Goal: Task Accomplishment & Management: Manage account settings

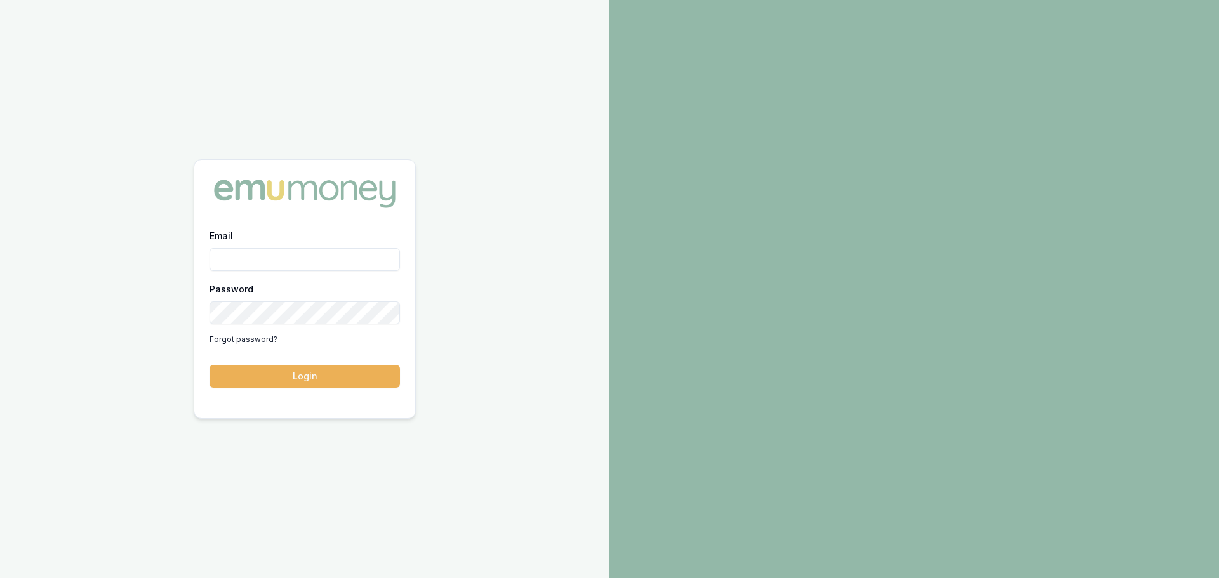
click at [239, 254] on input "Email" at bounding box center [304, 259] width 190 height 23
click at [392, 264] on input "natasha.mccallum@emumoney.com.ay" at bounding box center [304, 259] width 190 height 23
type input "natasha.mccallum@emumoney.com.au"
click at [209, 365] on button "Login" at bounding box center [304, 376] width 190 height 23
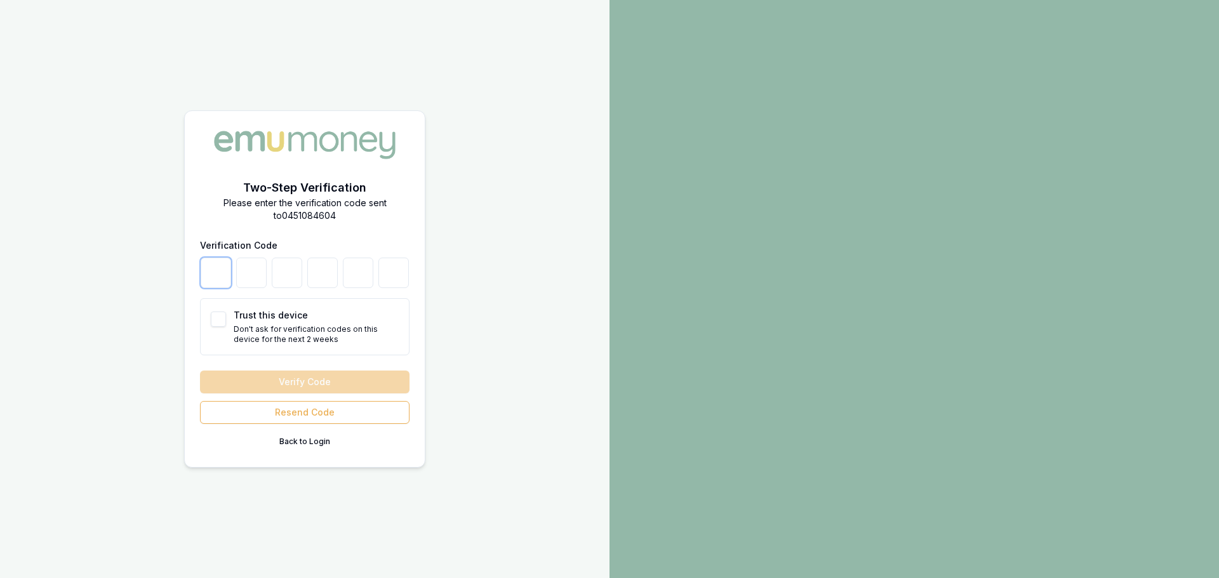
click at [205, 282] on input "number" at bounding box center [216, 273] width 30 height 30
click at [215, 320] on button "Trust this device" at bounding box center [218, 319] width 15 height 15
checkbox input "true"
click at [213, 283] on input "number" at bounding box center [216, 273] width 30 height 30
type input "6"
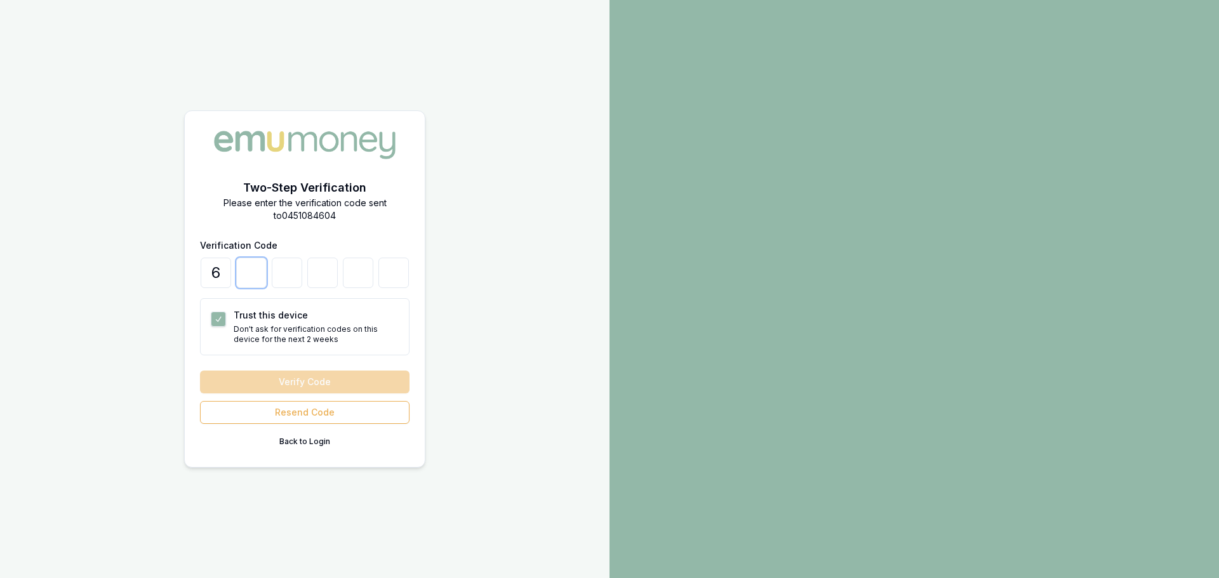
type input "5"
type input "8"
type input "7"
type input "0"
type input "1"
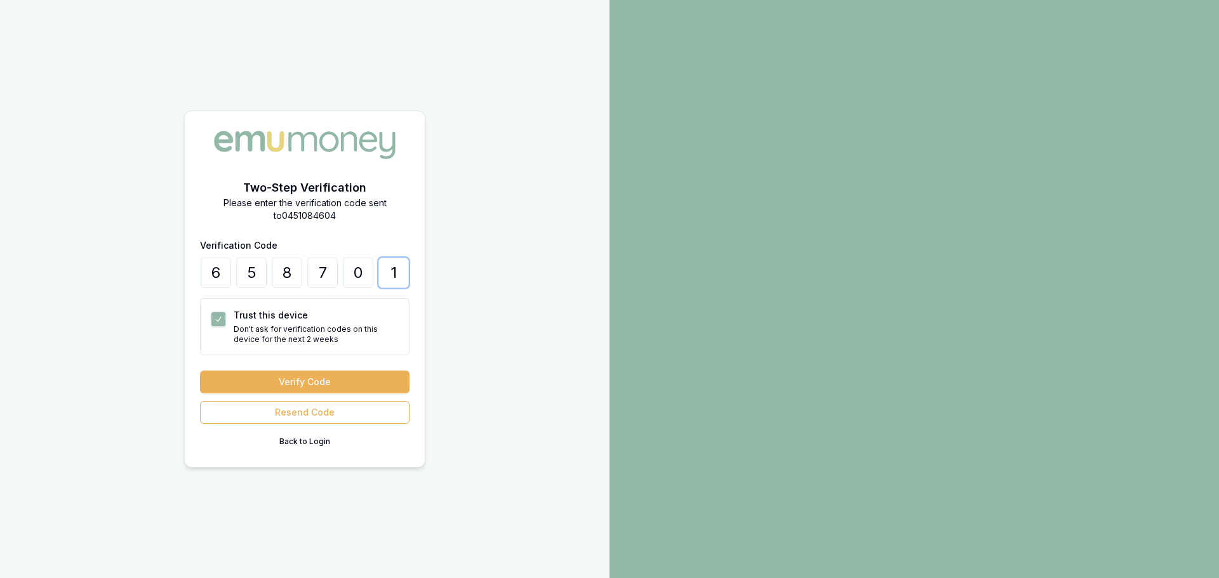
click at [200, 371] on button "Verify Code" at bounding box center [304, 382] width 209 height 23
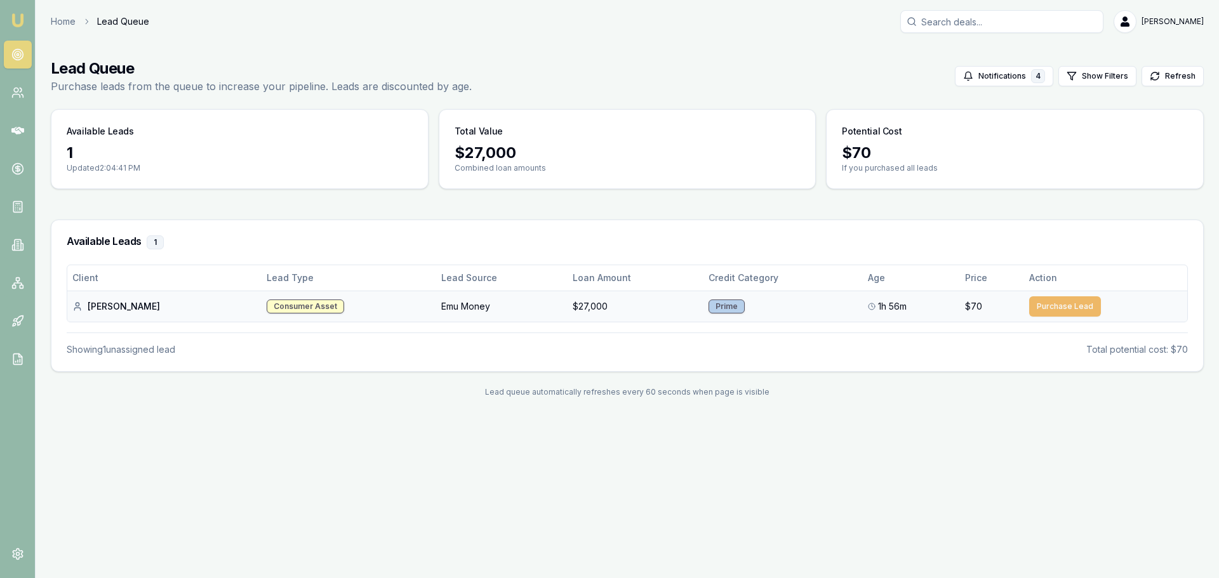
click at [1055, 306] on button "Purchase Lead" at bounding box center [1065, 306] width 72 height 20
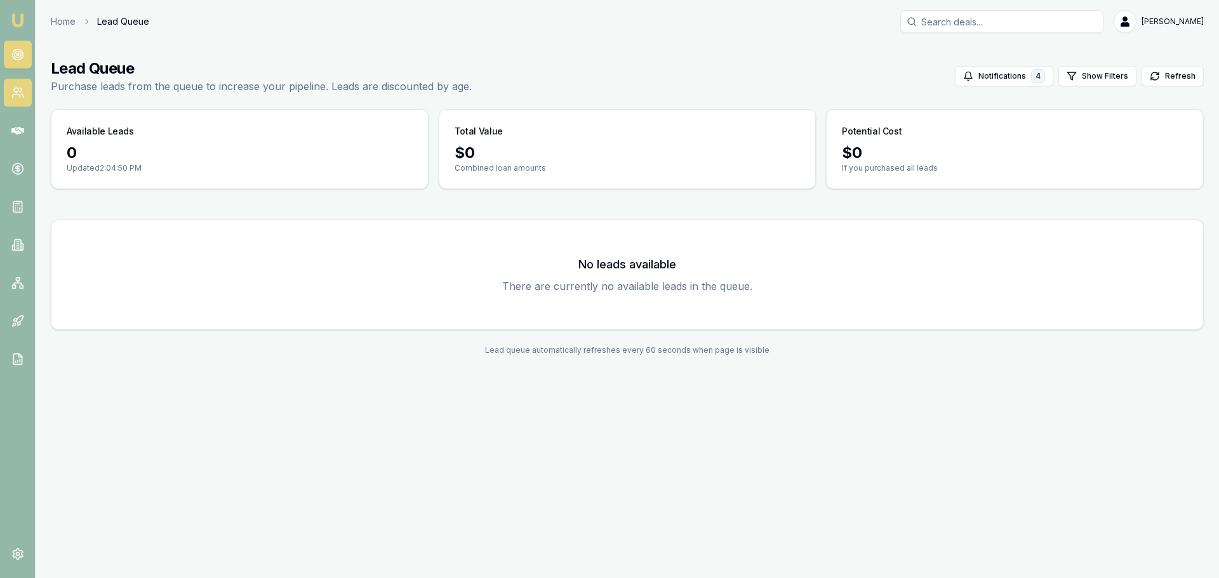
click at [11, 97] on icon at bounding box center [17, 92] width 13 height 13
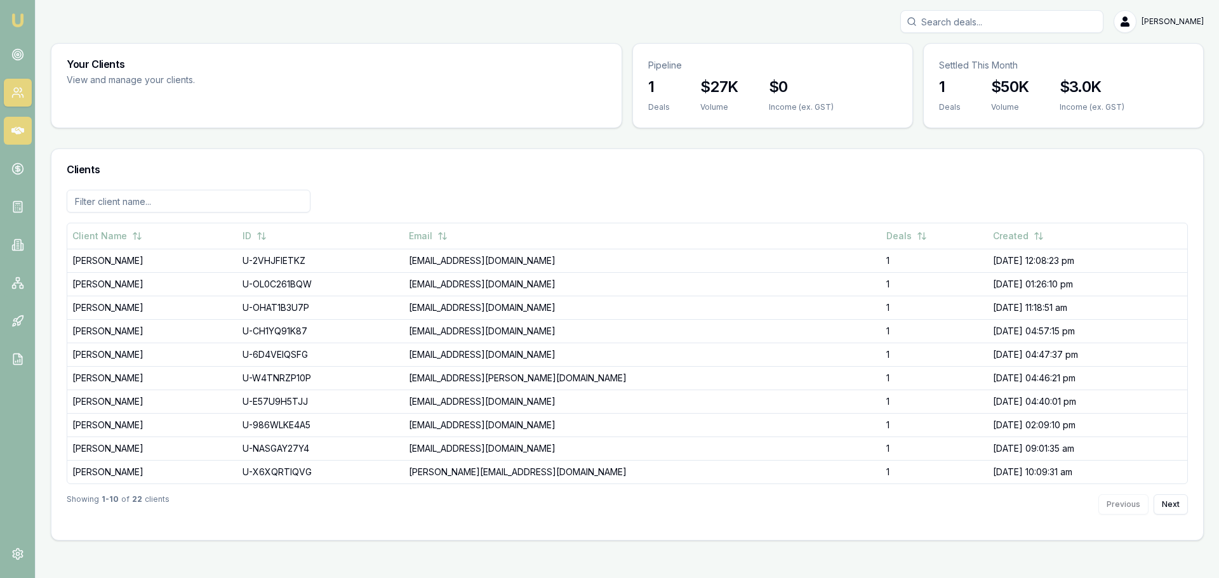
click at [18, 133] on icon at bounding box center [17, 131] width 13 height 8
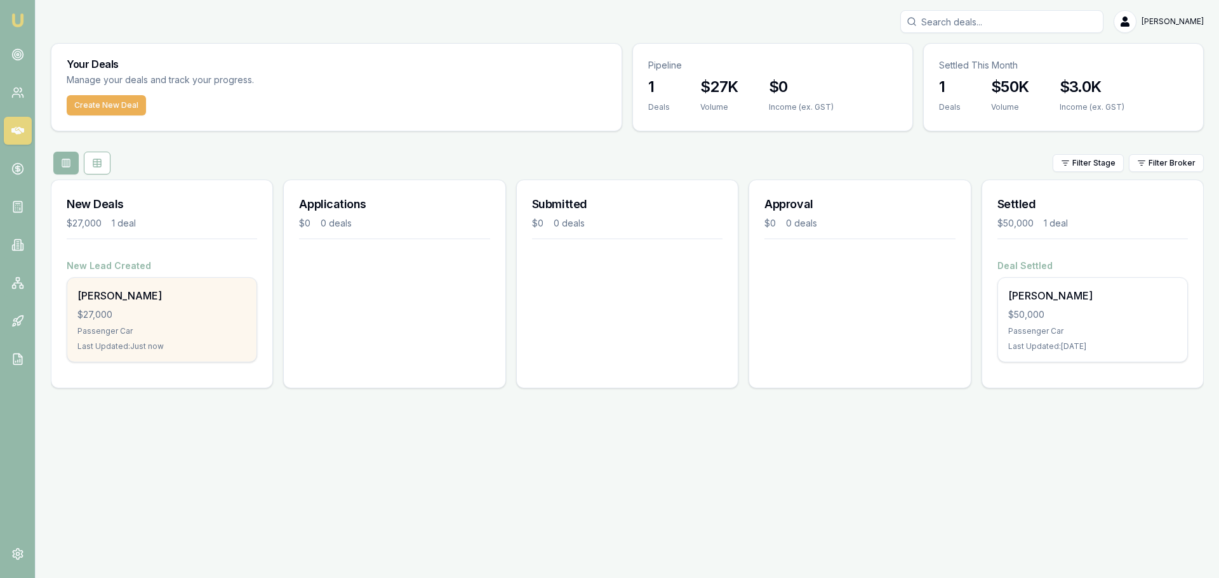
click at [189, 303] on div "Robert Erich $27,000 Passenger Car Last Updated: Just now" at bounding box center [161, 320] width 189 height 84
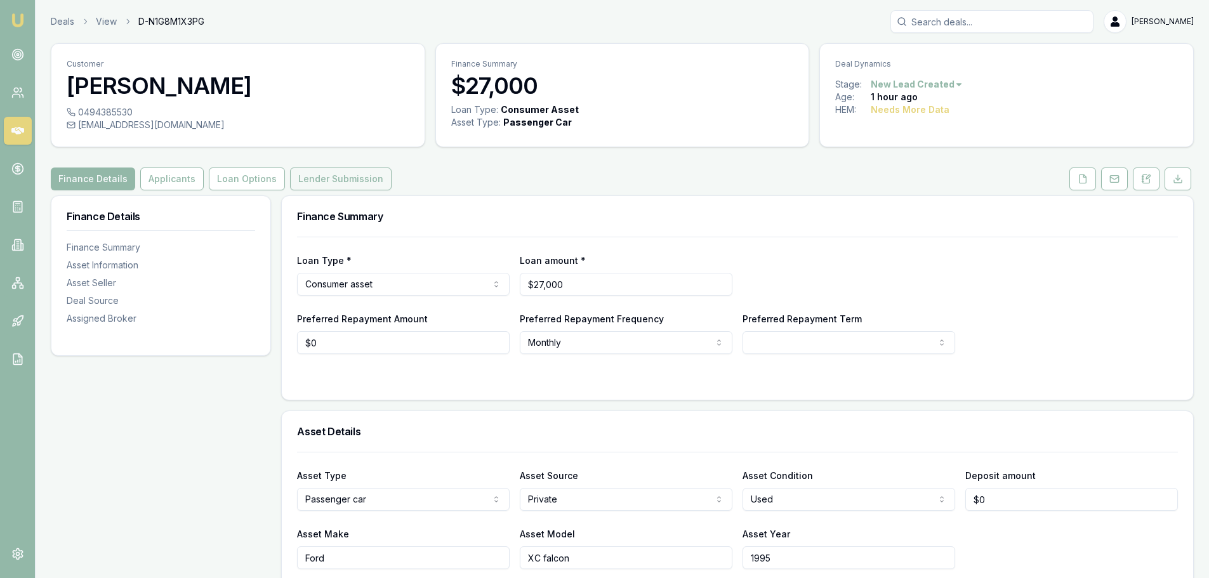
click at [347, 182] on button "Lender Submission" at bounding box center [341, 179] width 102 height 23
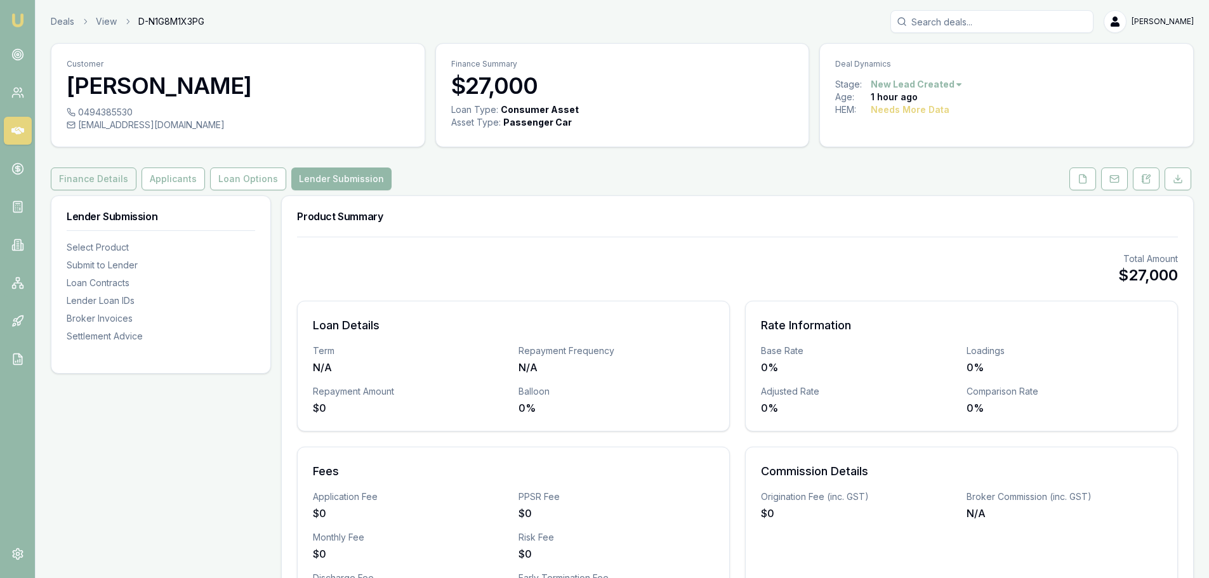
click at [109, 180] on button "Finance Details" at bounding box center [94, 179] width 86 height 23
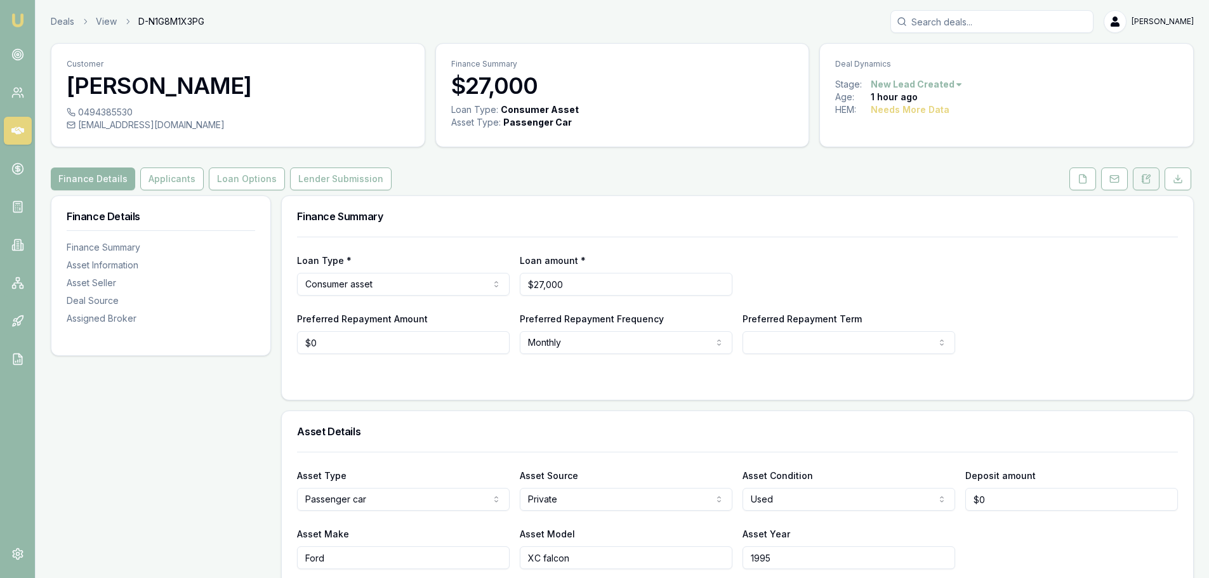
click at [1150, 177] on icon at bounding box center [1146, 179] width 10 height 10
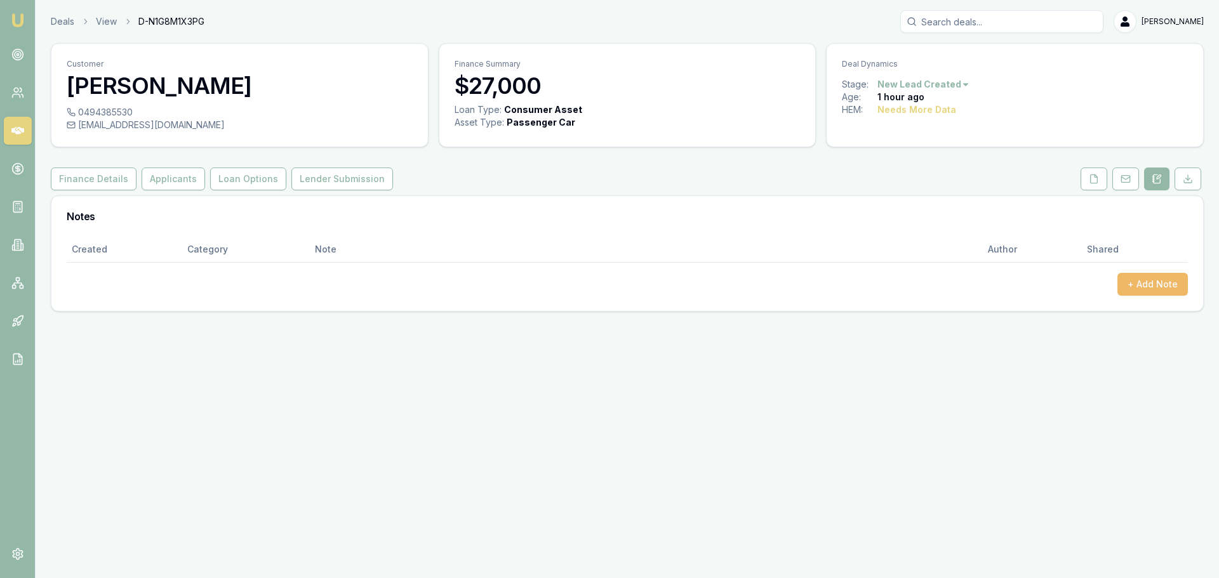
click at [1168, 281] on button "+ Add Note" at bounding box center [1152, 284] width 70 height 23
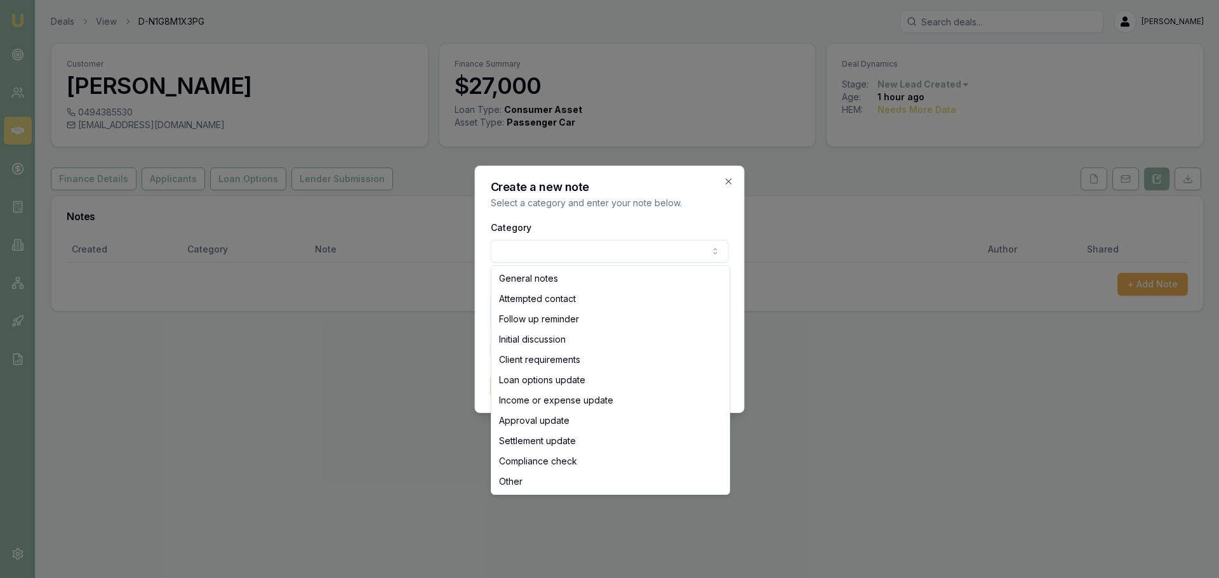
click at [583, 241] on body "Emu Broker Deals View D-N1G8M1X3PG Natasha McCallum Toggle Menu Customer Robert…" at bounding box center [609, 289] width 1219 height 578
select select "ATTEMPTED_CONTACT"
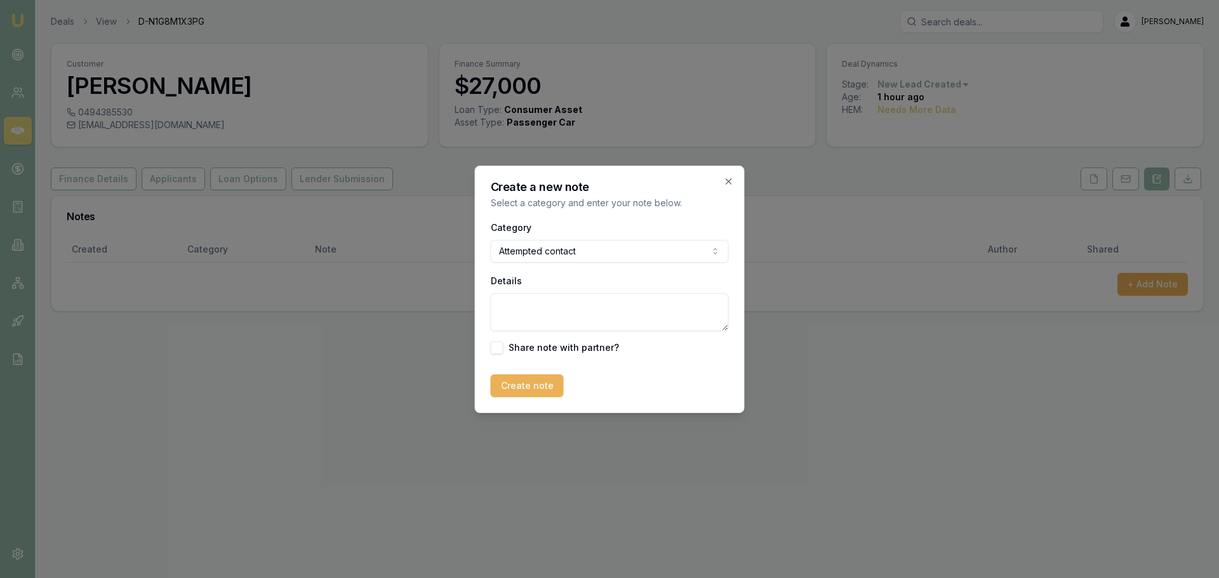
click at [557, 289] on div "Details" at bounding box center [610, 302] width 238 height 58
click at [555, 302] on textarea "Details" at bounding box center [610, 312] width 238 height 38
type textarea "Called - No Answer. Text sent."
click at [544, 382] on button "Create note" at bounding box center [527, 386] width 73 height 23
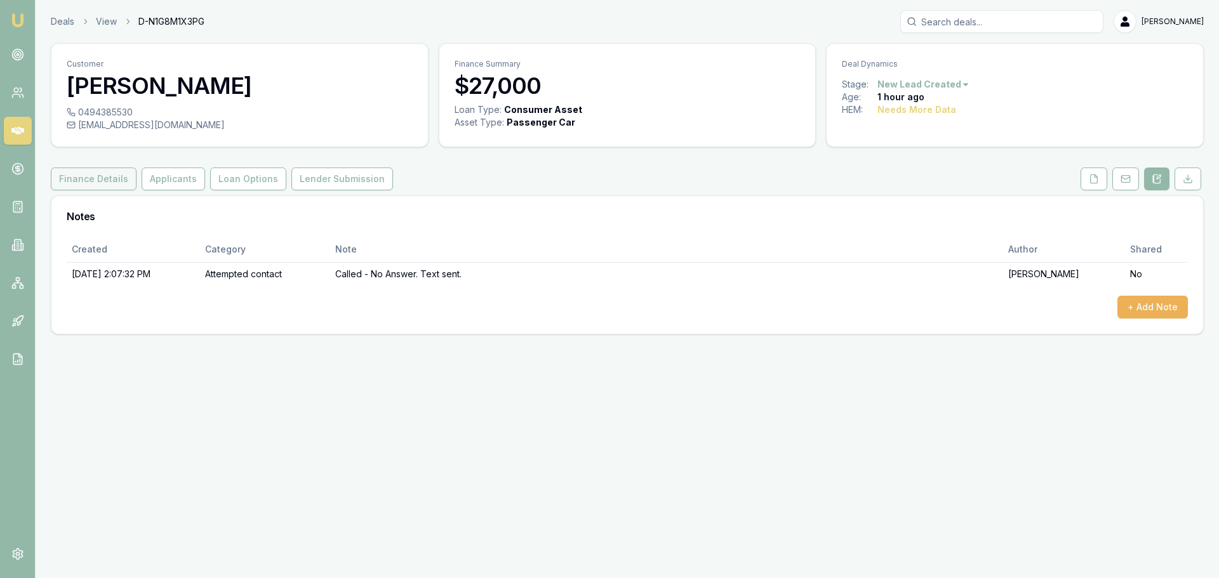
click at [98, 182] on button "Finance Details" at bounding box center [94, 179] width 86 height 23
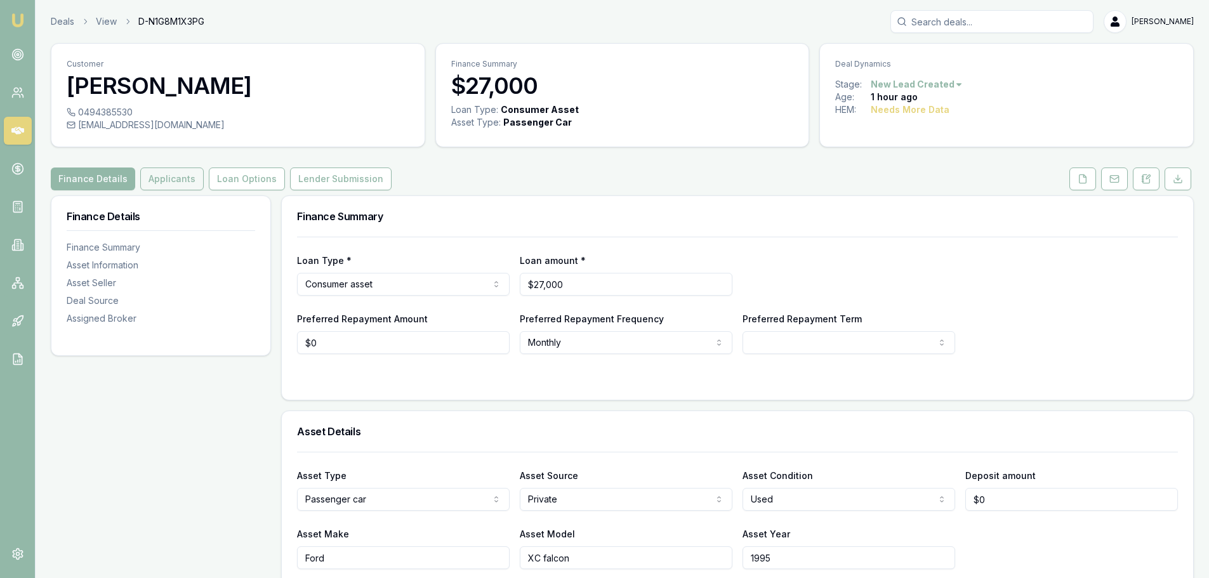
click at [175, 180] on button "Applicants" at bounding box center [171, 179] width 63 height 23
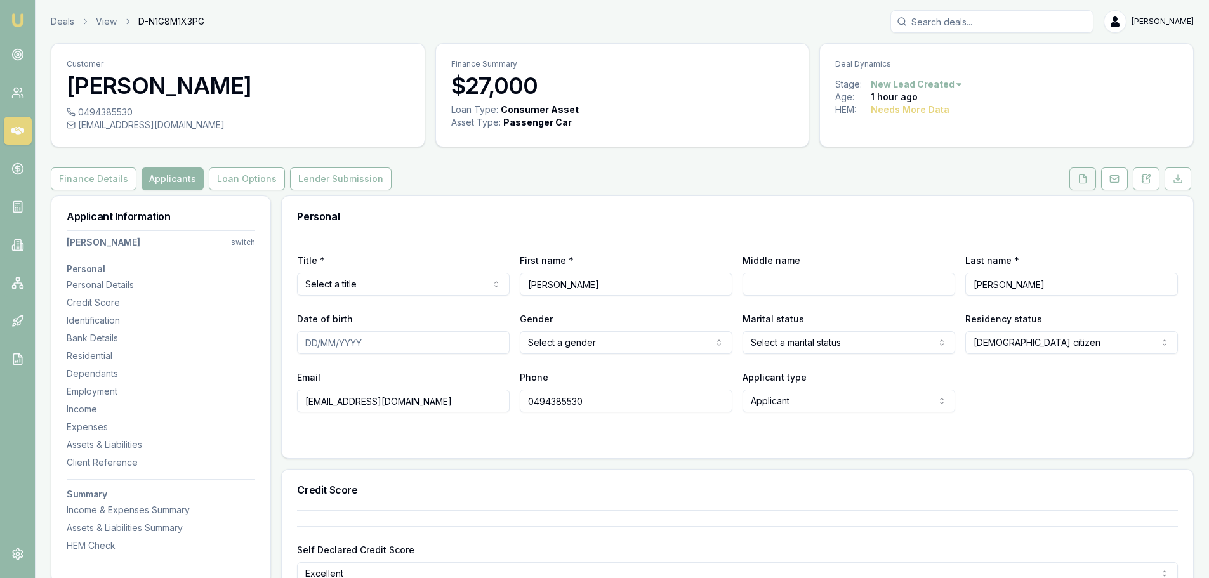
click at [1079, 185] on button at bounding box center [1083, 179] width 27 height 23
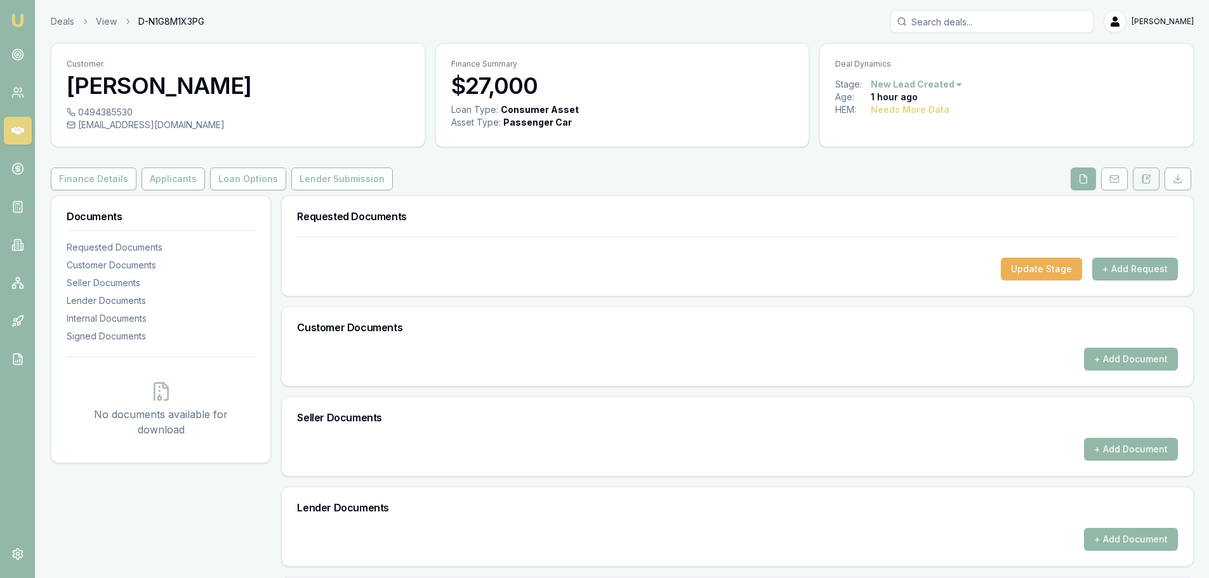
click at [1145, 183] on icon at bounding box center [1146, 179] width 7 height 8
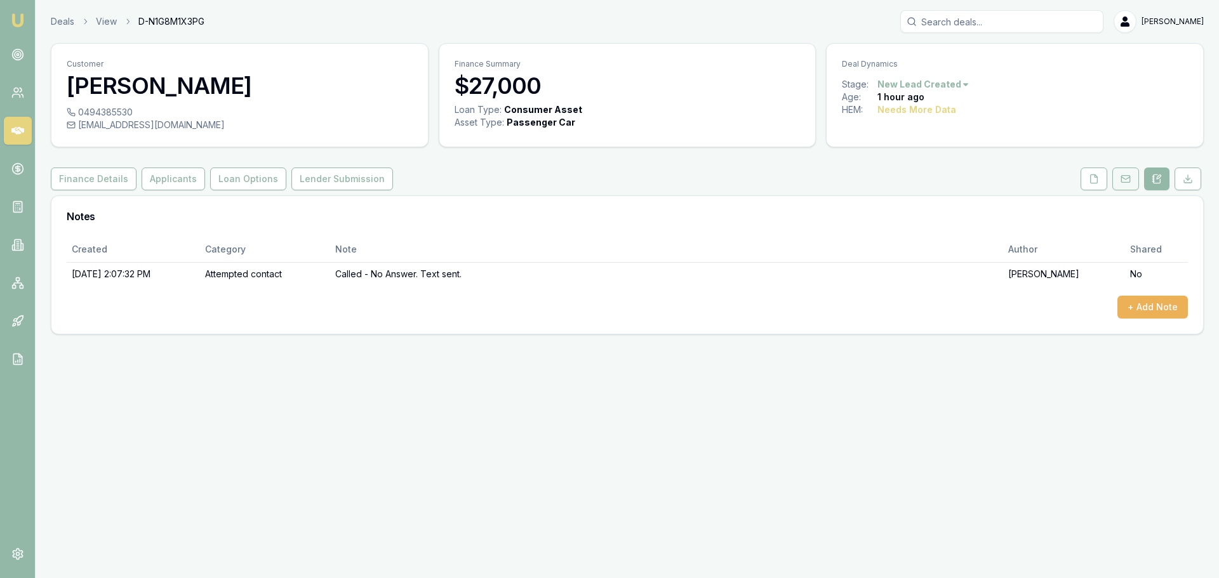
click at [1124, 176] on rect at bounding box center [1125, 179] width 8 height 7
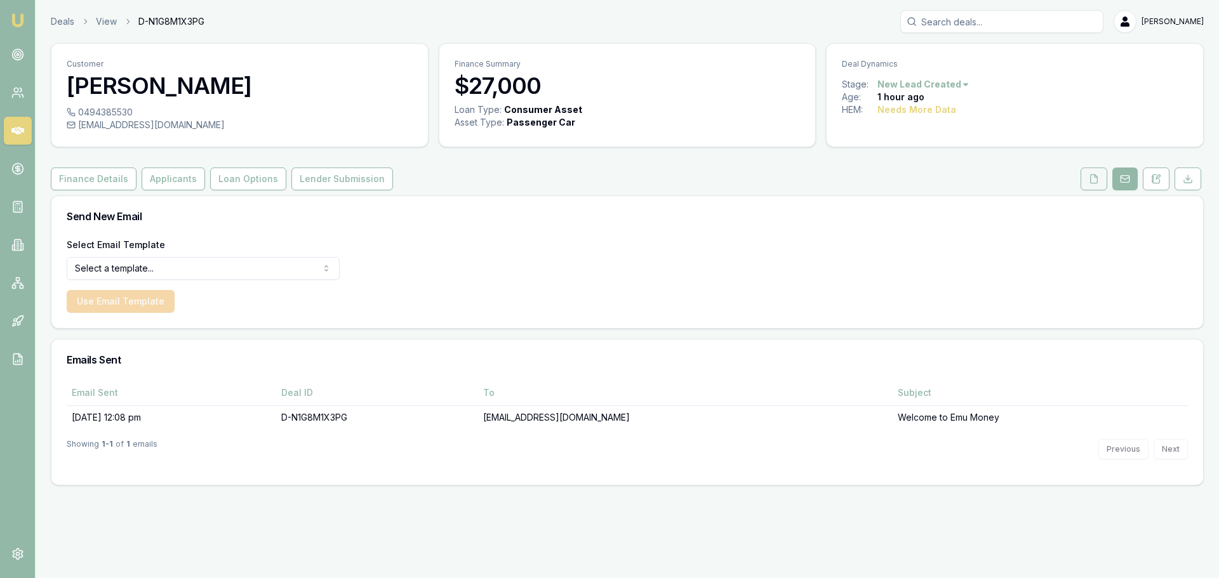
click at [1096, 177] on polyline at bounding box center [1095, 176] width 3 height 3
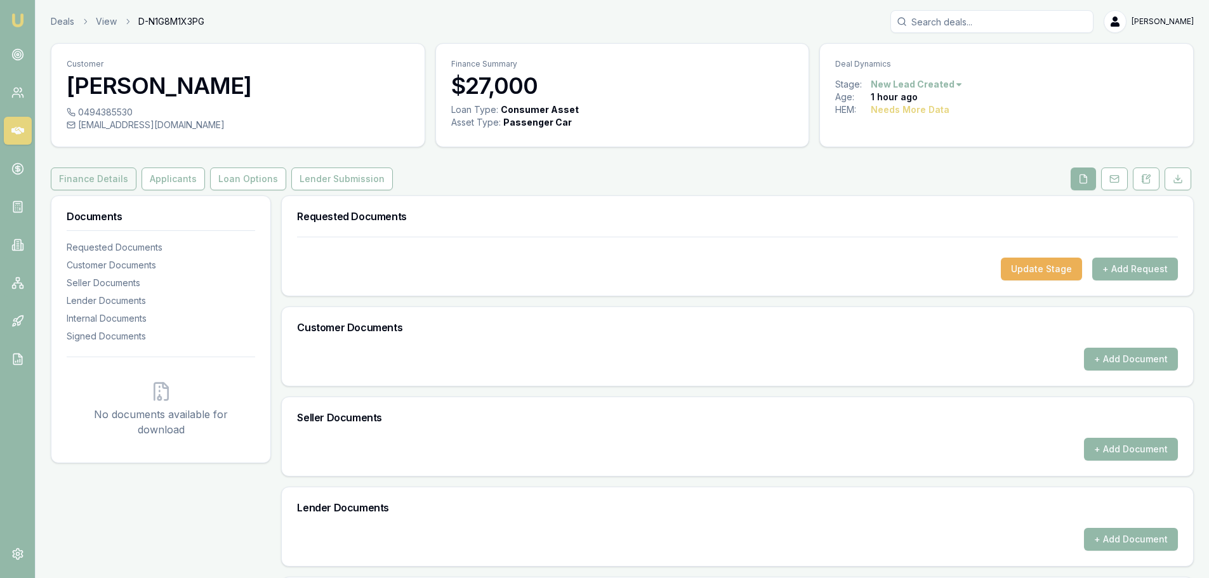
click at [116, 174] on button "Finance Details" at bounding box center [94, 179] width 86 height 23
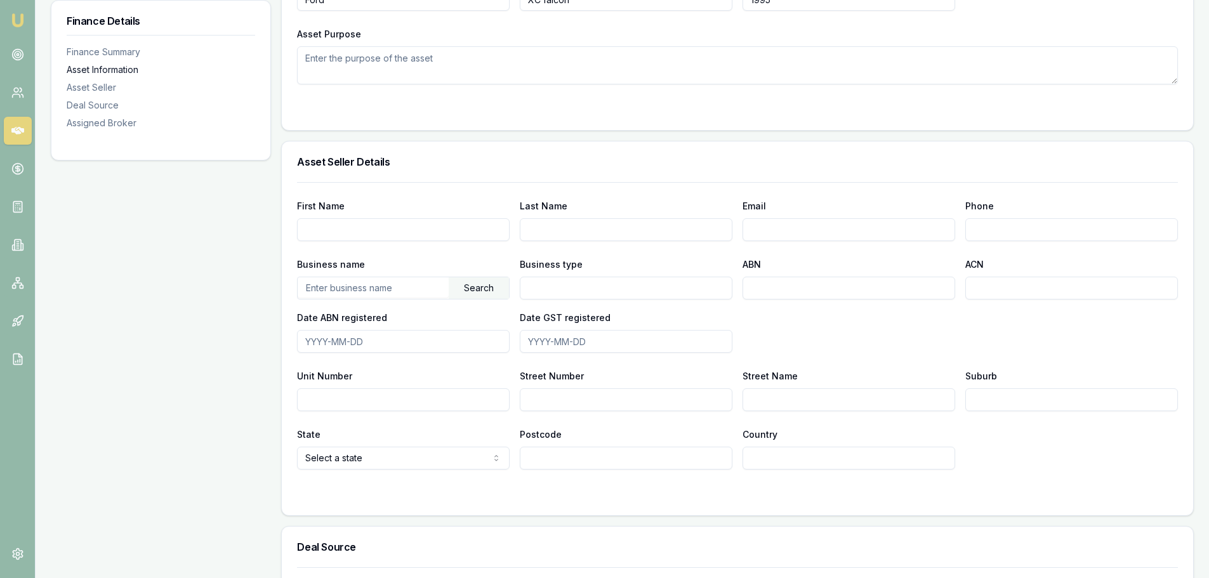
click at [142, 65] on div "Asset Information" at bounding box center [161, 69] width 189 height 13
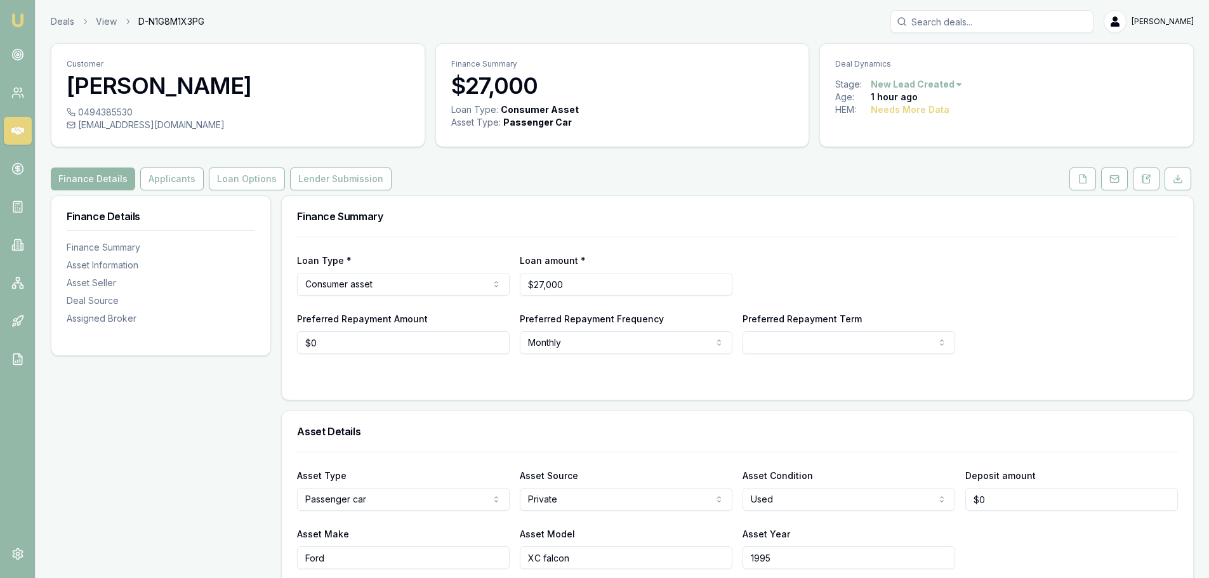
click at [176, 183] on button "Applicants" at bounding box center [171, 179] width 63 height 23
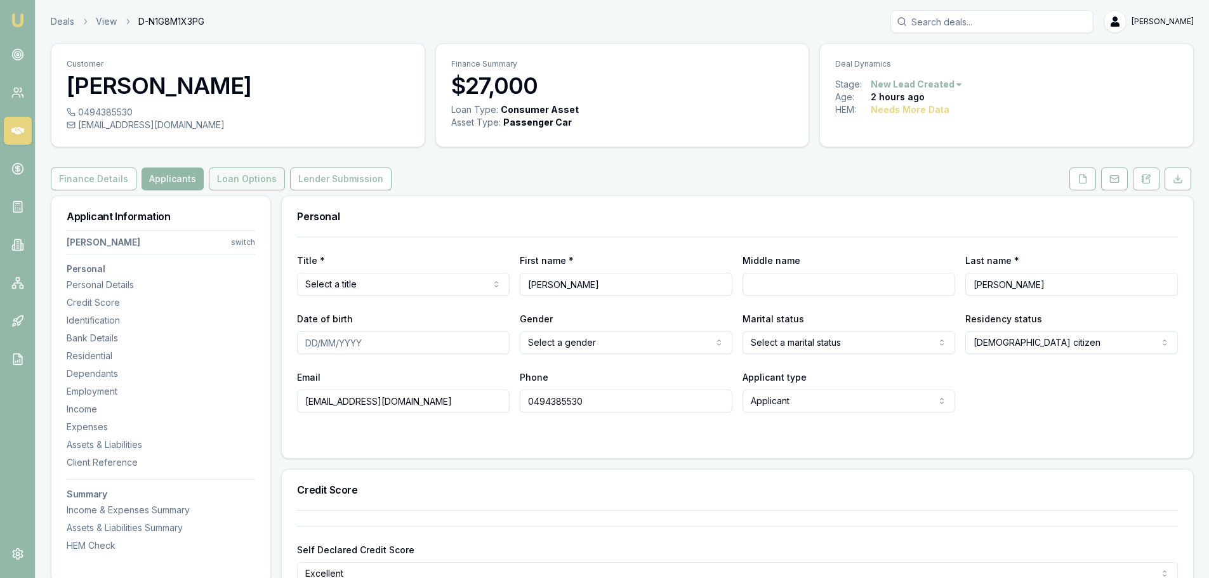
click at [271, 185] on button "Loan Options" at bounding box center [247, 179] width 76 height 23
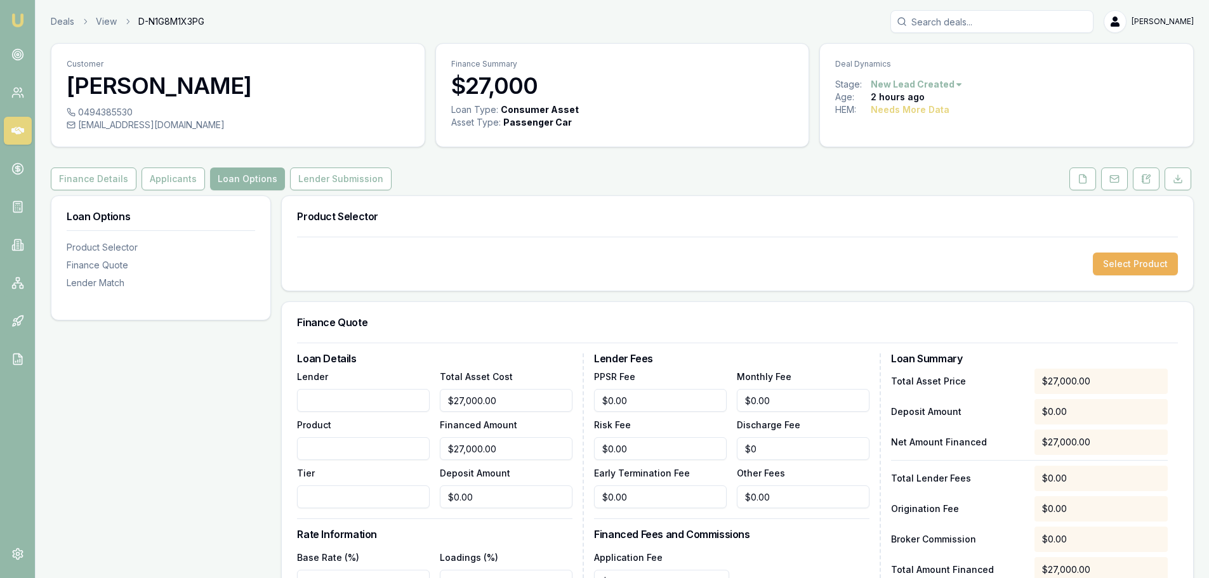
scroll to position [63, 0]
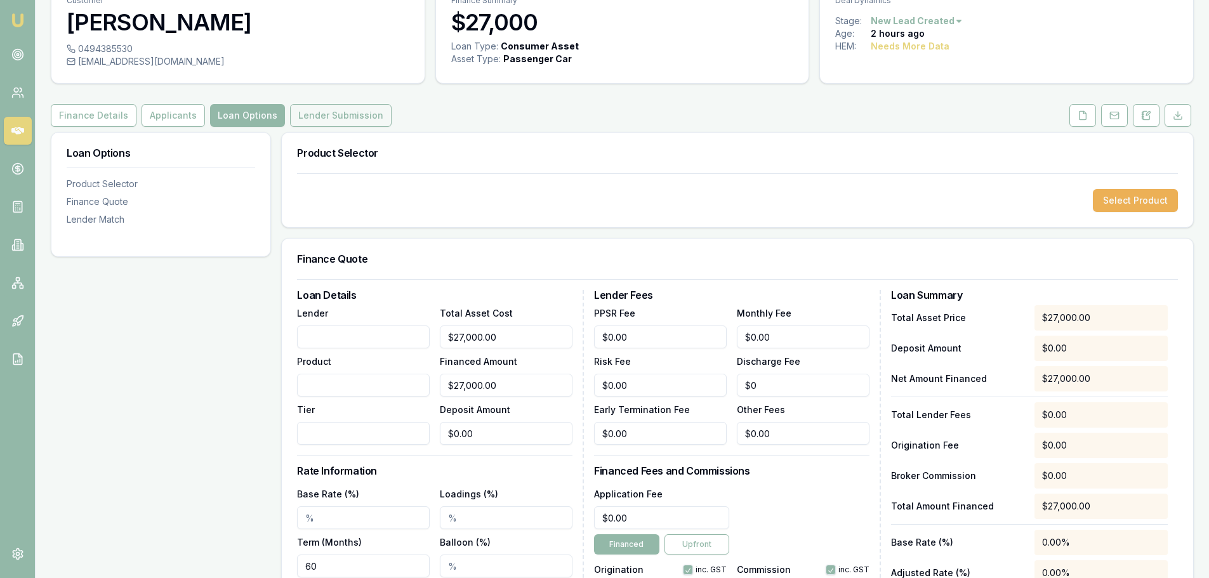
click at [354, 123] on button "Lender Submission" at bounding box center [341, 115] width 102 height 23
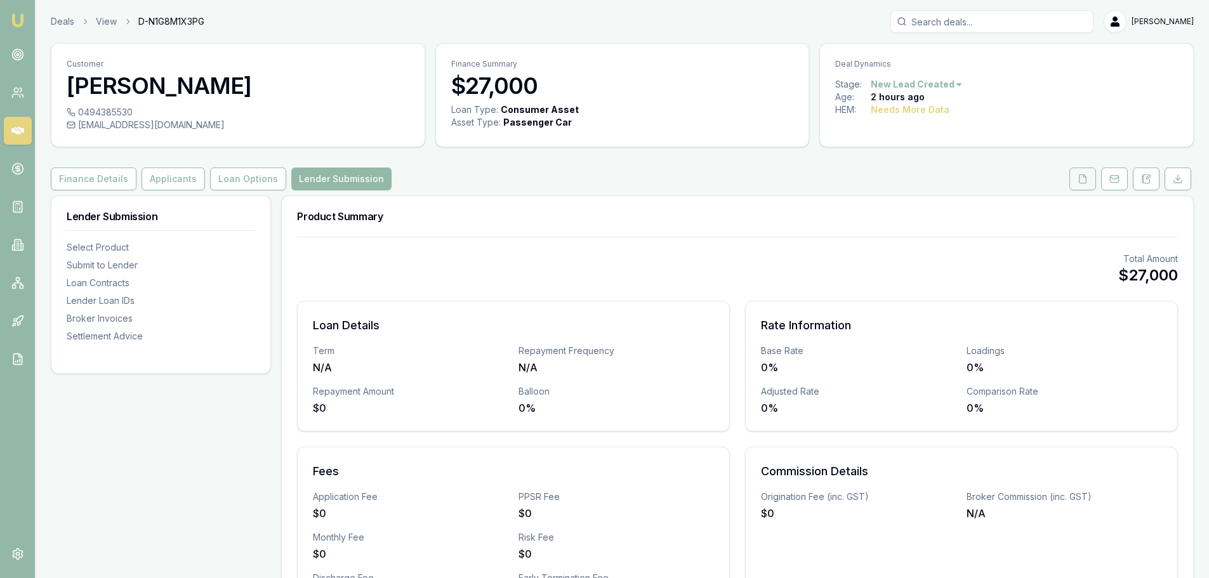
click at [1079, 174] on icon at bounding box center [1083, 179] width 10 height 10
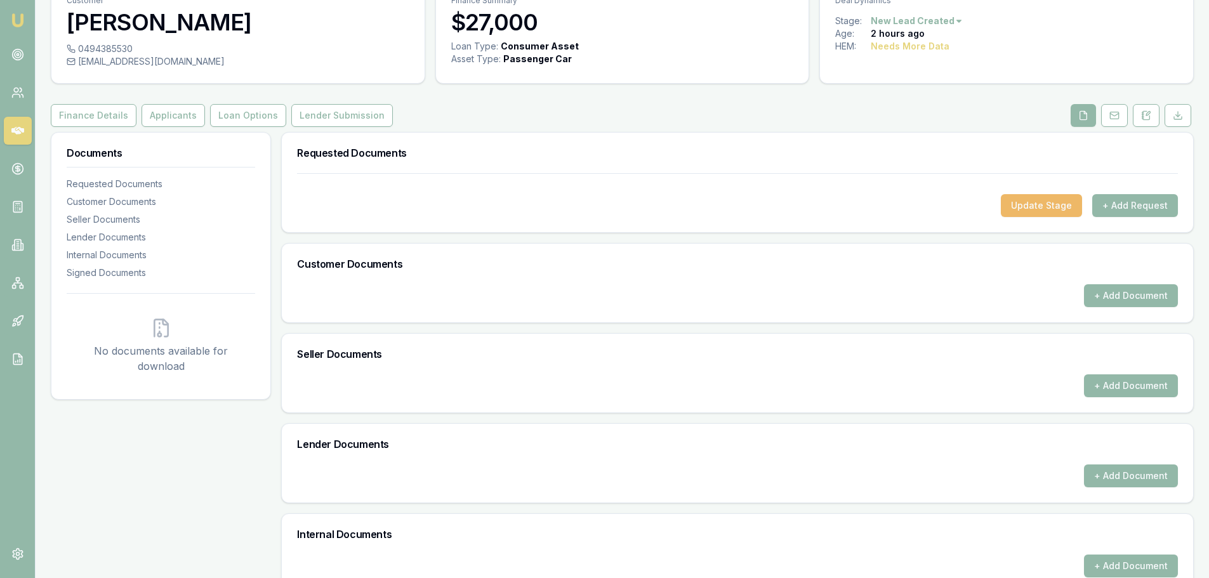
scroll to position [52, 0]
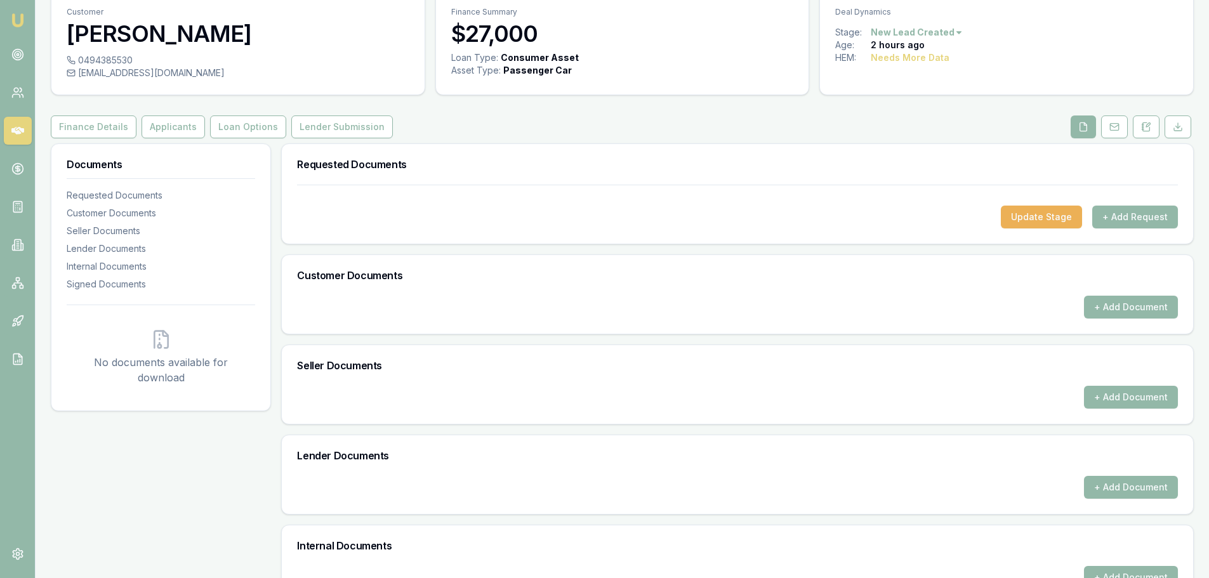
click at [1030, 234] on div "Update Stage + Add Request" at bounding box center [738, 214] width 912 height 59
click at [1040, 220] on button "Update Stage" at bounding box center [1041, 217] width 81 height 23
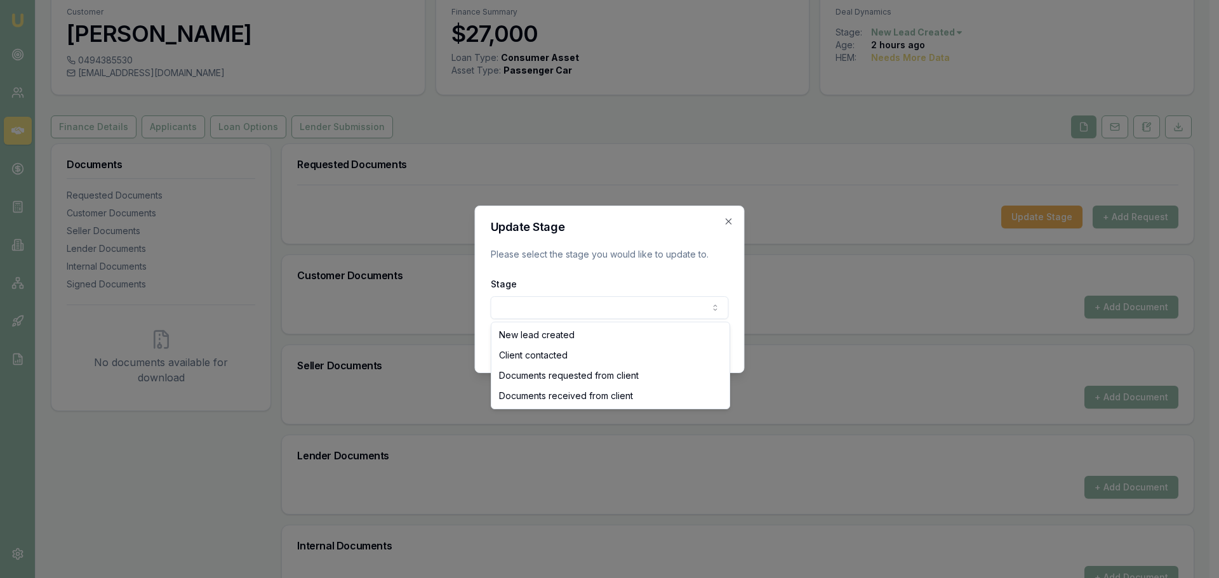
click at [654, 303] on body "Emu Broker Deals View D-N1G8M1X3PG Natasha McCallum Toggle Menu Customer Robert…" at bounding box center [604, 237] width 1209 height 578
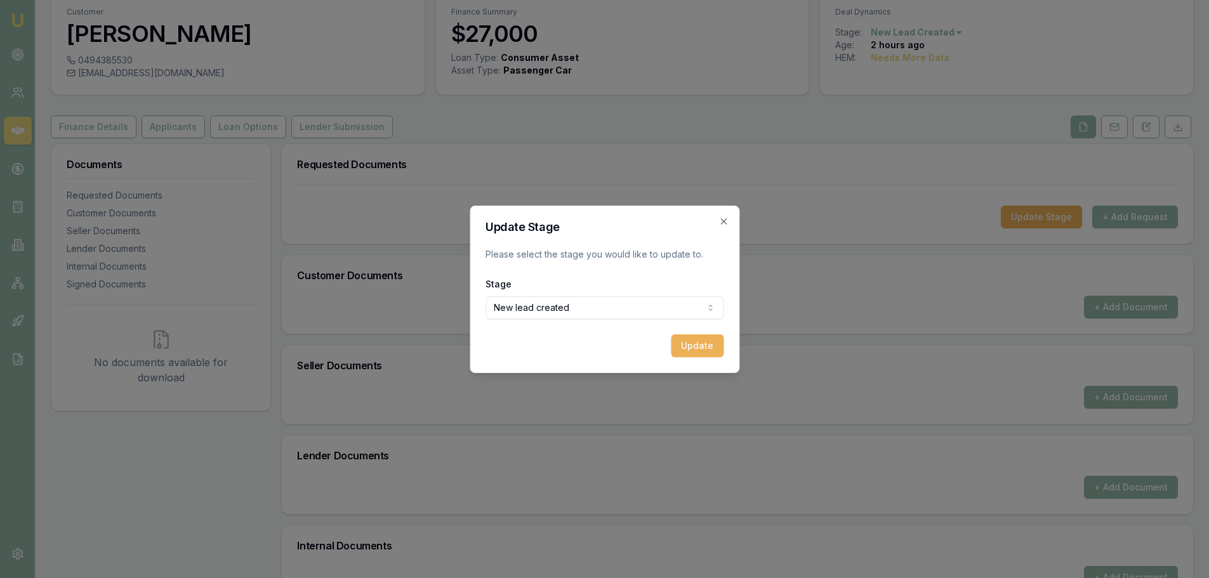
click at [697, 309] on body "Emu Broker Deals View D-N1G8M1X3PG Natasha McCallum Toggle Menu Customer Robert…" at bounding box center [604, 237] width 1209 height 578
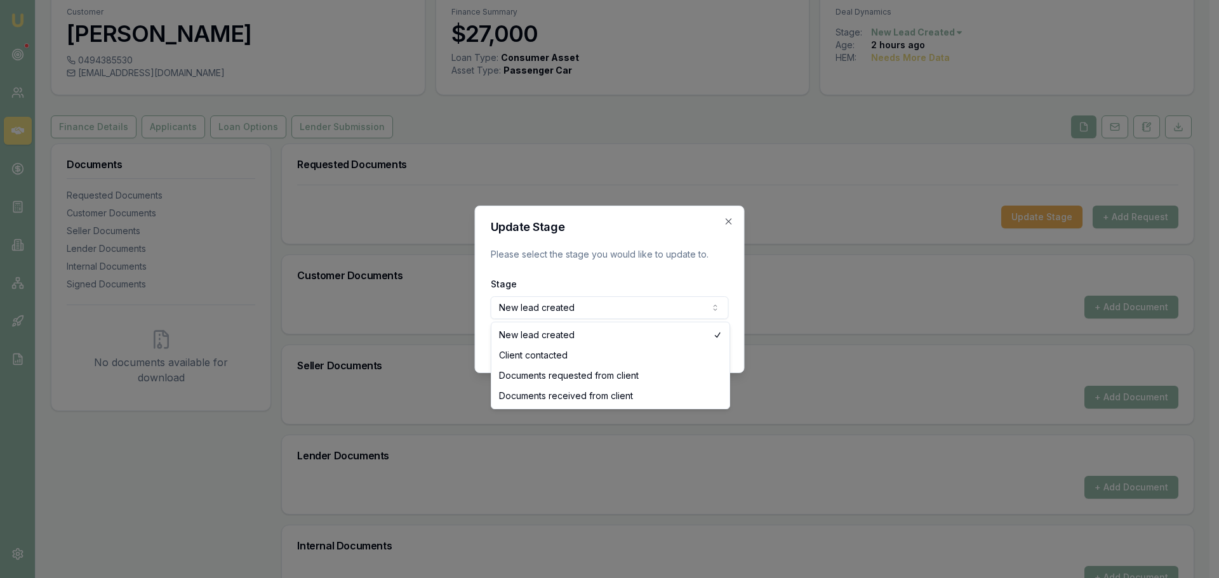
select select "CLIENT_CONTACTED"
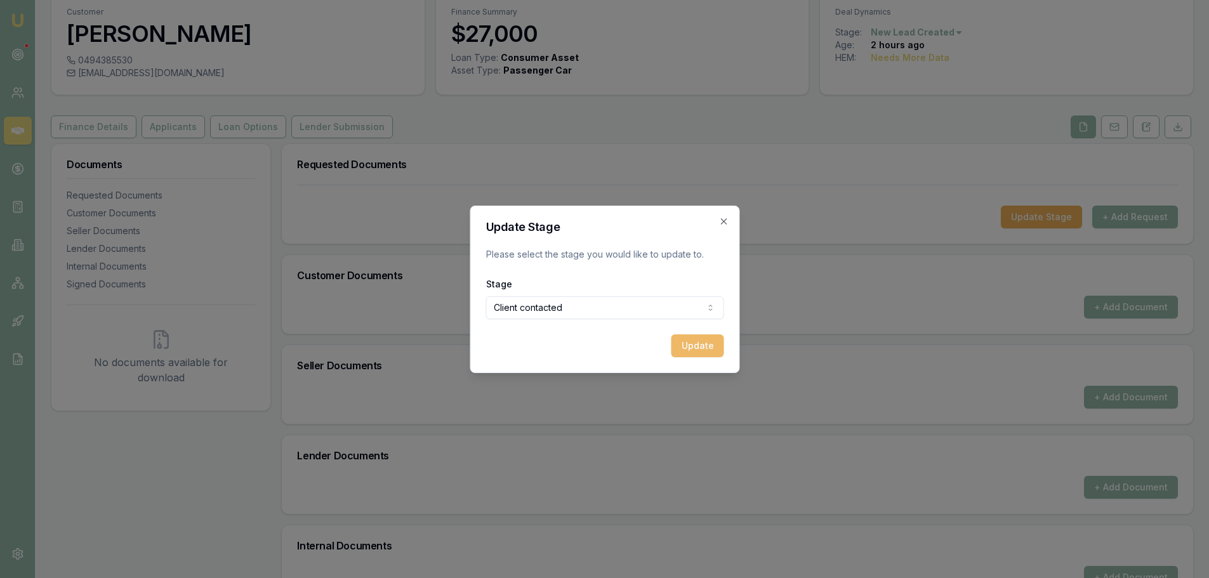
click at [691, 350] on button "Update" at bounding box center [697, 346] width 53 height 23
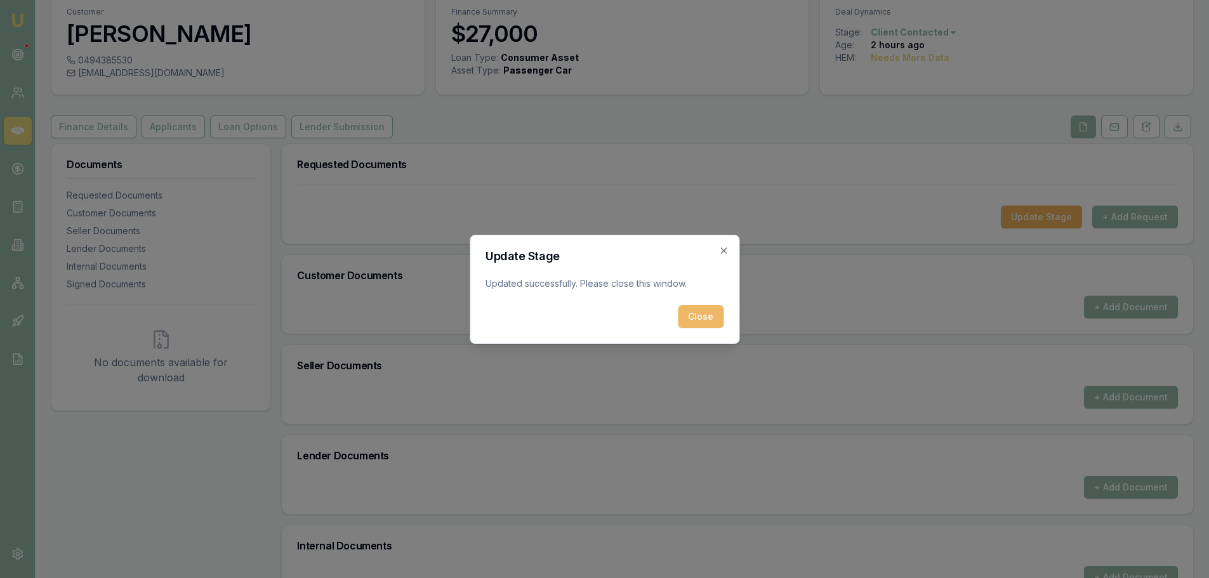
click at [705, 326] on button "Close" at bounding box center [701, 316] width 46 height 23
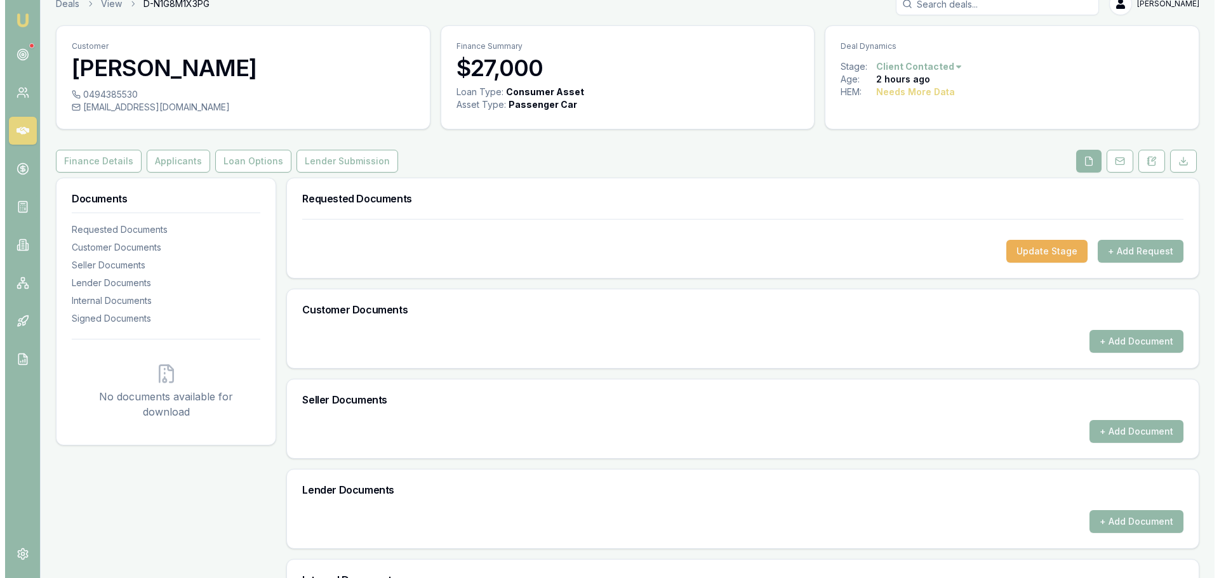
scroll to position [0, 0]
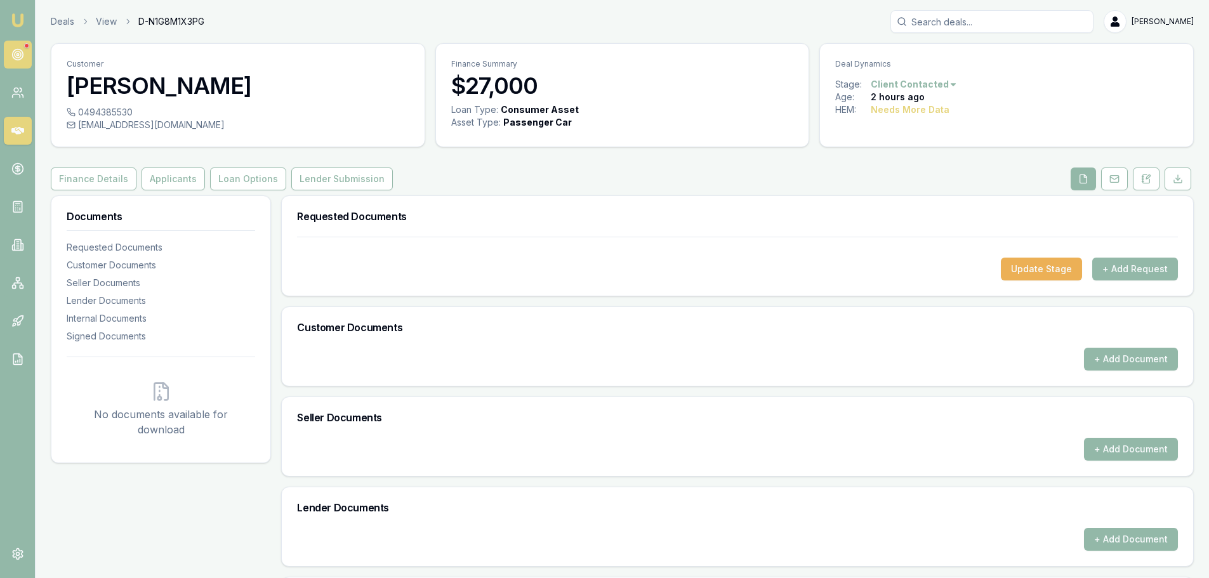
drag, startPoint x: 8, startPoint y: 72, endPoint x: 13, endPoint y: 58, distance: 15.3
click at [8, 70] on nav "Emu Broker" at bounding box center [17, 191] width 35 height 383
click at [13, 57] on circle at bounding box center [17, 55] width 11 height 11
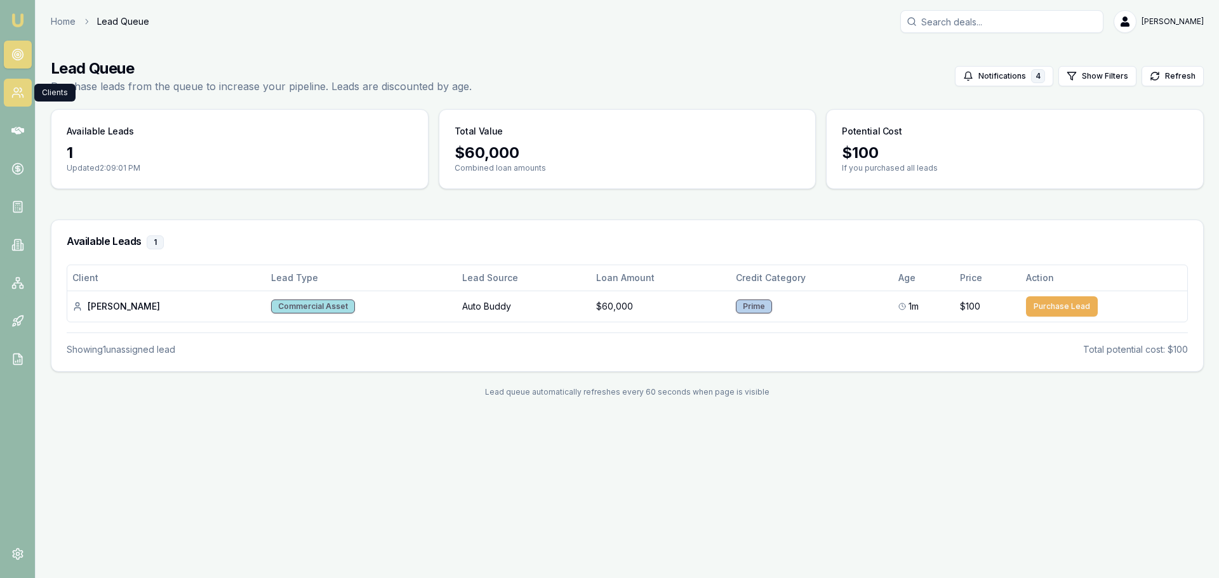
click at [21, 98] on icon at bounding box center [17, 92] width 13 height 13
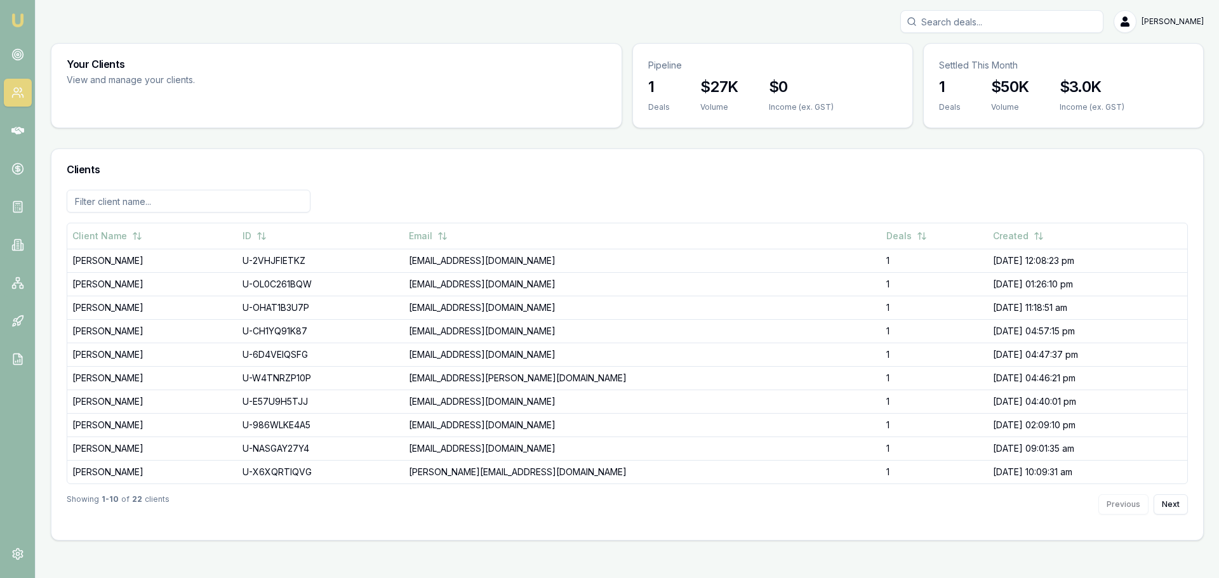
drag, startPoint x: 6, startPoint y: 142, endPoint x: 9, endPoint y: 150, distance: 8.6
click at [6, 142] on link at bounding box center [18, 131] width 28 height 28
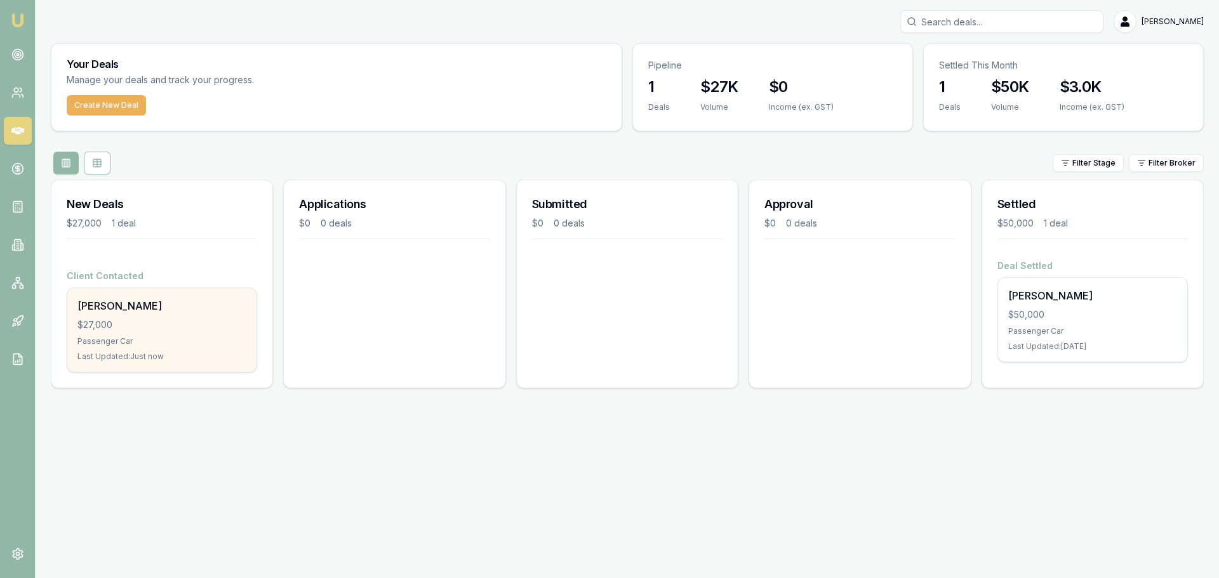
click at [230, 343] on div "Passenger Car" at bounding box center [161, 341] width 169 height 10
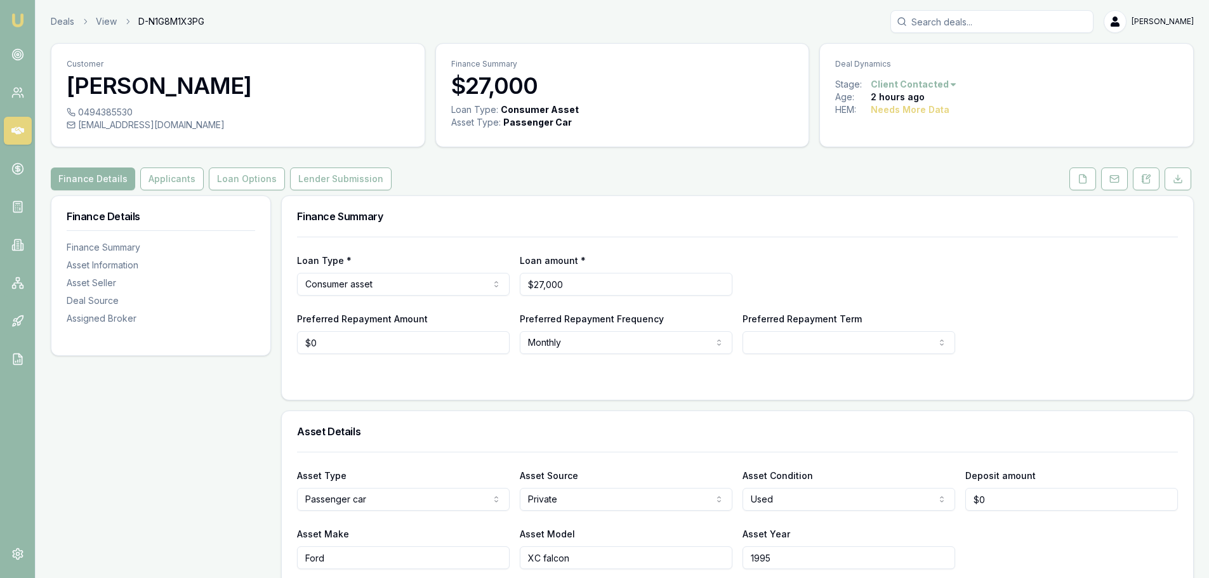
click at [1099, 190] on link at bounding box center [1115, 179] width 32 height 23
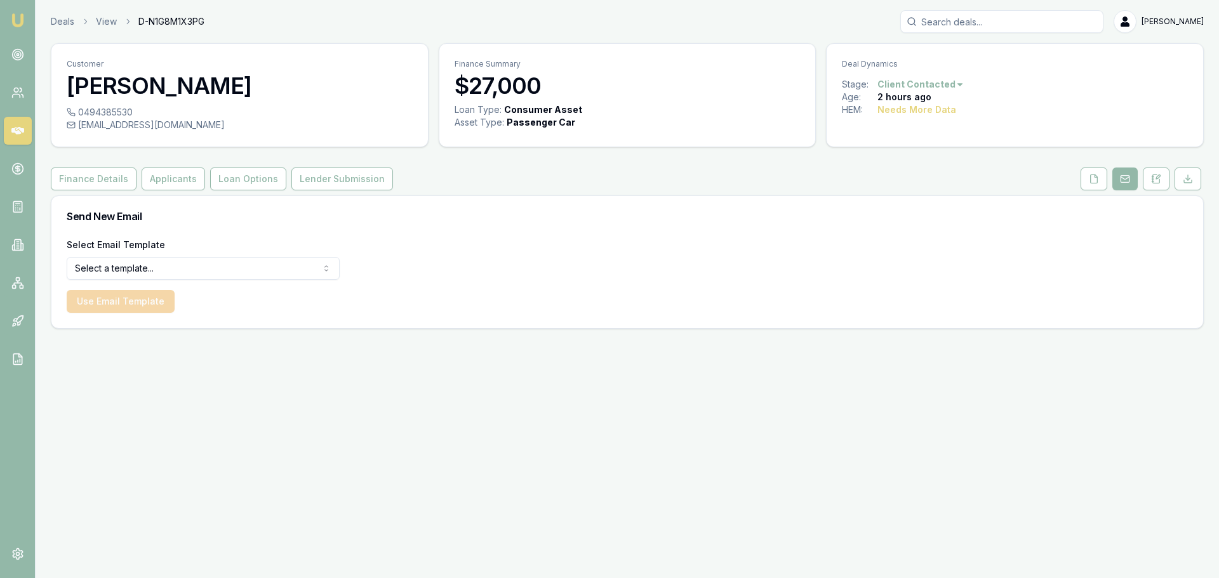
click at [1108, 186] on link at bounding box center [1094, 179] width 32 height 23
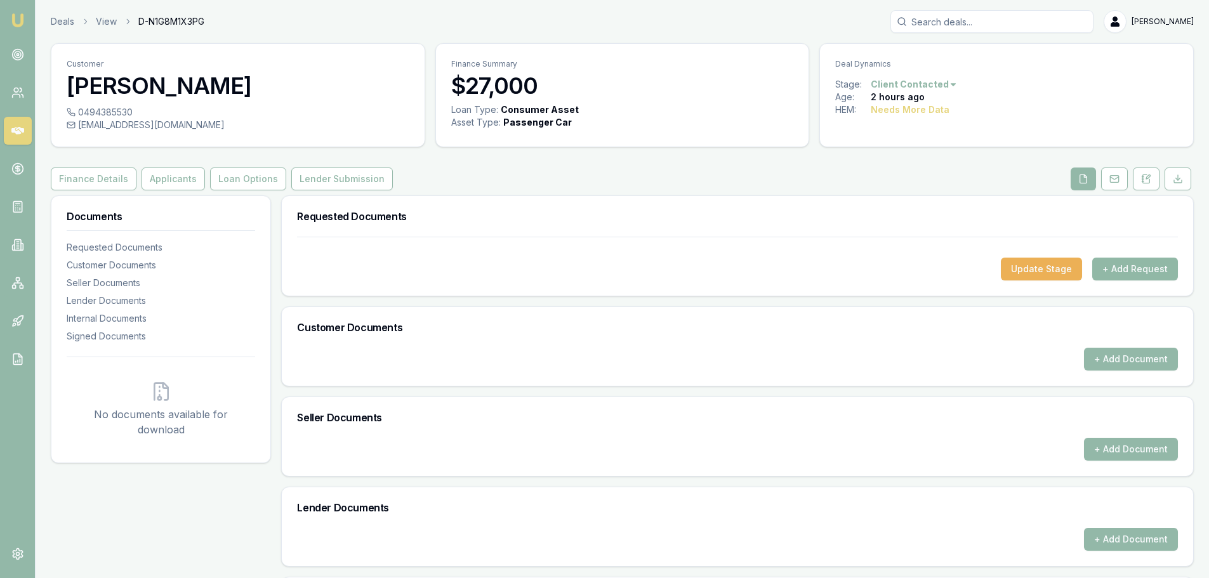
click at [1141, 269] on button "+ Add Request" at bounding box center [1135, 269] width 86 height 23
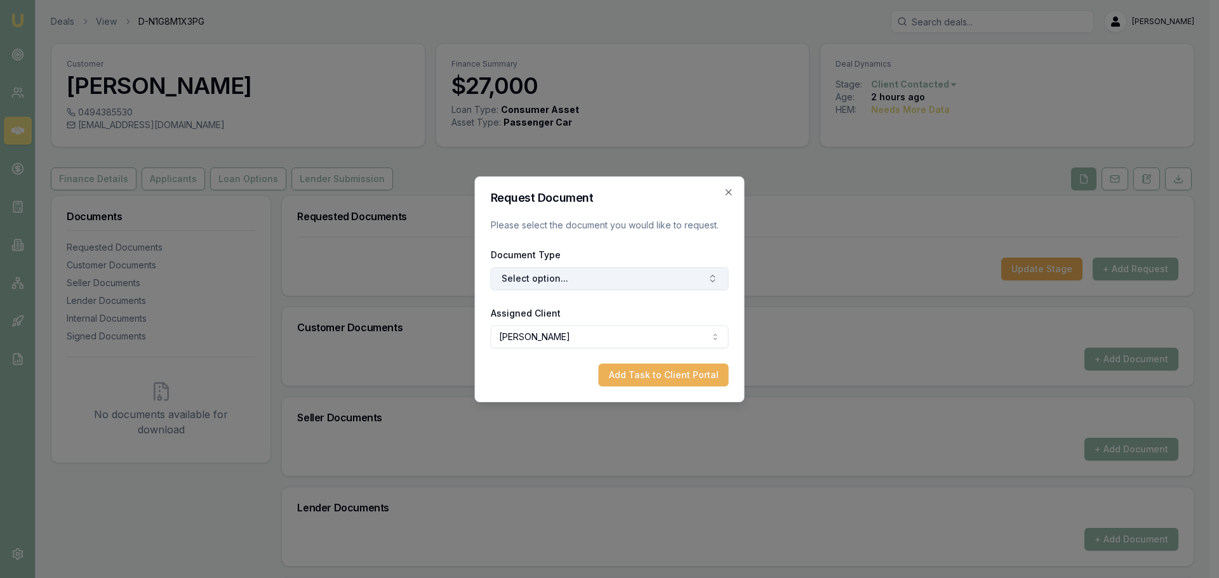
click at [642, 277] on button "Select option..." at bounding box center [610, 278] width 238 height 23
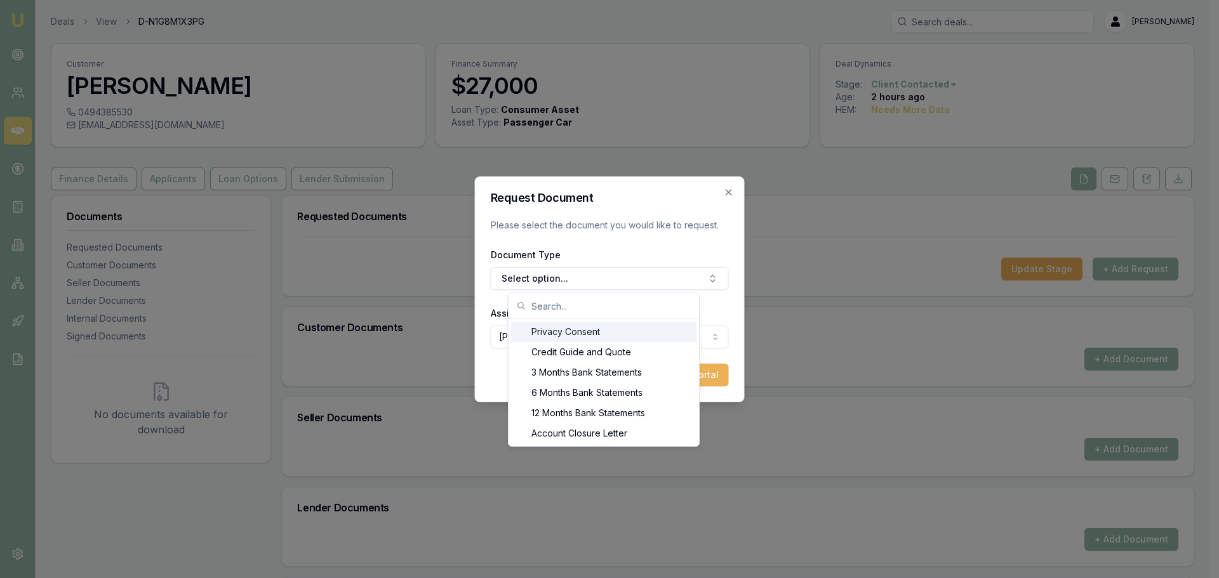
click at [595, 331] on div "Privacy Consent" at bounding box center [603, 332] width 185 height 20
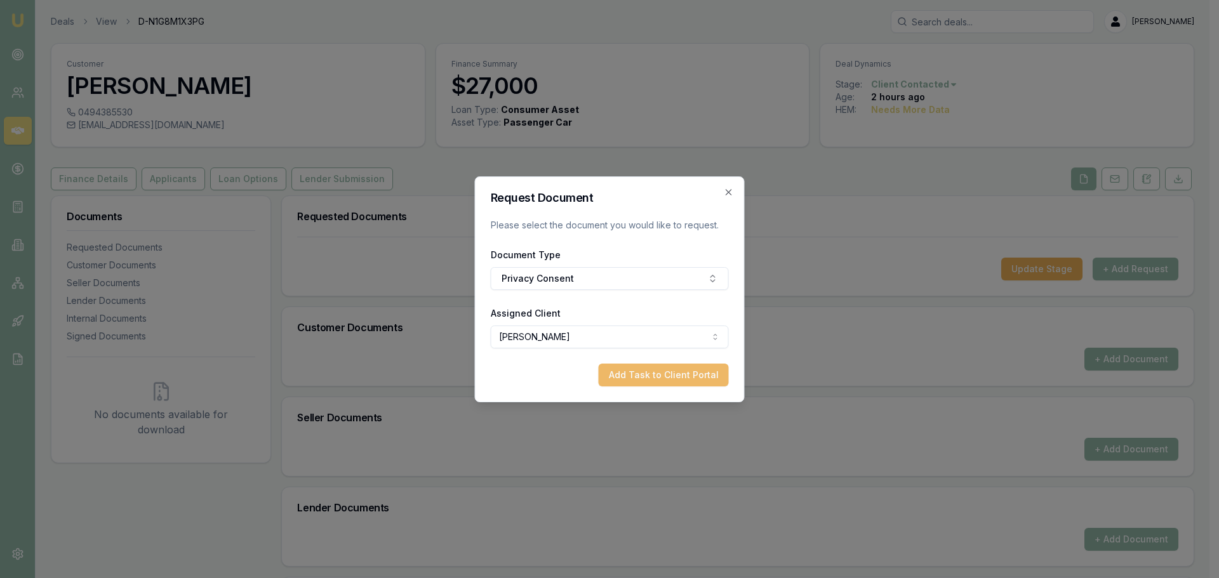
click at [654, 370] on button "Add Task to Client Portal" at bounding box center [664, 375] width 130 height 23
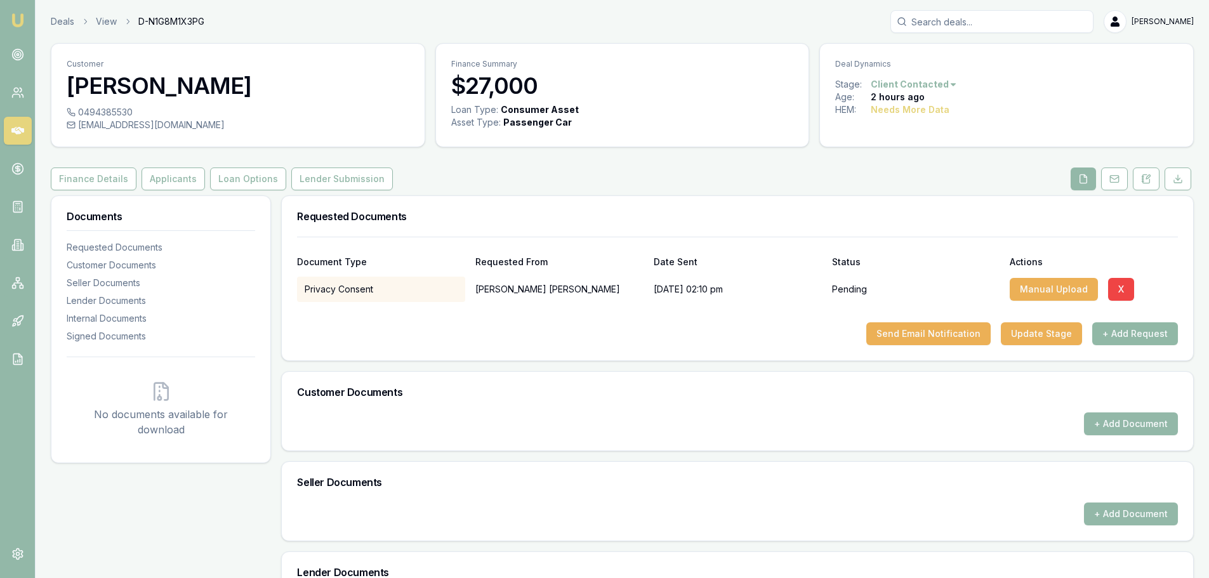
click at [1132, 337] on button "+ Add Request" at bounding box center [1135, 333] width 86 height 23
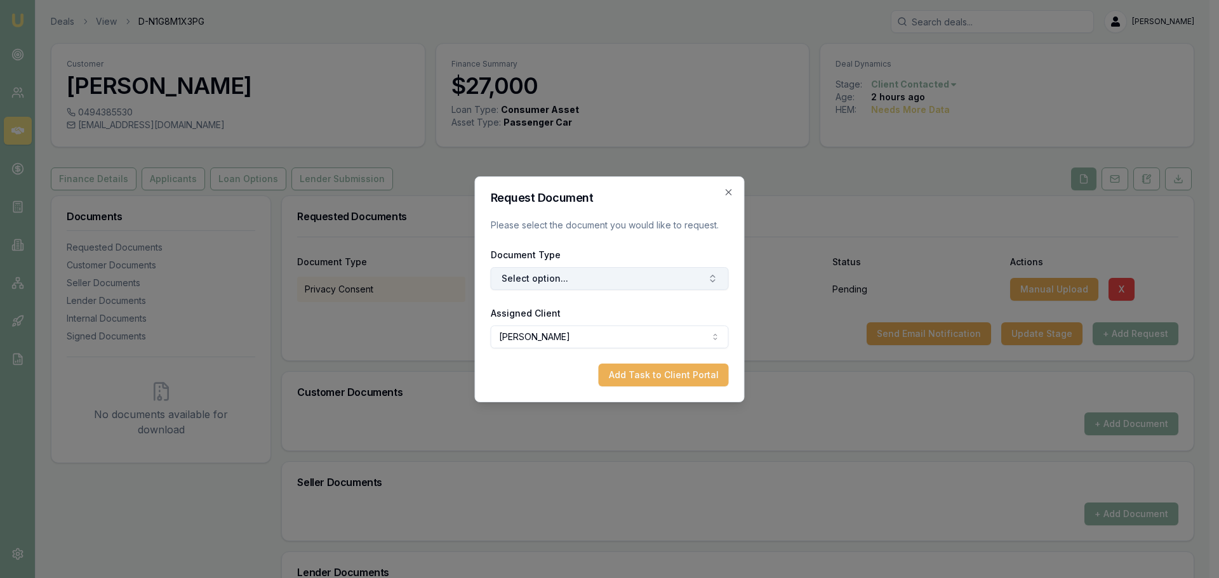
click at [543, 289] on button "Select option..." at bounding box center [610, 278] width 238 height 23
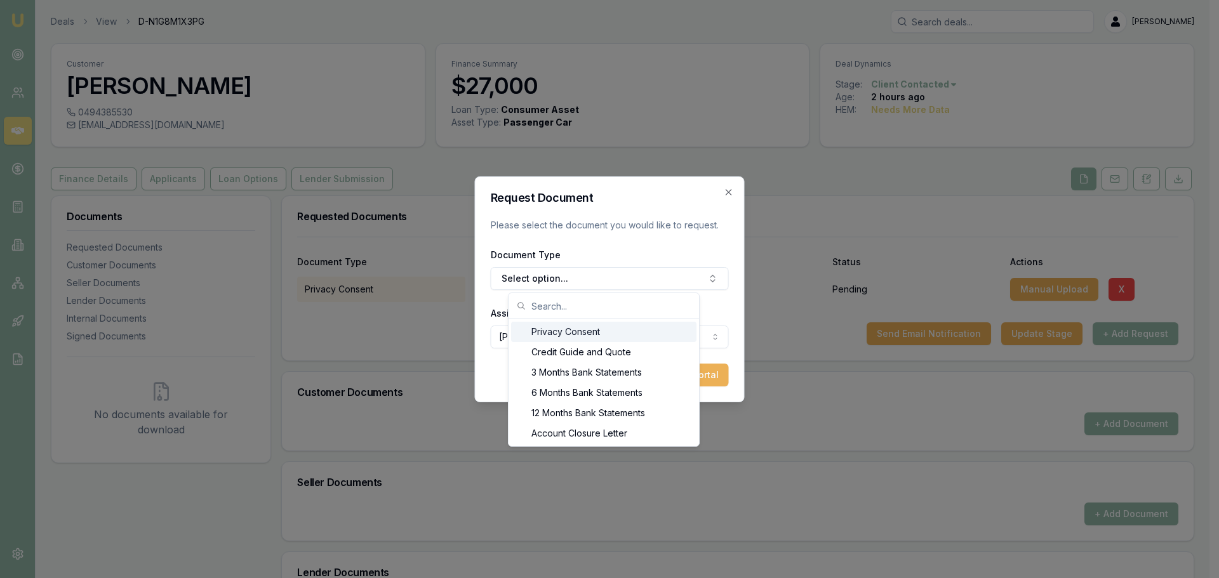
click at [551, 305] on input "text" at bounding box center [611, 305] width 160 height 25
type input "licen"
click at [564, 435] on div "Front of Drivers Licence" at bounding box center [603, 433] width 185 height 20
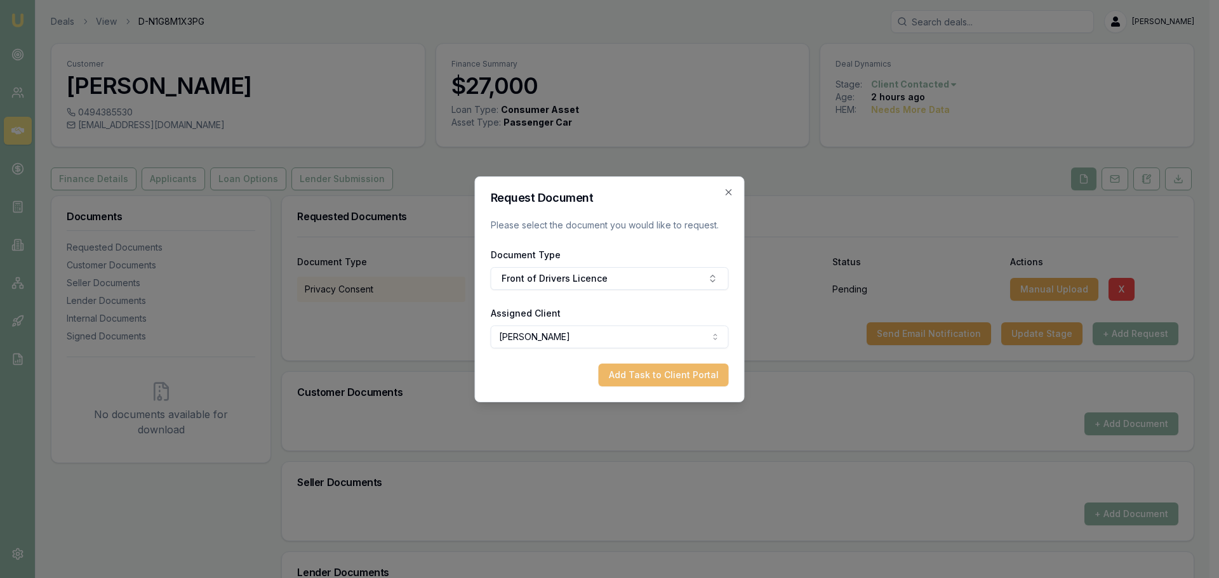
click at [656, 371] on button "Add Task to Client Portal" at bounding box center [664, 375] width 130 height 23
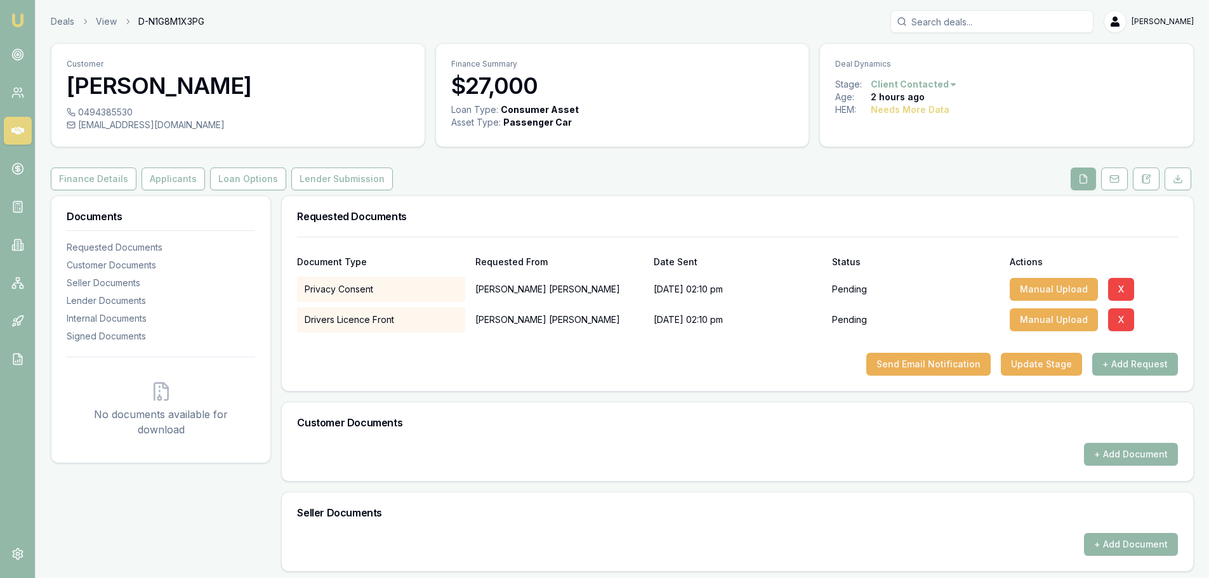
click at [1125, 366] on button "+ Add Request" at bounding box center [1135, 364] width 86 height 23
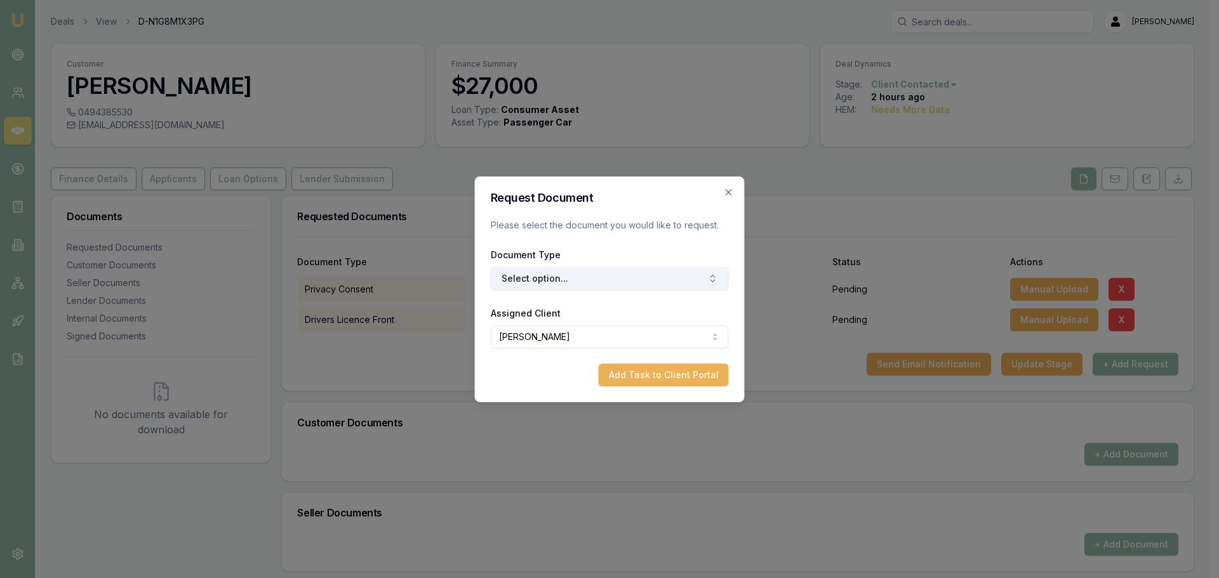
click at [531, 272] on button "Select option..." at bounding box center [610, 278] width 238 height 23
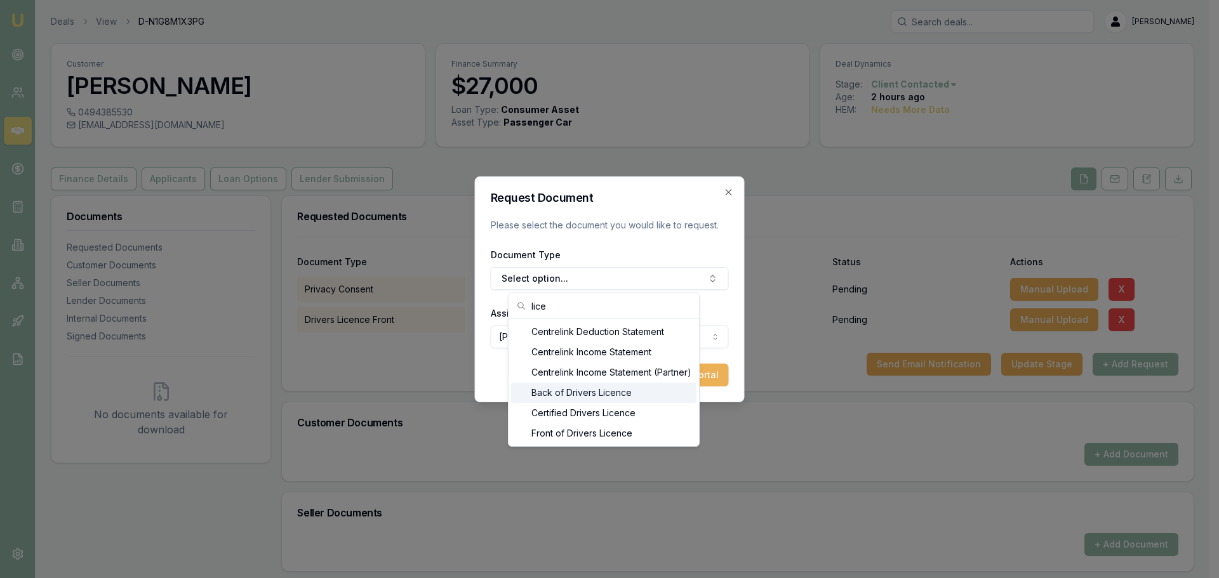
type input "lice"
click at [584, 390] on div "Back of Drivers Licence" at bounding box center [603, 393] width 185 height 20
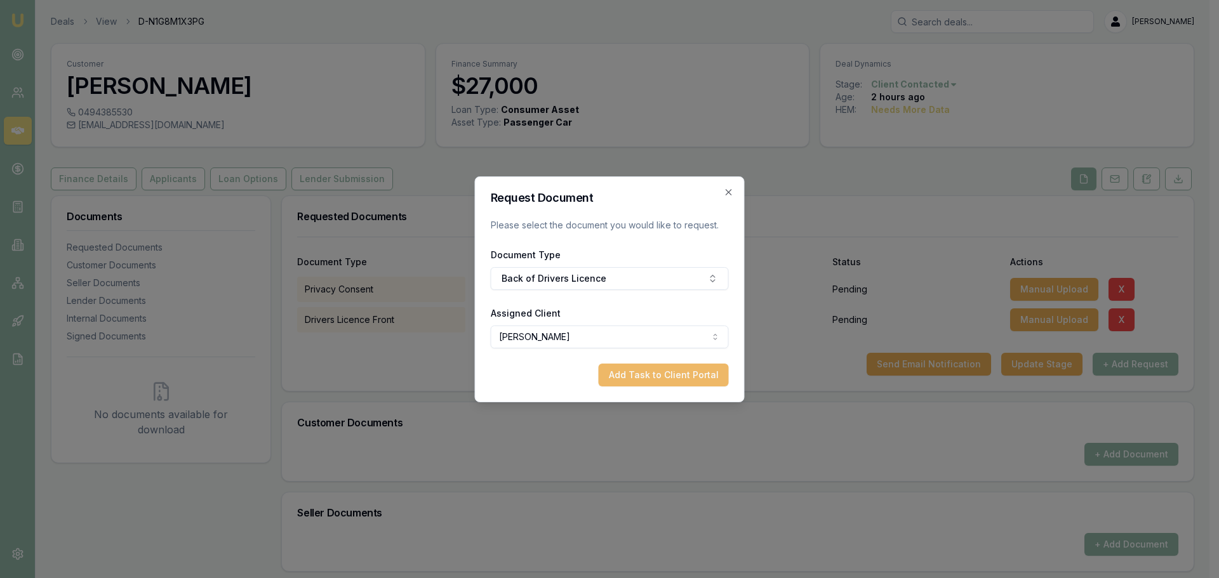
click at [656, 373] on button "Add Task to Client Portal" at bounding box center [664, 375] width 130 height 23
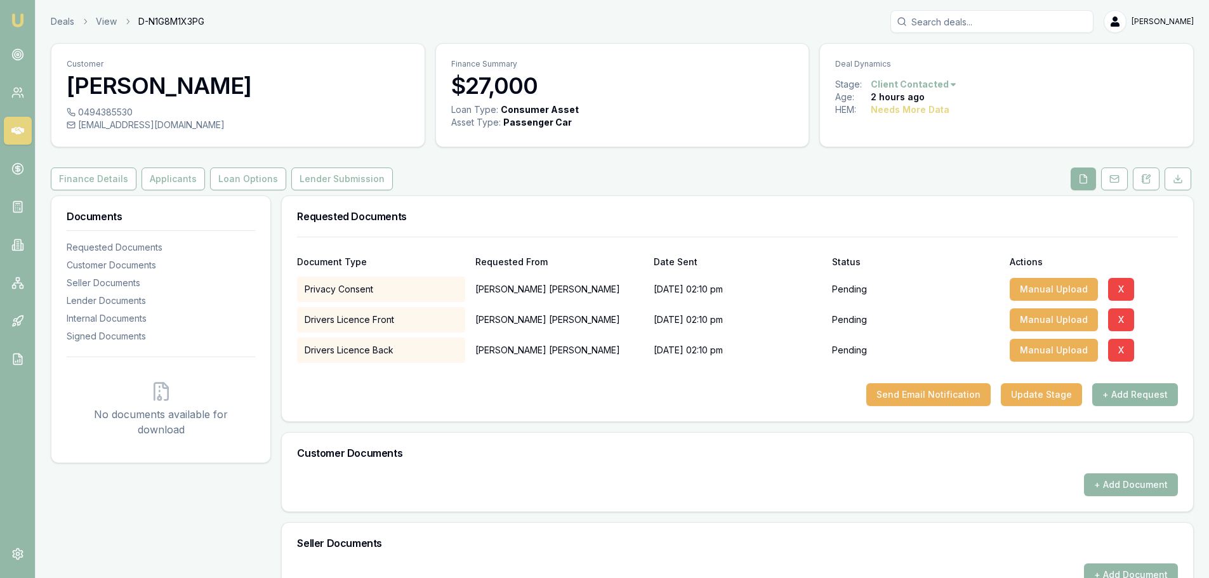
click at [1138, 405] on button "+ Add Request" at bounding box center [1135, 394] width 86 height 23
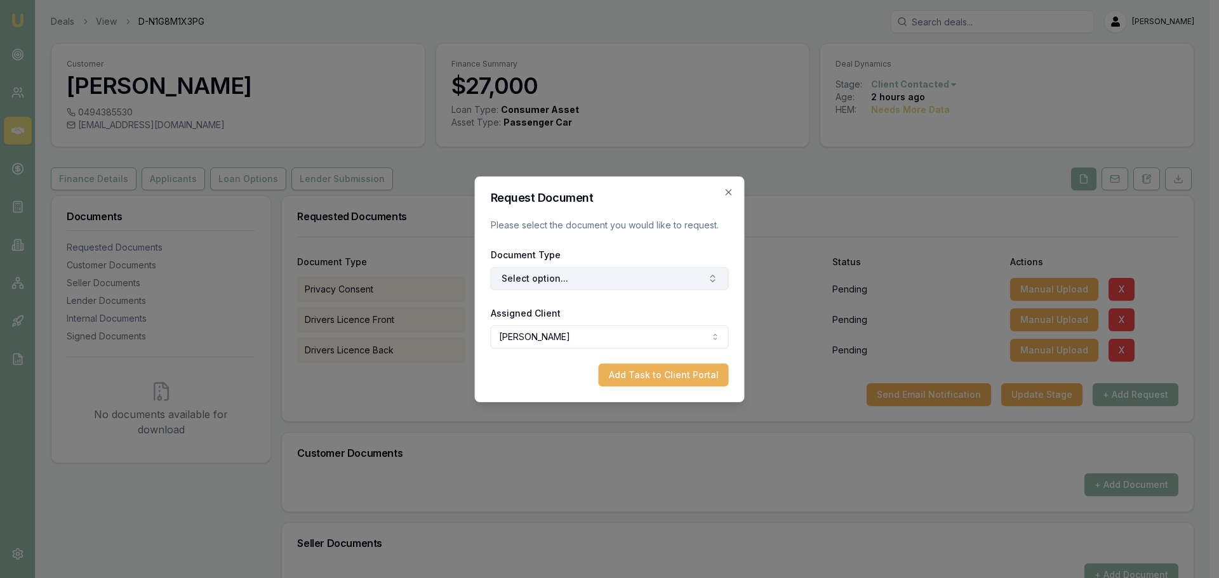
click at [634, 281] on button "Select option..." at bounding box center [610, 278] width 238 height 23
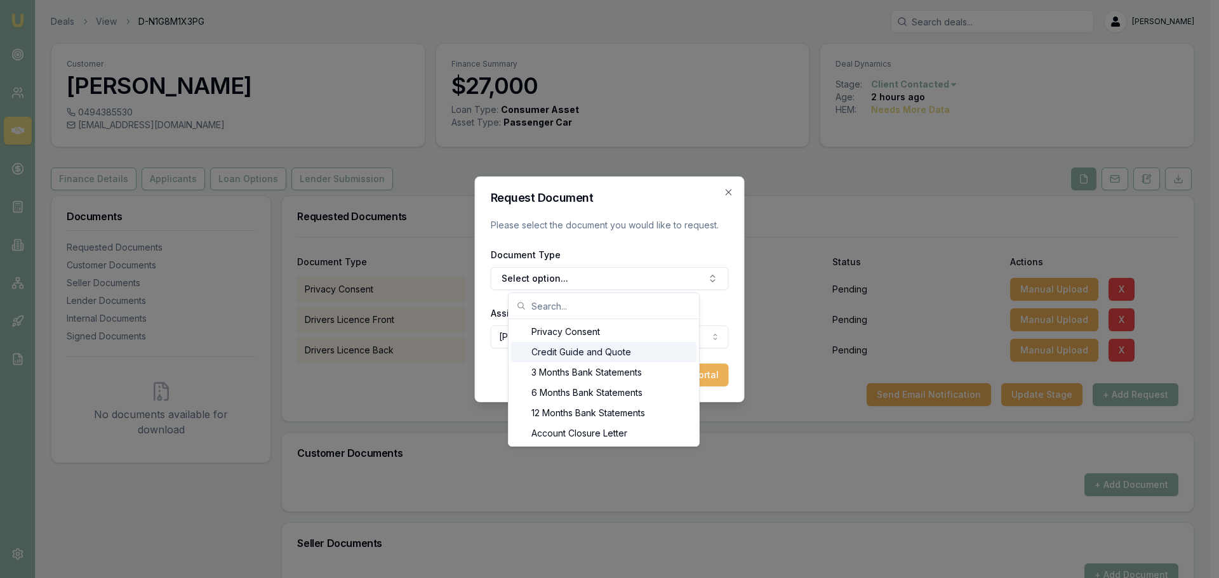
click at [598, 357] on div "Credit Guide and Quote" at bounding box center [603, 352] width 185 height 20
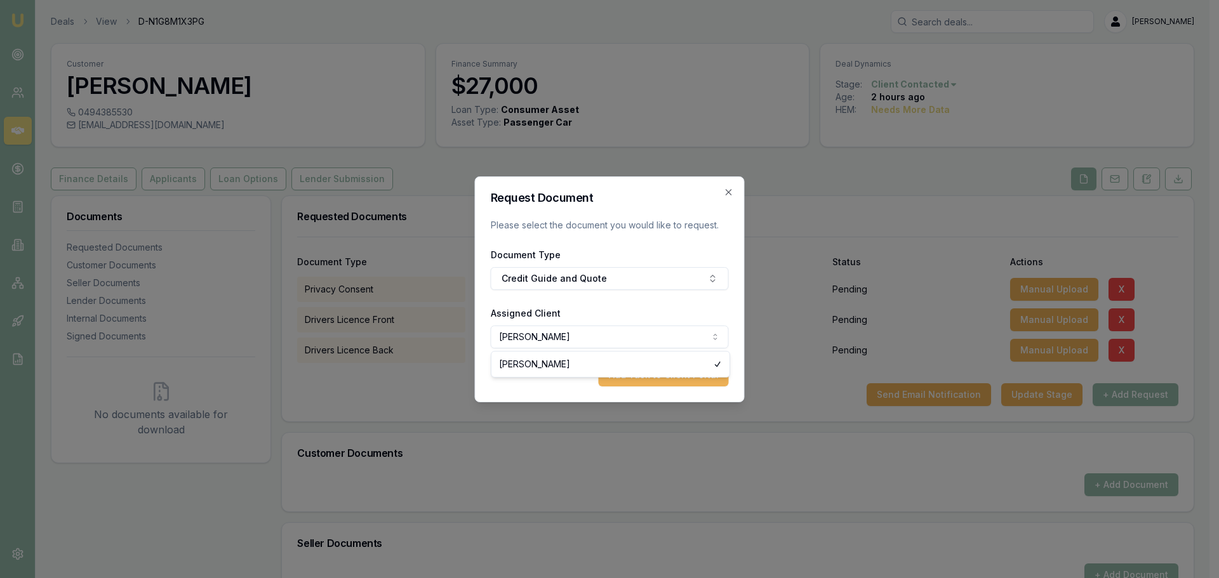
click at [571, 345] on body "Emu Broker Deals View D-N1G8M1X3PG Natasha McCallum Toggle Menu Customer Robert…" at bounding box center [604, 289] width 1209 height 578
click at [649, 324] on body "Emu Broker Deals View D-N1G8M1X3PG Natasha McCallum Toggle Menu Customer Robert…" at bounding box center [600, 289] width 1200 height 578
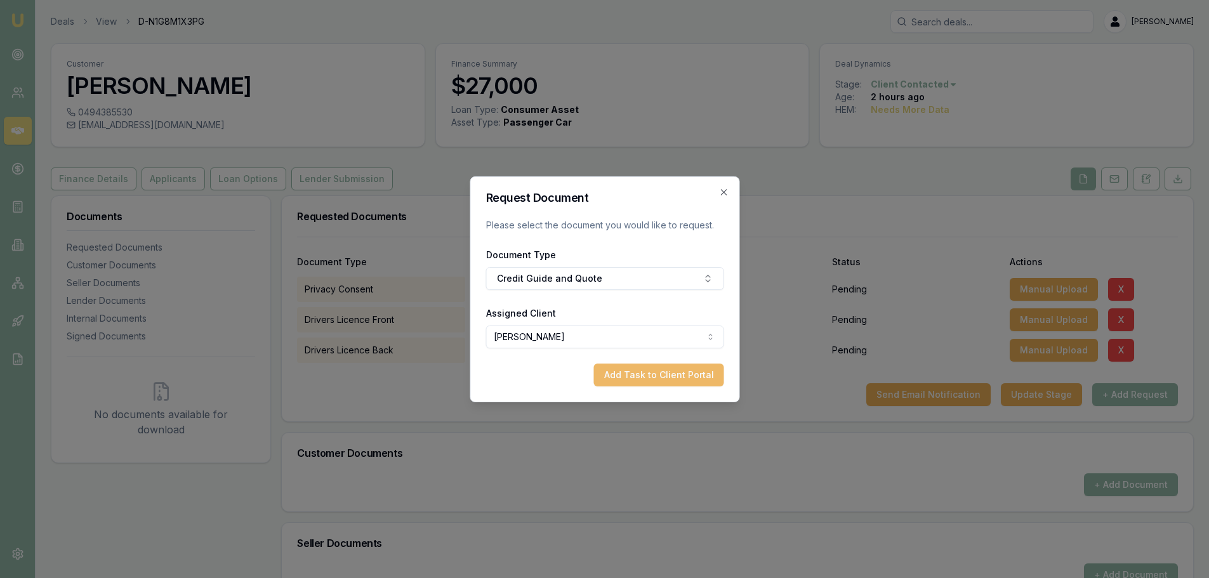
click at [693, 377] on button "Add Task to Client Portal" at bounding box center [659, 375] width 130 height 23
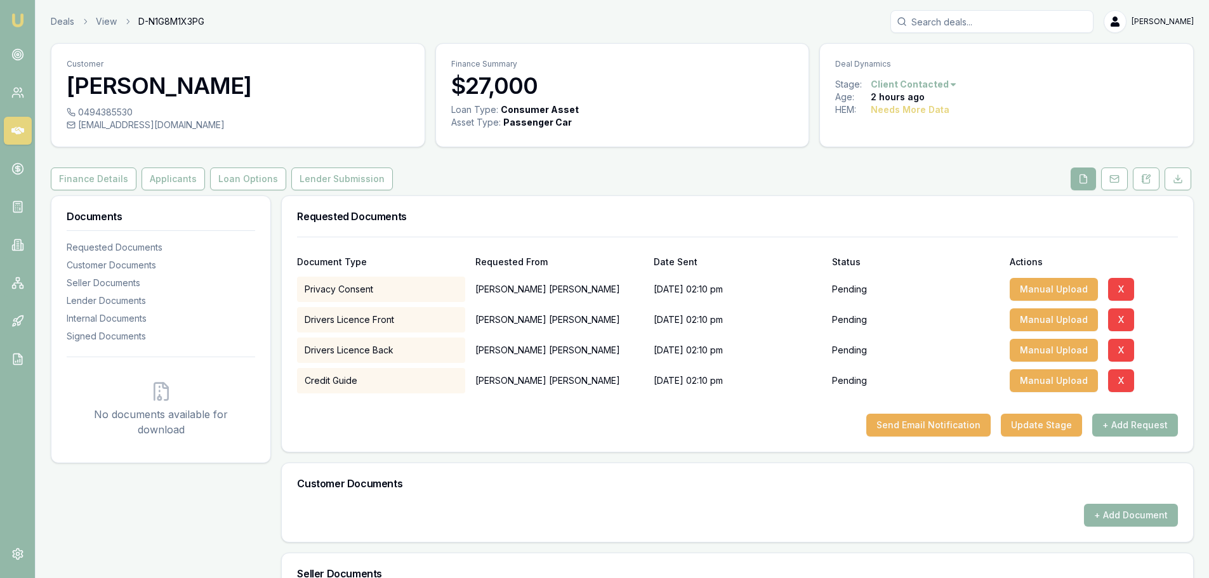
click at [1115, 420] on button "+ Add Request" at bounding box center [1135, 425] width 86 height 23
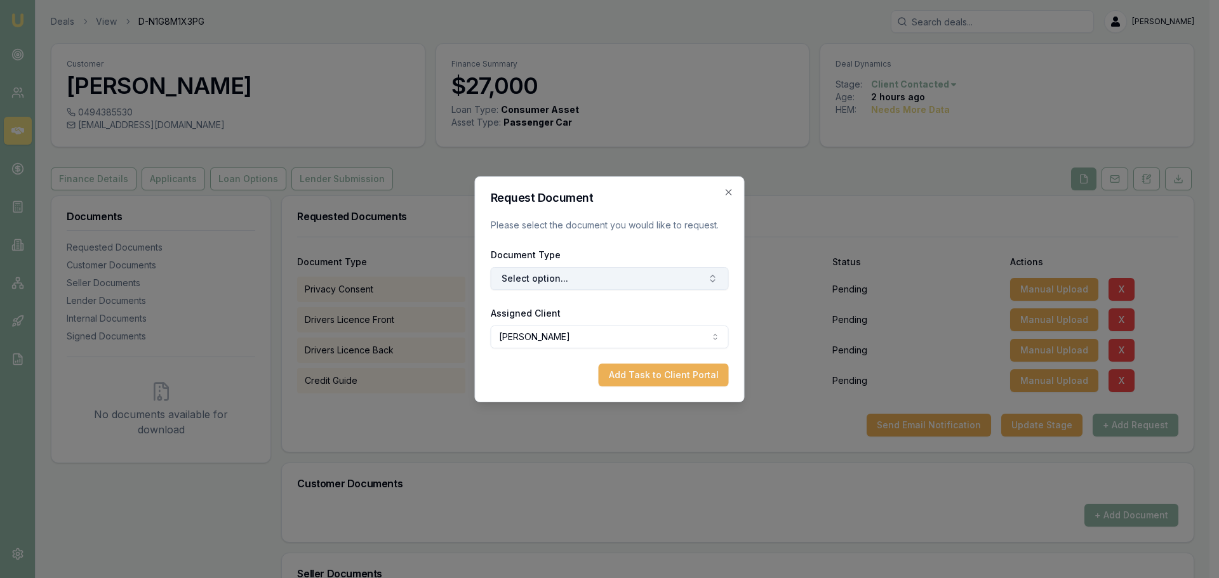
click at [562, 282] on button "Select option..." at bounding box center [610, 278] width 238 height 23
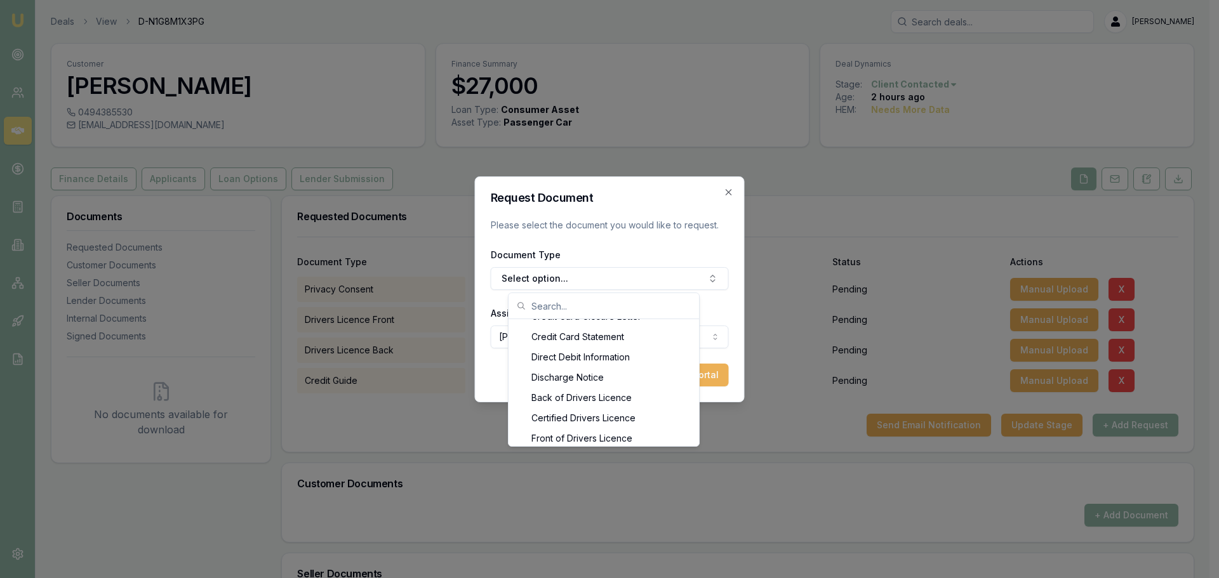
scroll to position [609, 0]
click at [583, 306] on input "text" at bounding box center [611, 305] width 160 height 25
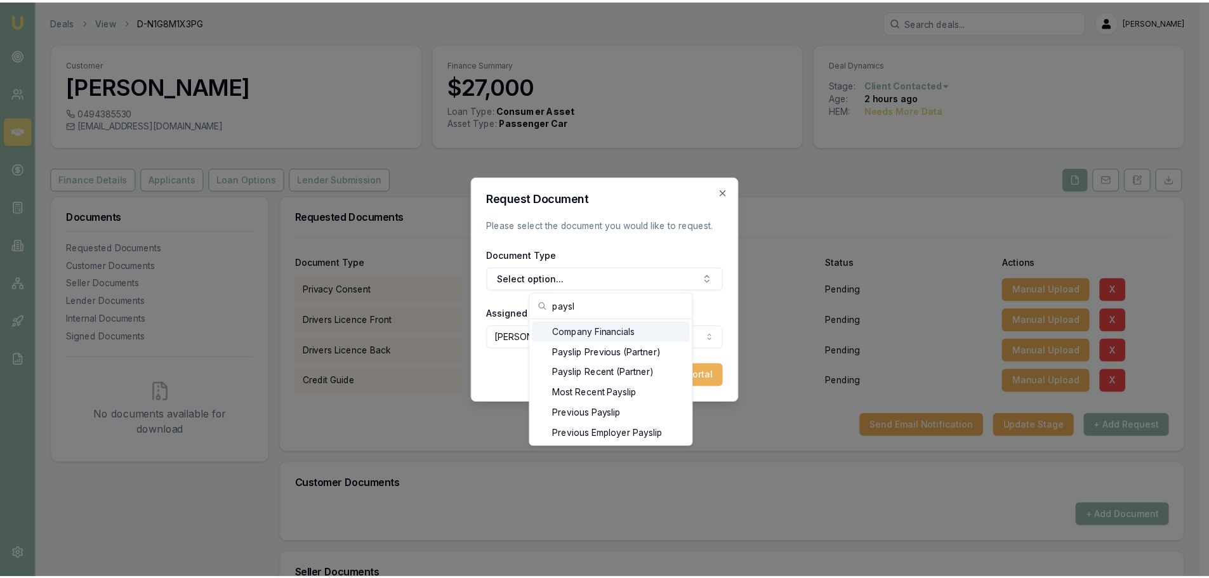
scroll to position [0, 0]
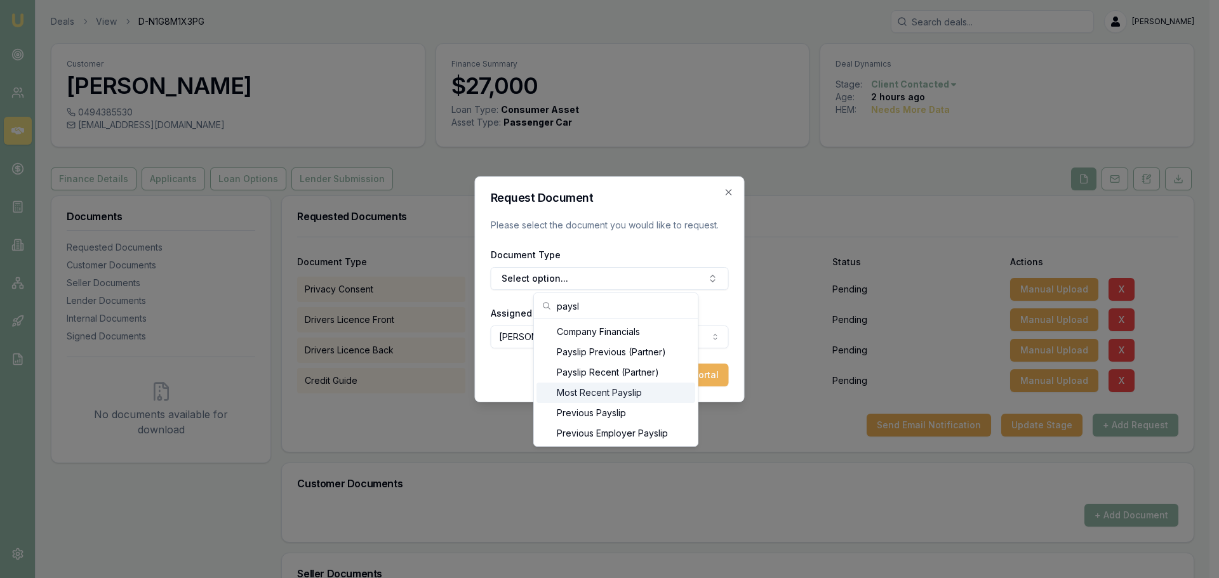
type input "paysl"
click at [600, 394] on div "Most Recent Payslip" at bounding box center [615, 393] width 159 height 20
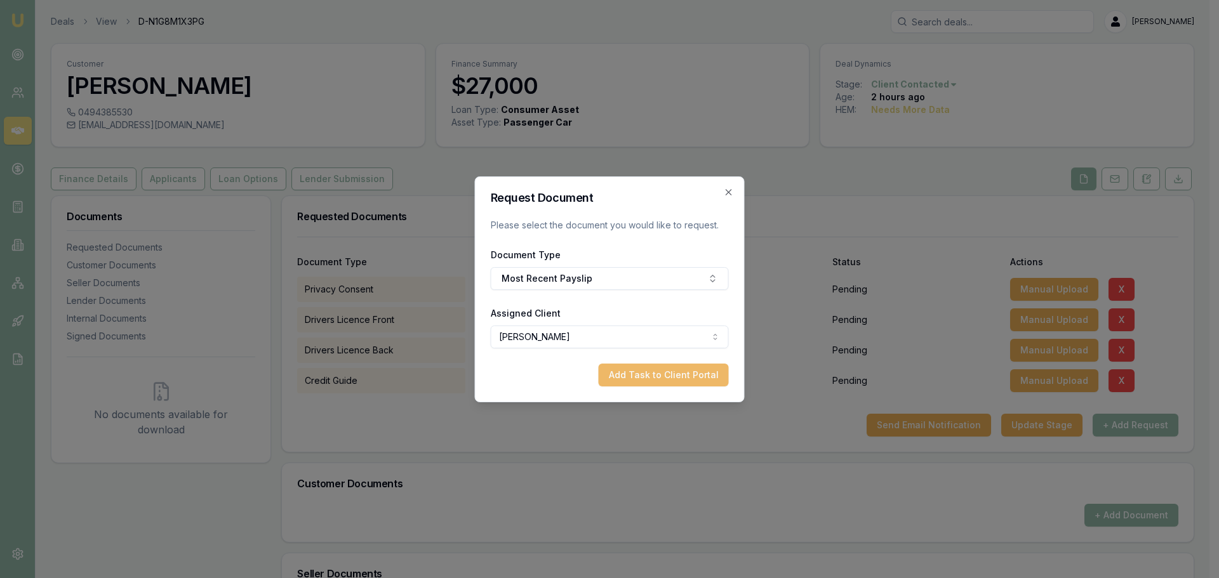
click at [683, 381] on button "Add Task to Client Portal" at bounding box center [664, 375] width 130 height 23
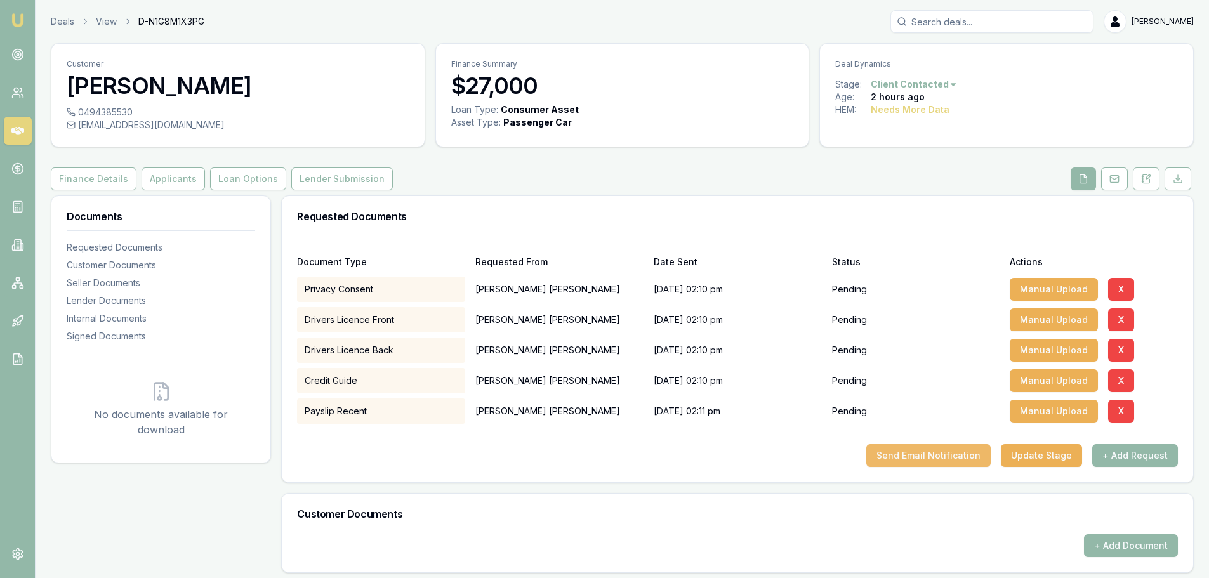
click at [910, 449] on button "Send Email Notification" at bounding box center [928, 455] width 124 height 23
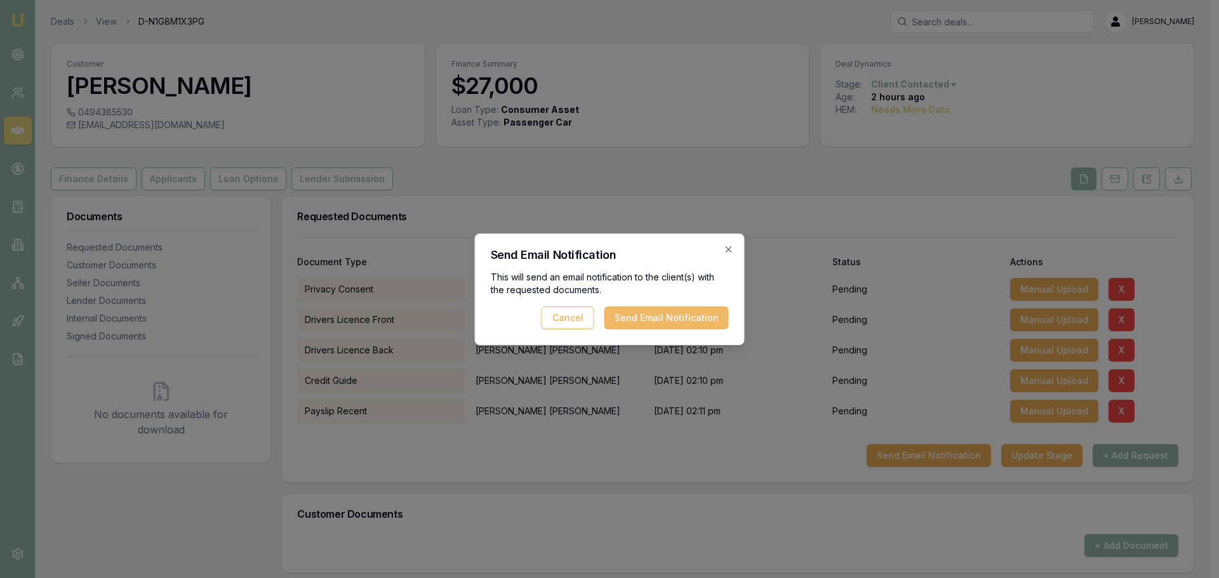
click at [630, 317] on button "Send Email Notification" at bounding box center [666, 318] width 124 height 23
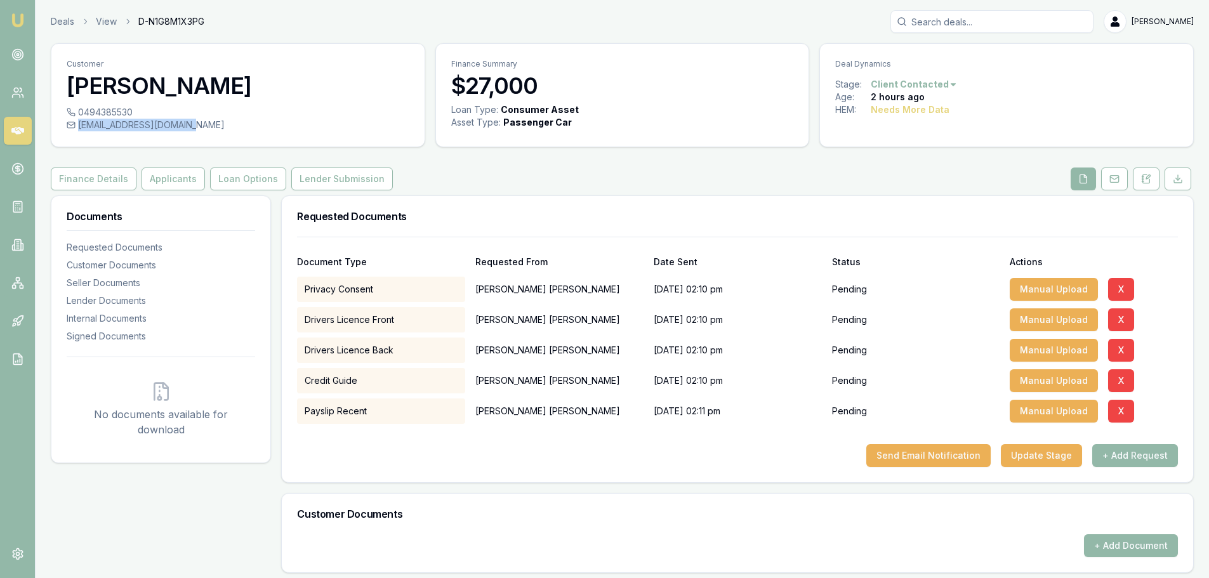
drag, startPoint x: 194, startPoint y: 124, endPoint x: 225, endPoint y: 136, distance: 33.1
click at [225, 136] on div "0494385530 robbieerich71@gmail.com" at bounding box center [237, 126] width 373 height 41
copy div "[EMAIL_ADDRESS][DOMAIN_NAME]"
click at [88, 170] on button "Finance Details" at bounding box center [94, 179] width 86 height 23
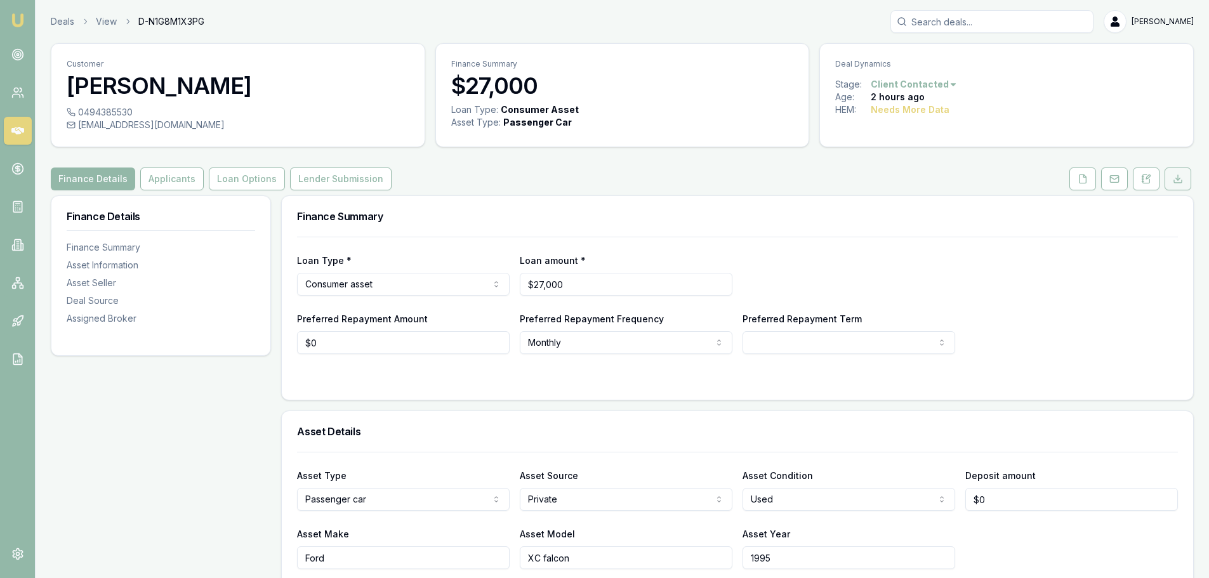
click at [1181, 176] on icon at bounding box center [1178, 179] width 10 height 10
click at [1145, 187] on button at bounding box center [1146, 179] width 27 height 23
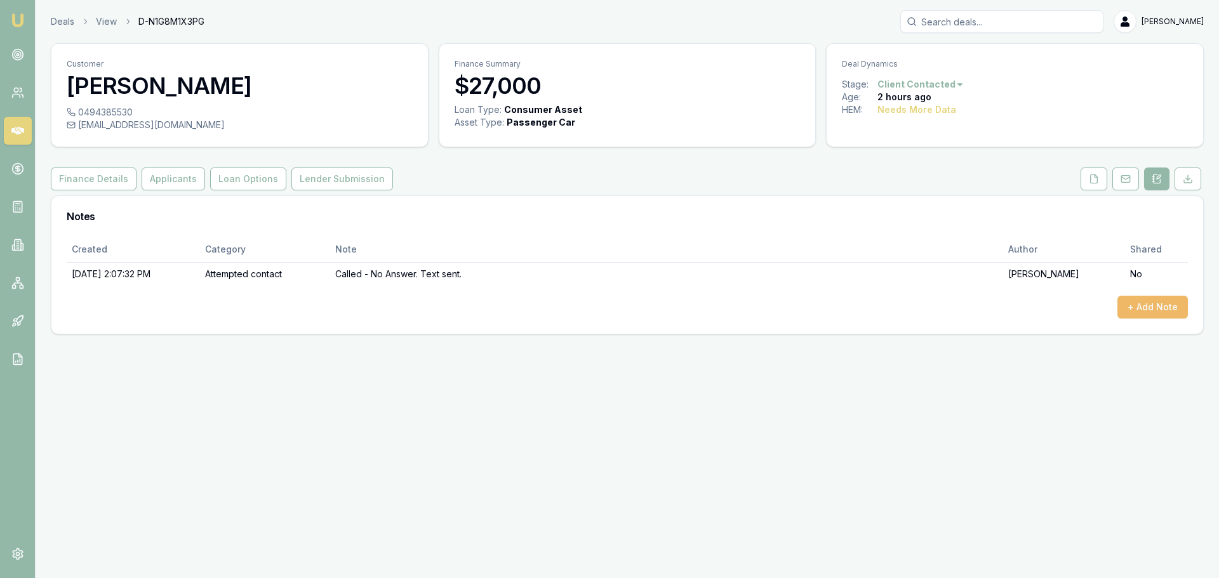
click at [1170, 310] on button "+ Add Note" at bounding box center [1152, 307] width 70 height 23
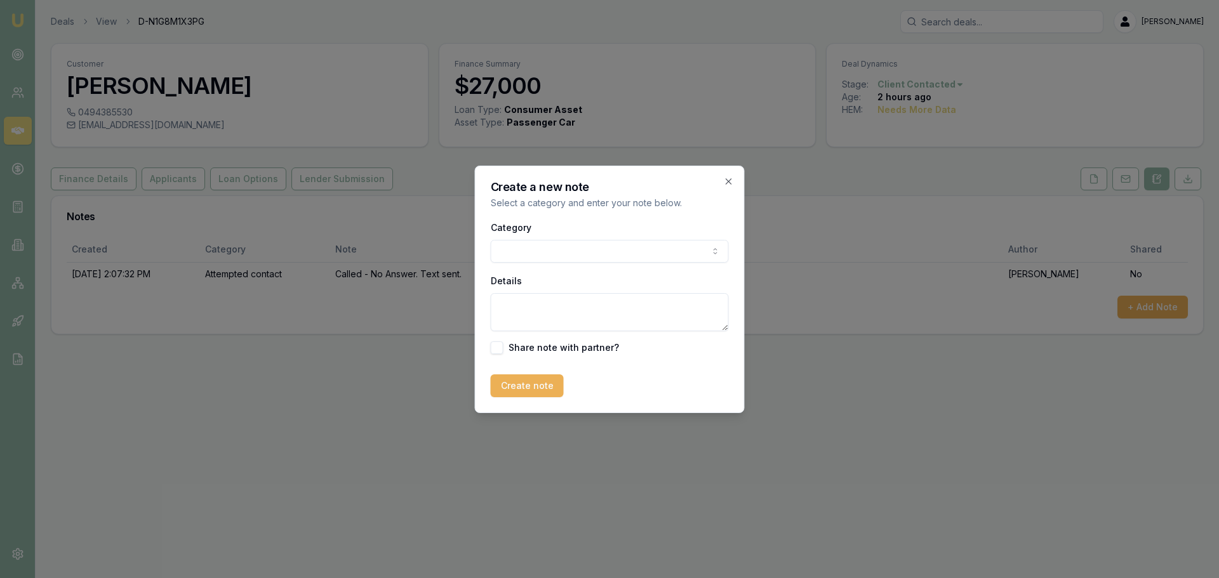
click at [609, 241] on body "Emu Broker Deals View D-N1G8M1X3PG Natasha McCallum Toggle Menu Customer Robert…" at bounding box center [609, 289] width 1219 height 578
click at [617, 255] on body "Emu Broker Deals View D-N1G8M1X3PG Natasha McCallum Toggle Menu Customer Robert…" at bounding box center [609, 289] width 1219 height 578
click at [541, 315] on textarea "Details" at bounding box center [610, 312] width 238 height 38
type textarea "Guest was at work but gave me a quick call back. Looking for a FAST approval an…"
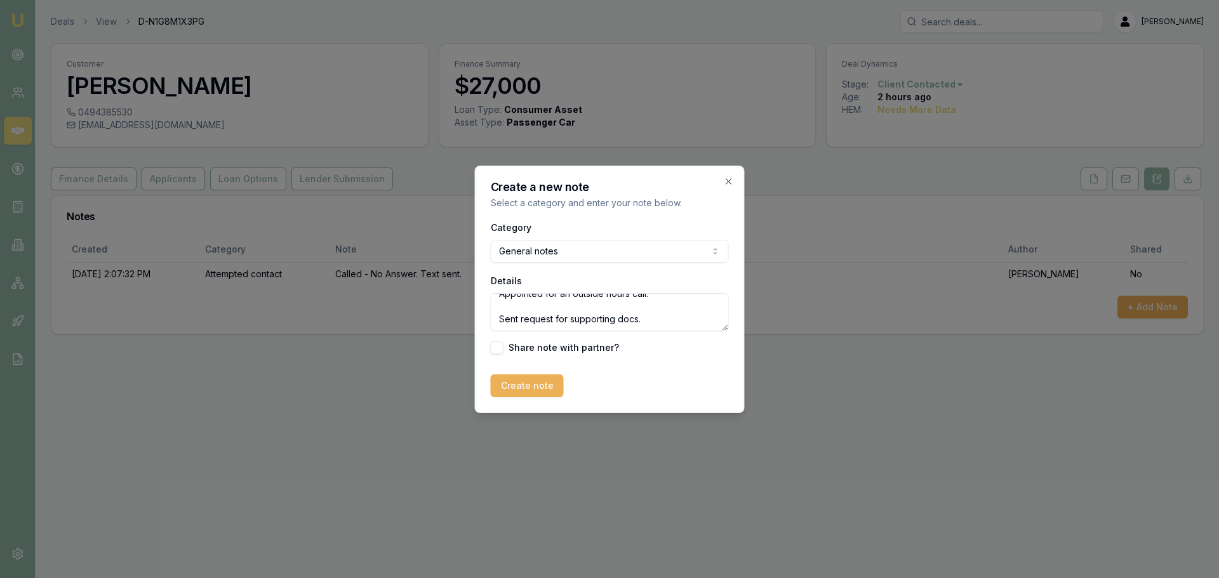
click at [536, 383] on button "Create note" at bounding box center [527, 386] width 73 height 23
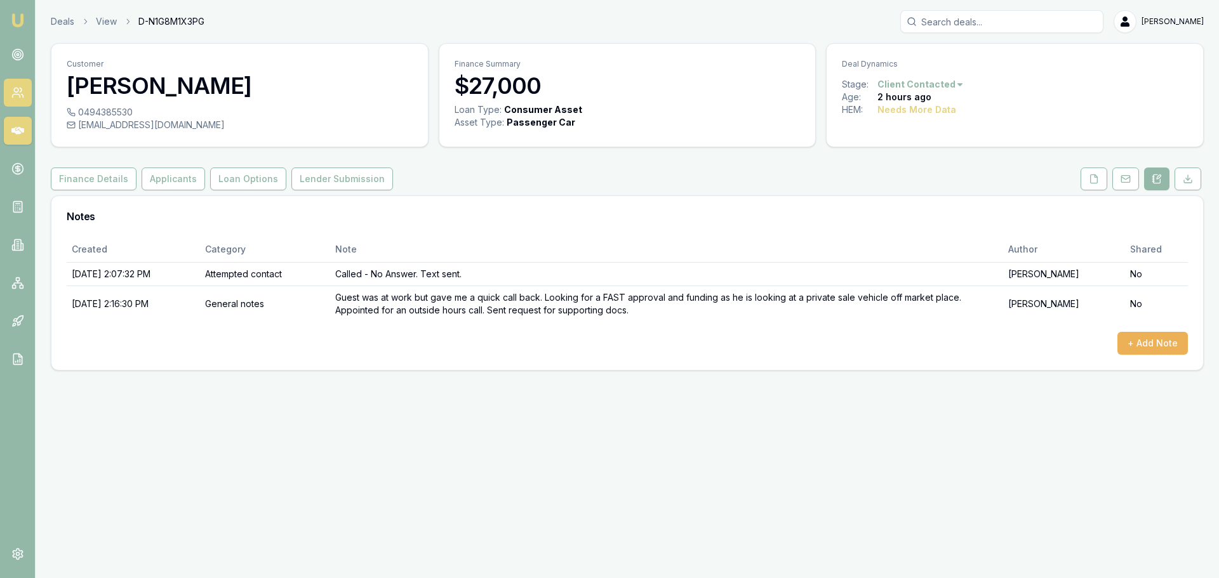
click at [25, 81] on link at bounding box center [18, 93] width 28 height 28
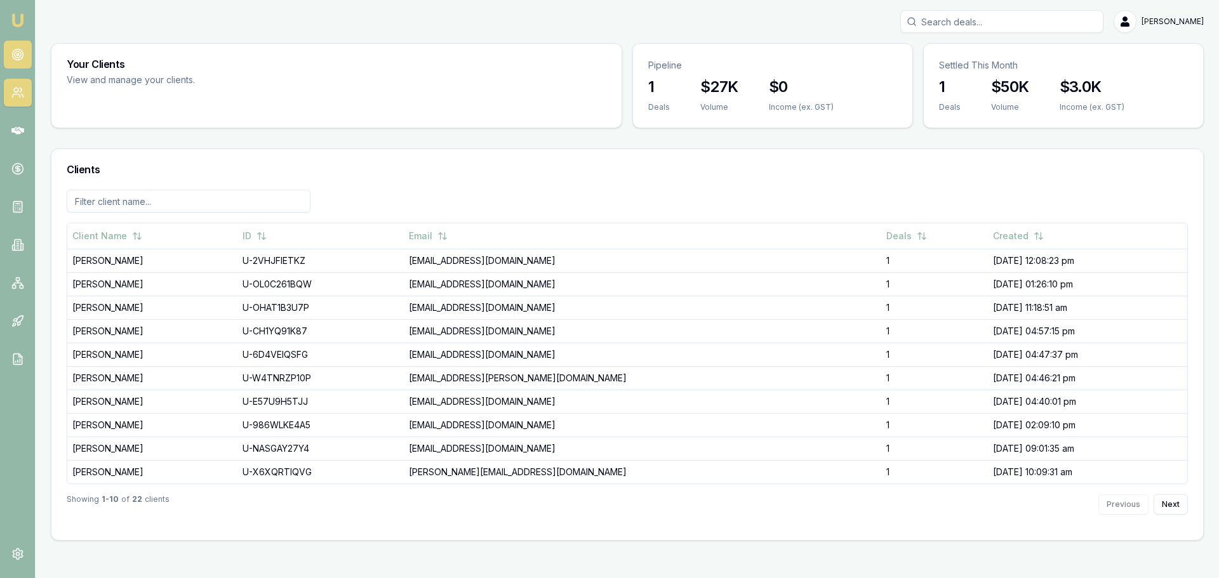
click at [19, 63] on link at bounding box center [18, 55] width 28 height 28
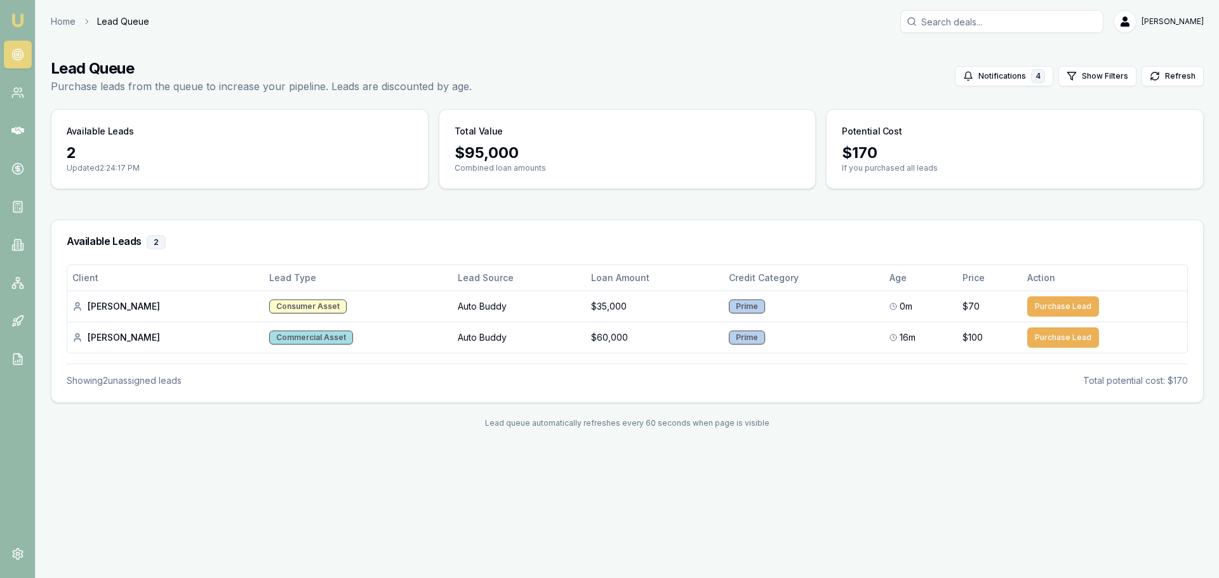
drag, startPoint x: 12, startPoint y: 83, endPoint x: 13, endPoint y: 77, distance: 6.5
click at [12, 83] on link at bounding box center [18, 93] width 28 height 28
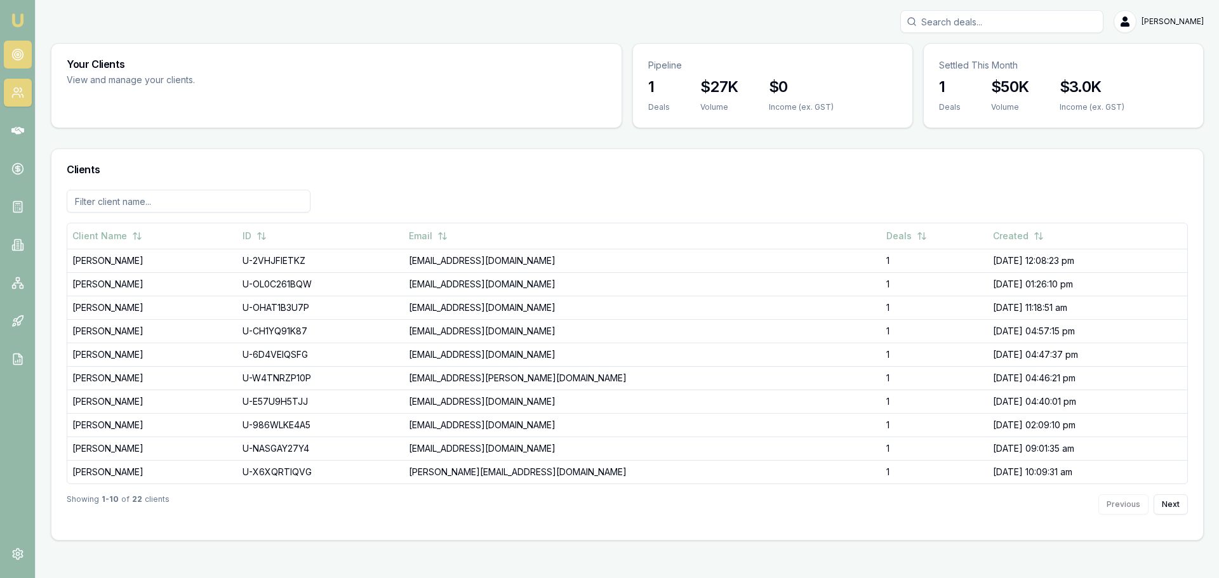
click at [23, 46] on link at bounding box center [18, 55] width 28 height 28
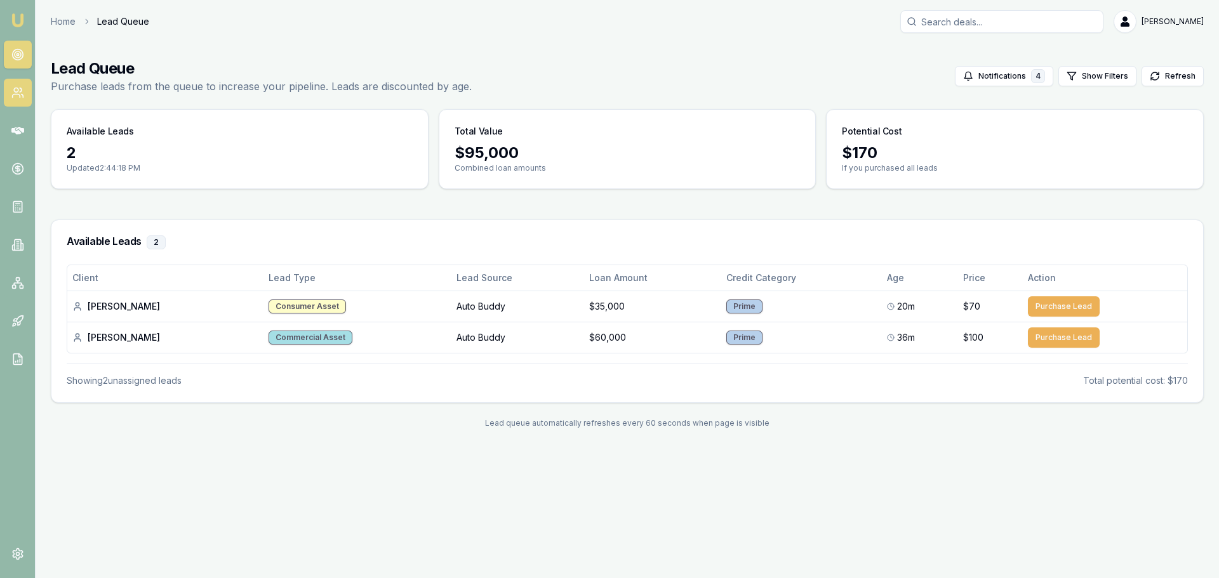
click at [27, 93] on link at bounding box center [18, 93] width 28 height 28
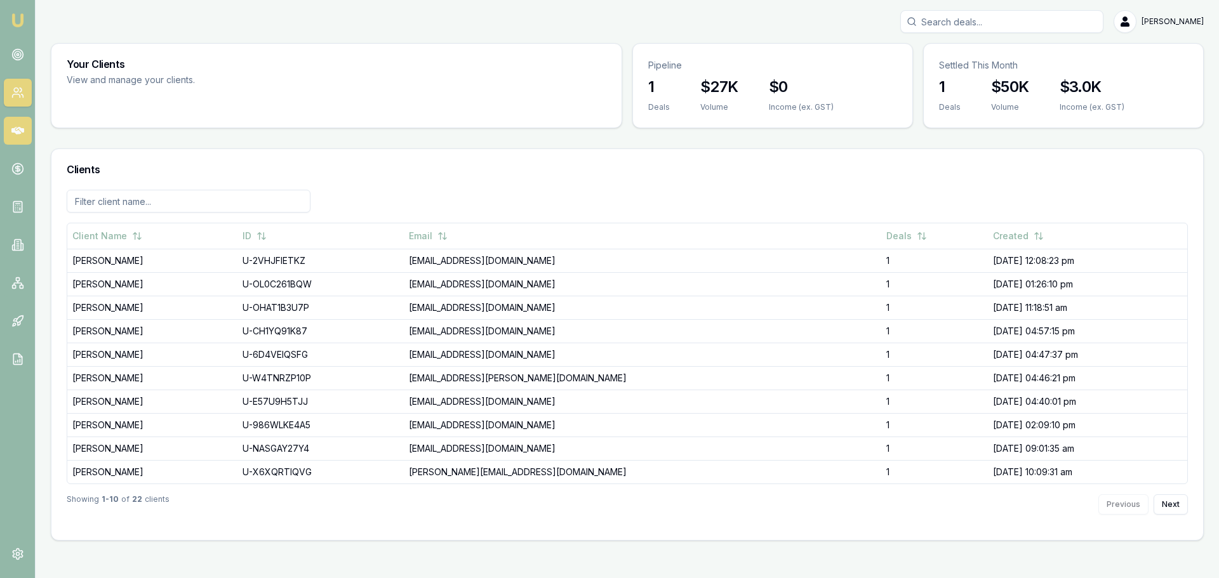
click at [23, 121] on link at bounding box center [18, 131] width 28 height 28
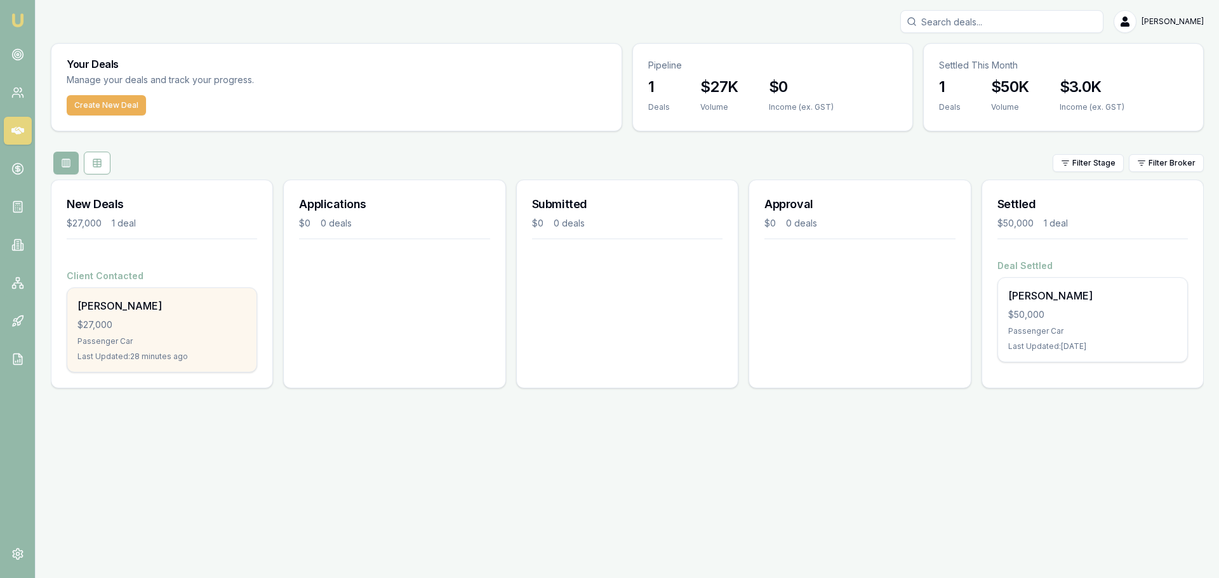
click at [133, 348] on div "Robert Erich $27,000 Passenger Car Last Updated: 28 minutes ago" at bounding box center [161, 330] width 189 height 84
click at [204, 338] on div "Passenger Car" at bounding box center [161, 341] width 169 height 10
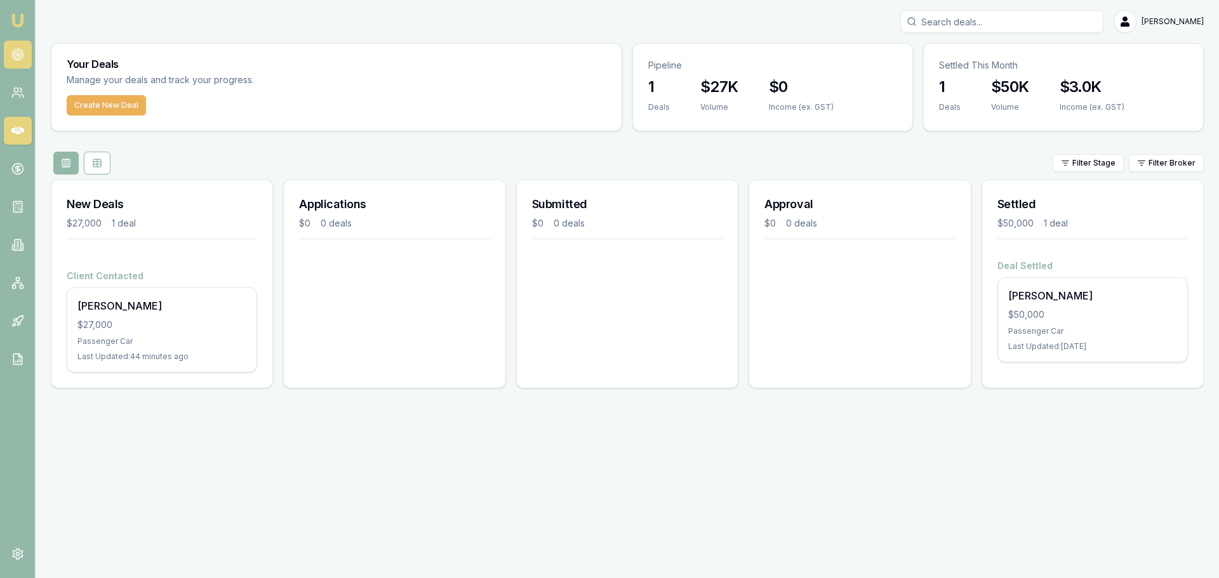
click at [23, 57] on icon at bounding box center [17, 54] width 13 height 13
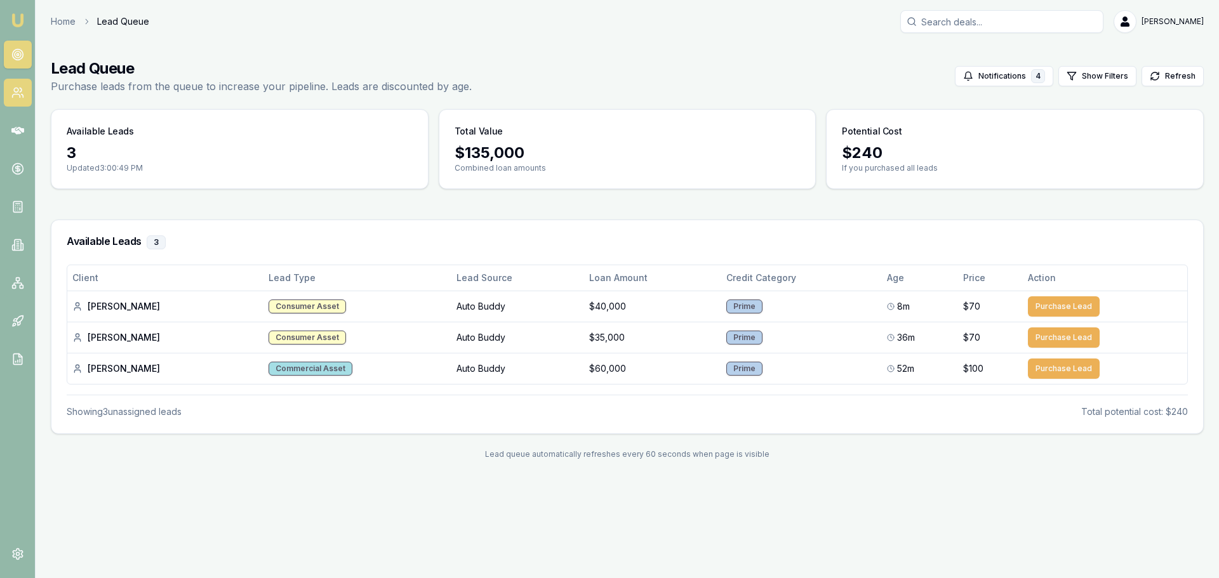
click at [17, 91] on icon at bounding box center [17, 92] width 13 height 13
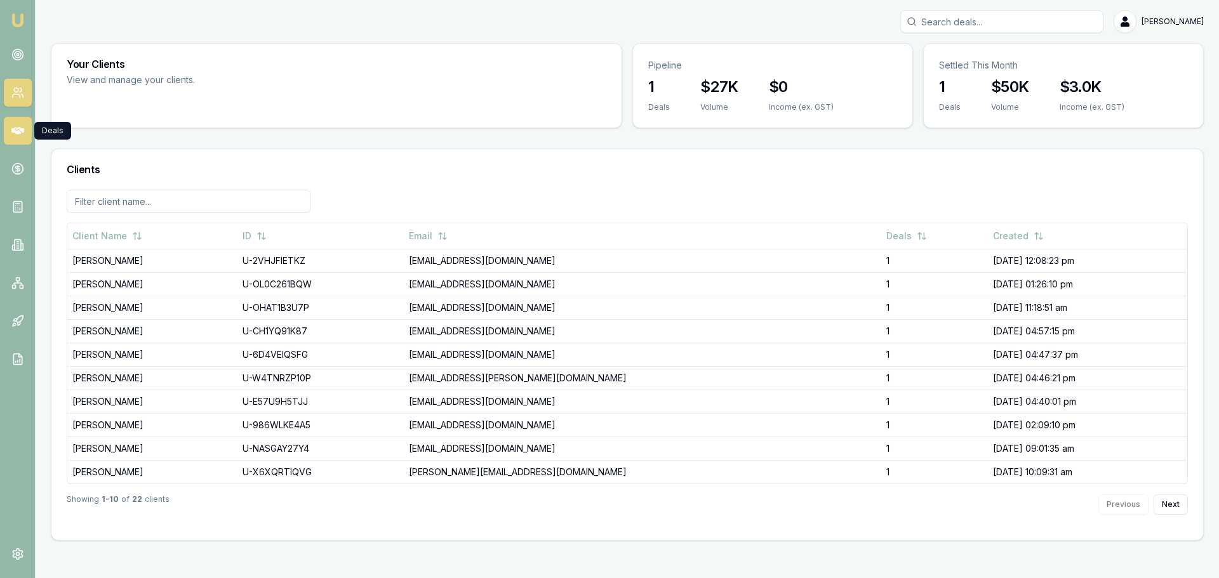
click at [5, 125] on link at bounding box center [18, 131] width 28 height 28
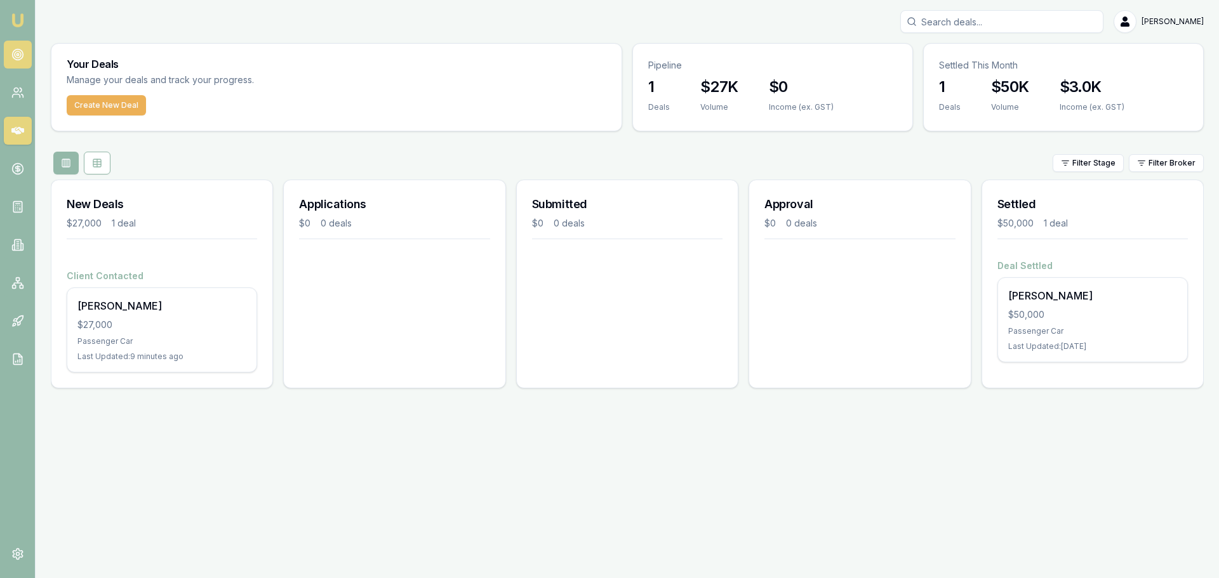
click at [15, 49] on icon at bounding box center [17, 54] width 13 height 13
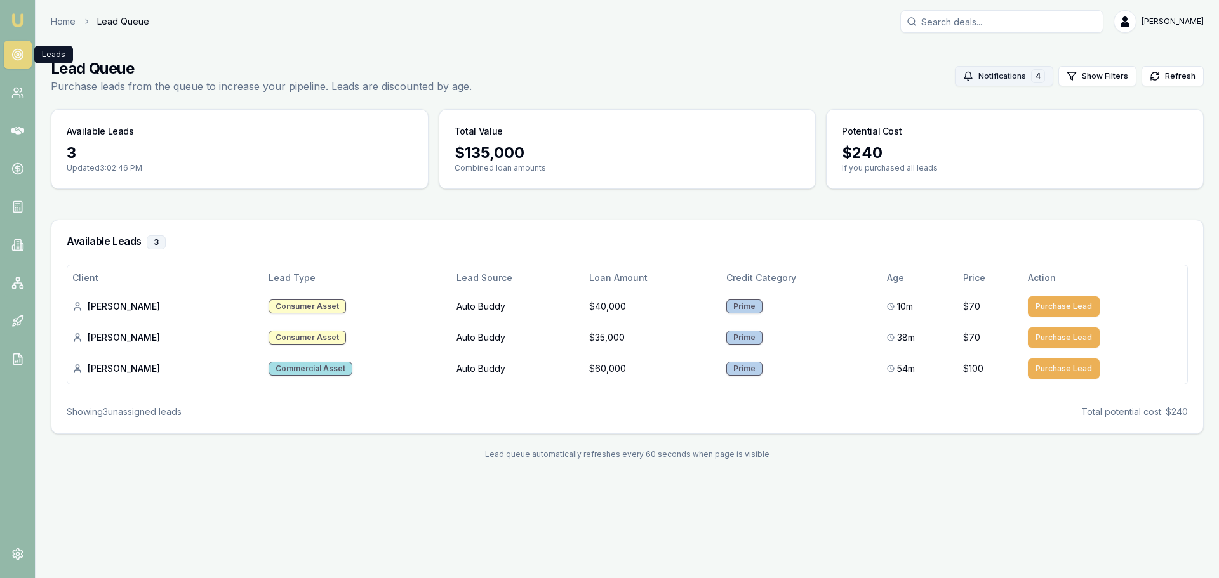
click at [1011, 72] on button "Notifications 4" at bounding box center [1004, 76] width 98 height 20
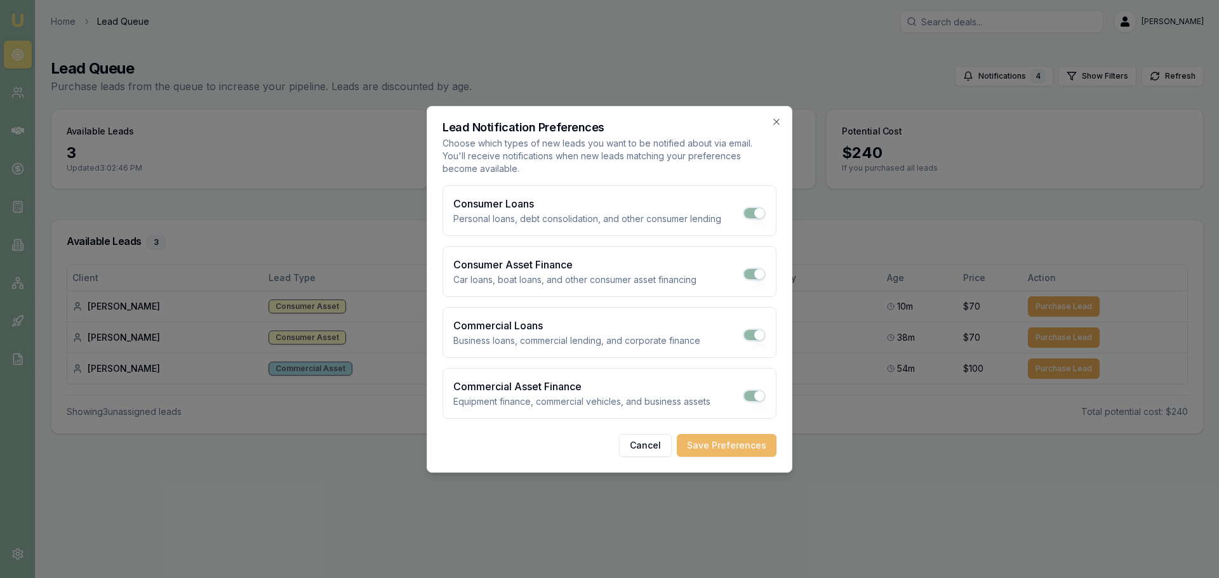
click at [717, 448] on button "Save Preferences" at bounding box center [727, 445] width 100 height 23
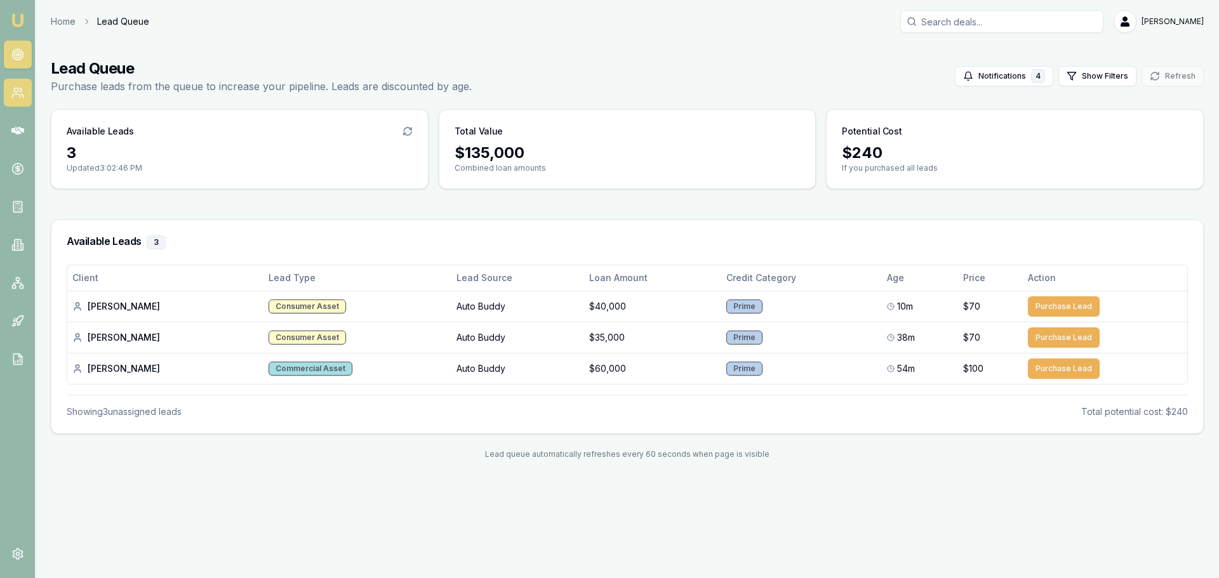
click at [11, 100] on link at bounding box center [18, 93] width 28 height 28
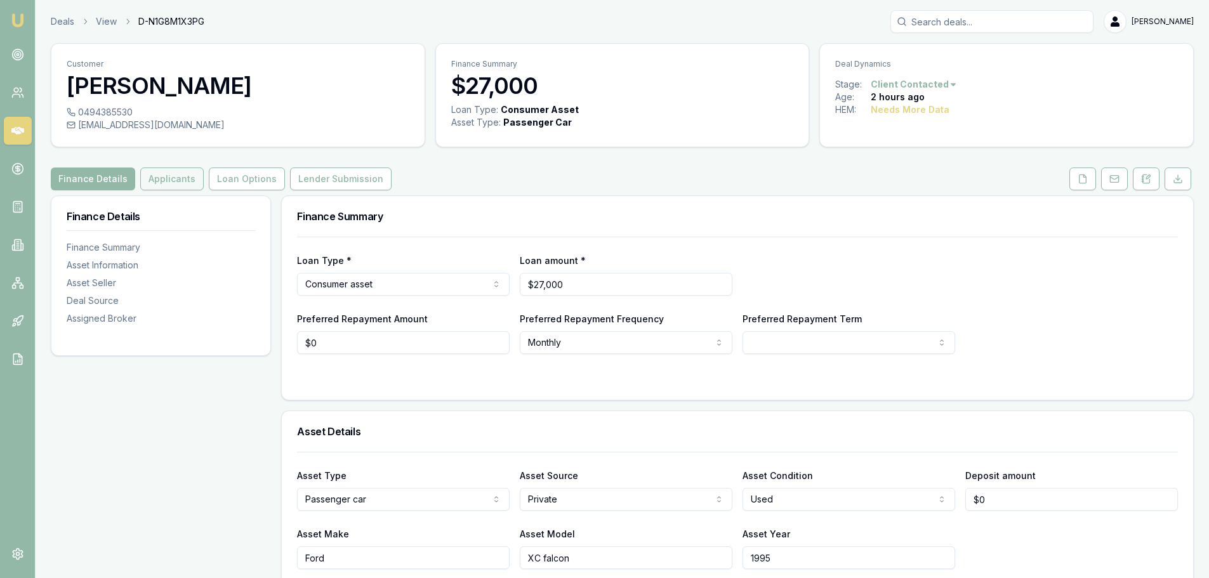
click at [171, 178] on button "Applicants" at bounding box center [171, 179] width 63 height 23
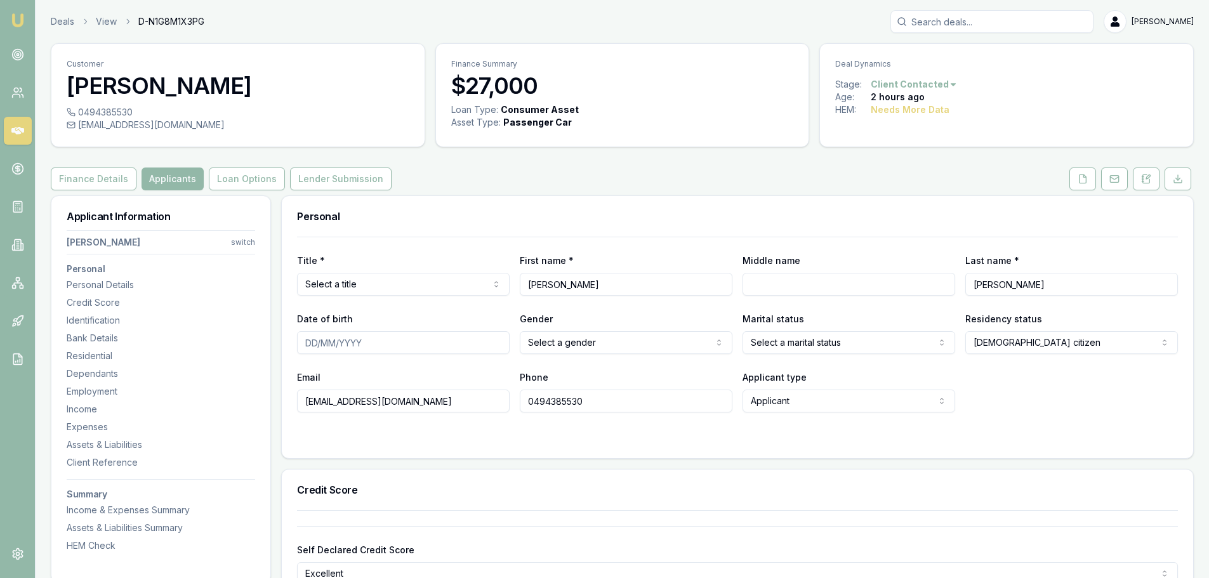
click at [383, 269] on div "Title * Select a title Mr Mrs Miss Ms Dr [PERSON_NAME]" at bounding box center [403, 274] width 213 height 43
click at [371, 292] on html "Emu Broker Deals View D-N1G8M1X3PG [PERSON_NAME] Toggle Menu Customer [PERSON_N…" at bounding box center [609, 289] width 1219 height 578
drag, startPoint x: 774, startPoint y: 298, endPoint x: 787, endPoint y: 274, distance: 26.7
click at [780, 291] on div "Title * Mr Mr Mrs Miss Ms Dr Prof First name * Robert Middle name Last name * E…" at bounding box center [737, 325] width 881 height 176
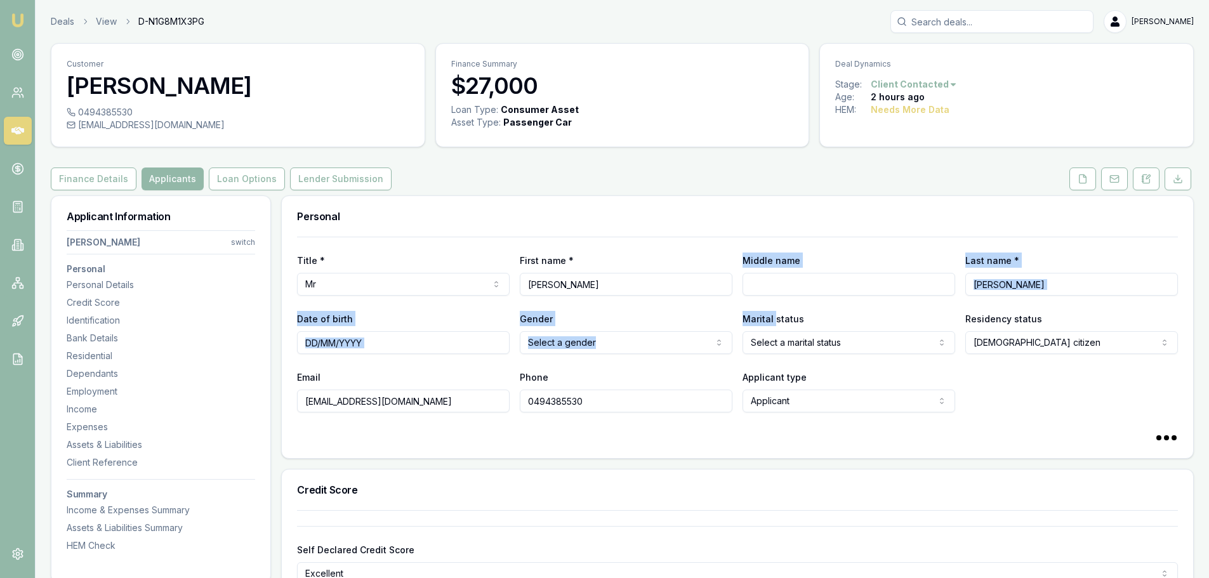
click at [787, 272] on div "Middle name" at bounding box center [849, 274] width 213 height 43
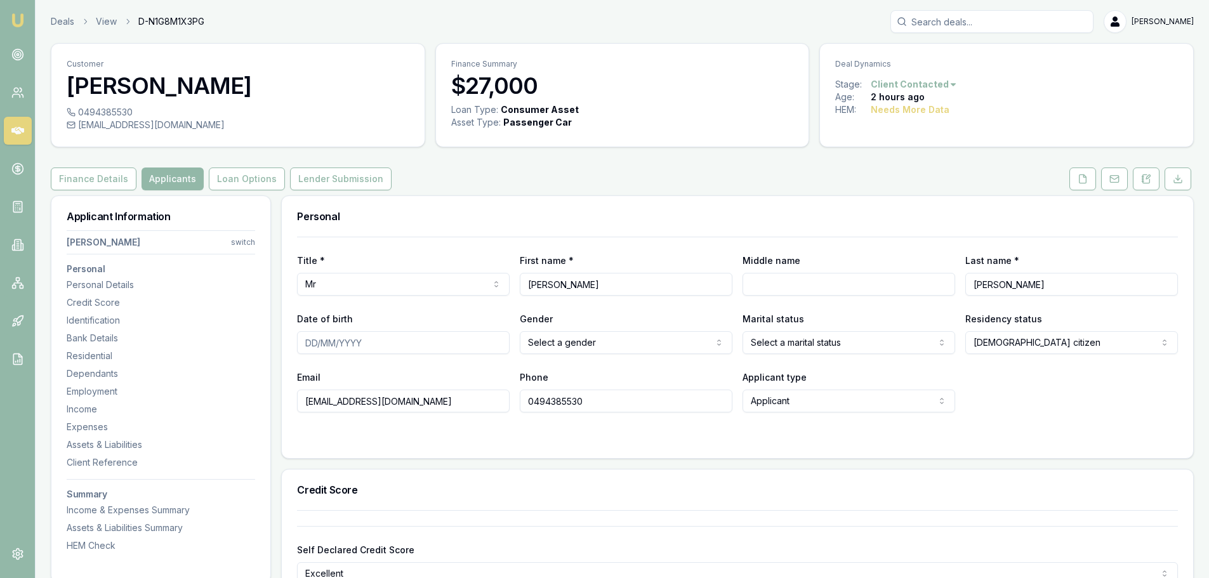
click at [785, 285] on input "Middle name" at bounding box center [849, 284] width 213 height 23
type input "[PERSON_NAME]"
type input "[DATE]"
click at [818, 330] on div "Marital status Select a marital status Single Married De facto Separated Divorc…" at bounding box center [849, 332] width 213 height 43
click at [816, 348] on html "Emu Broker Deals View D-N1G8M1X3PG Natasha McCallum Toggle Menu Customer Robert…" at bounding box center [609, 289] width 1219 height 578
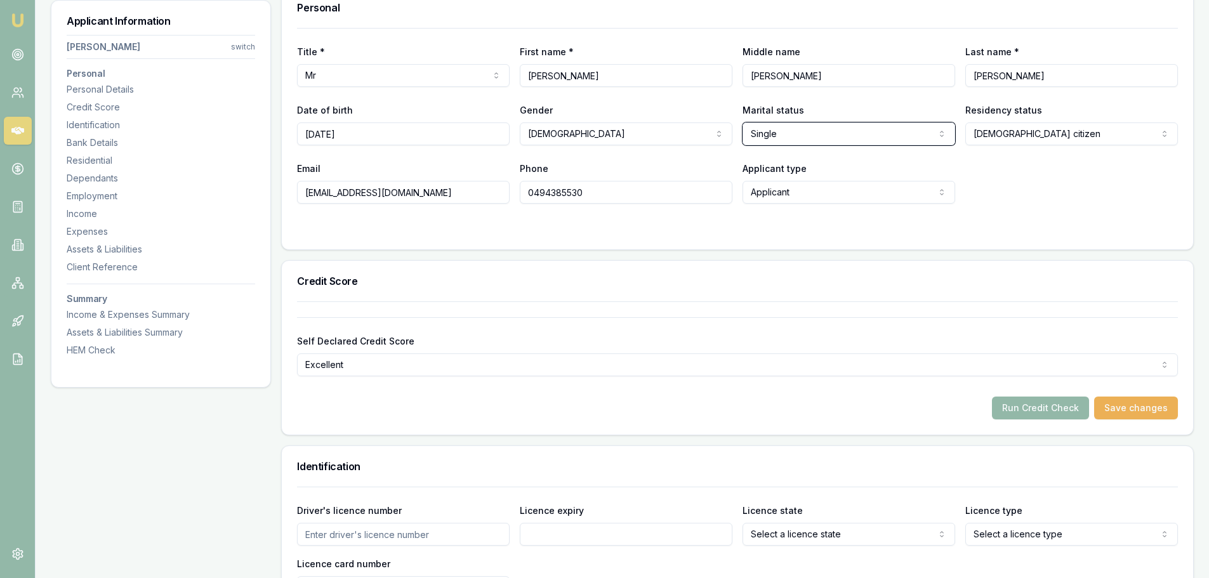
scroll to position [254, 0]
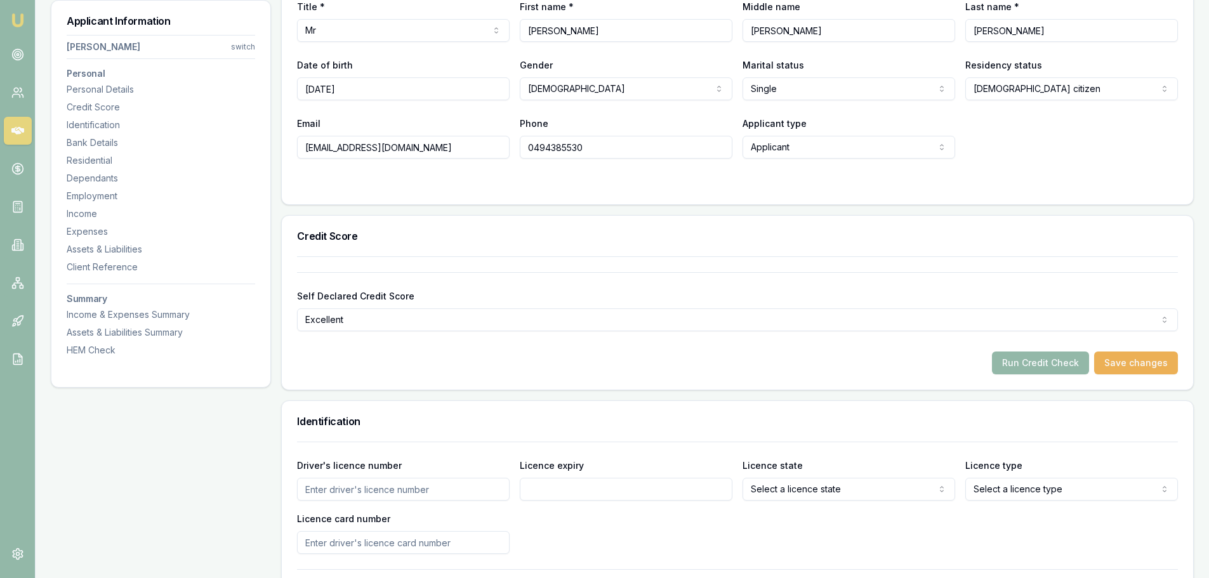
click at [1051, 324] on html "Emu Broker Deals View D-N1G8M1X3PG Natasha McCallum Toggle Menu Customer Robert…" at bounding box center [604, 35] width 1209 height 578
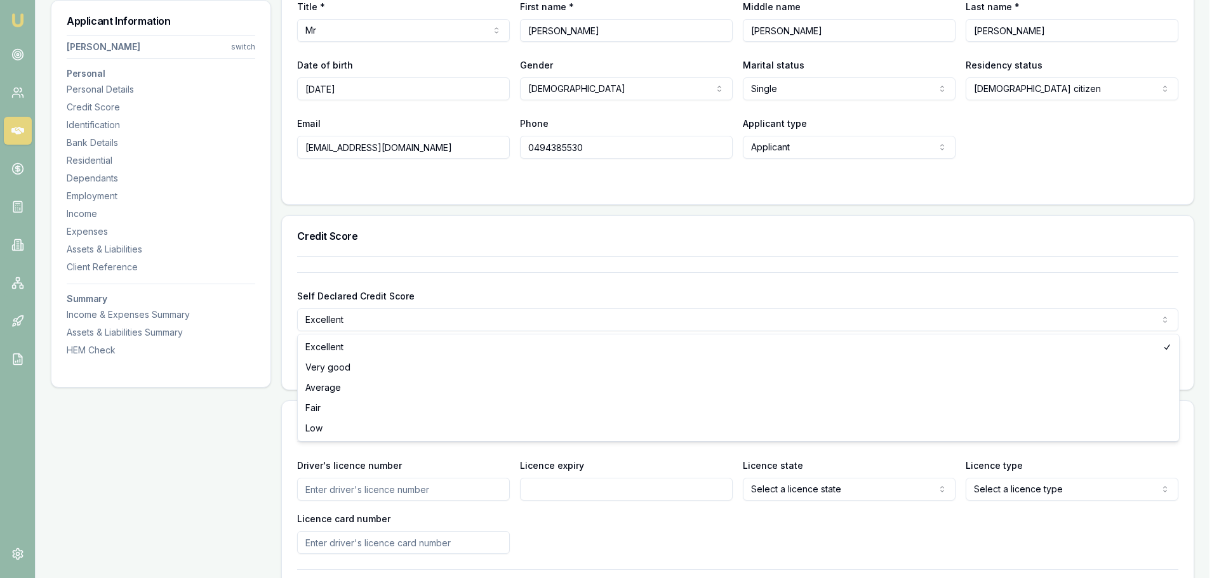
select select "LOW"
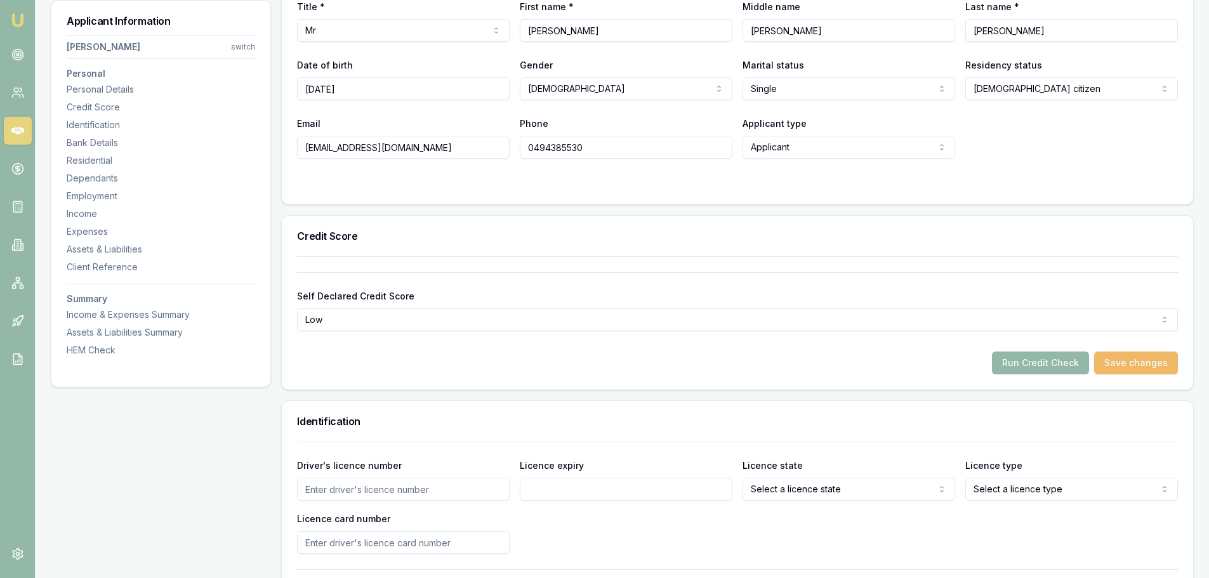
click at [1146, 359] on button "Save changes" at bounding box center [1136, 363] width 84 height 23
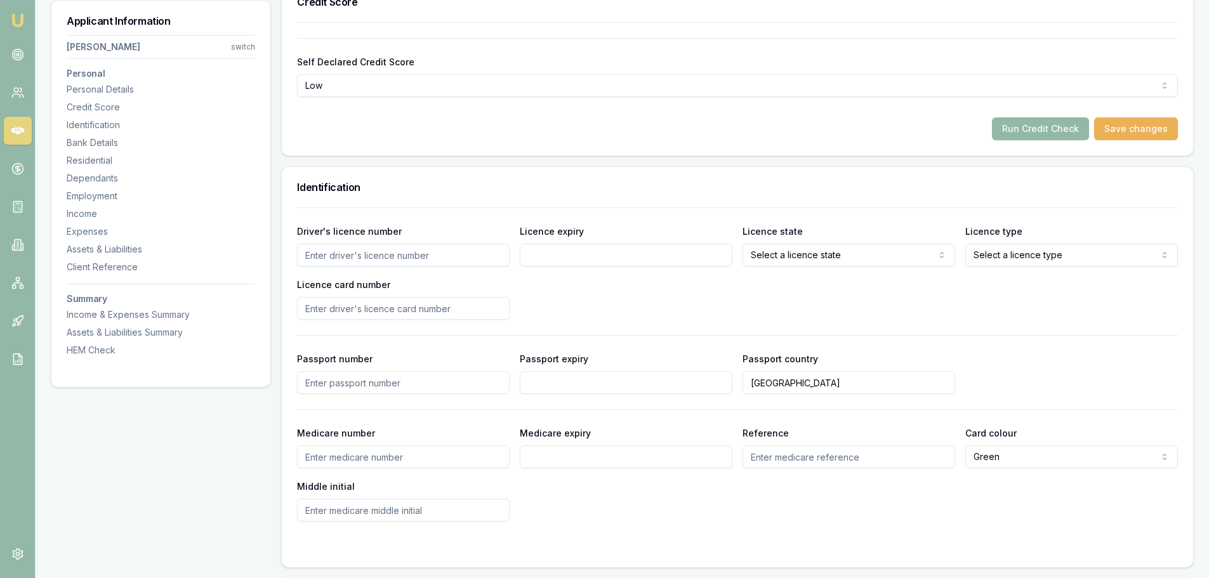
scroll to position [508, 0]
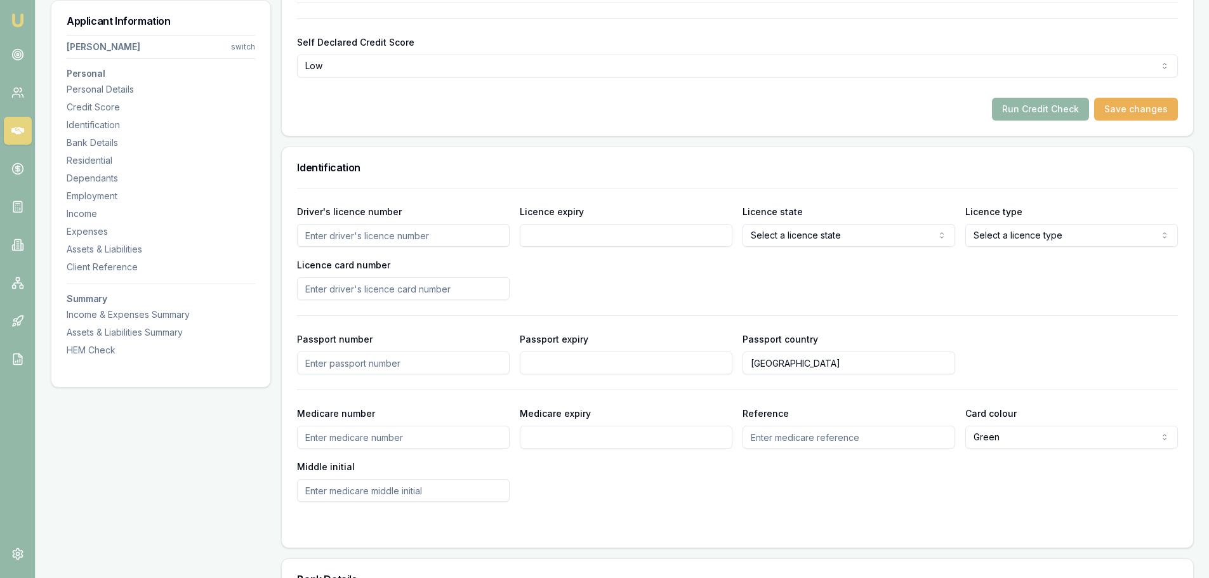
click at [395, 244] on input "Driver's licence number" at bounding box center [403, 235] width 213 height 23
type input "5465461"
type input "[DATE]"
select select "ACT"
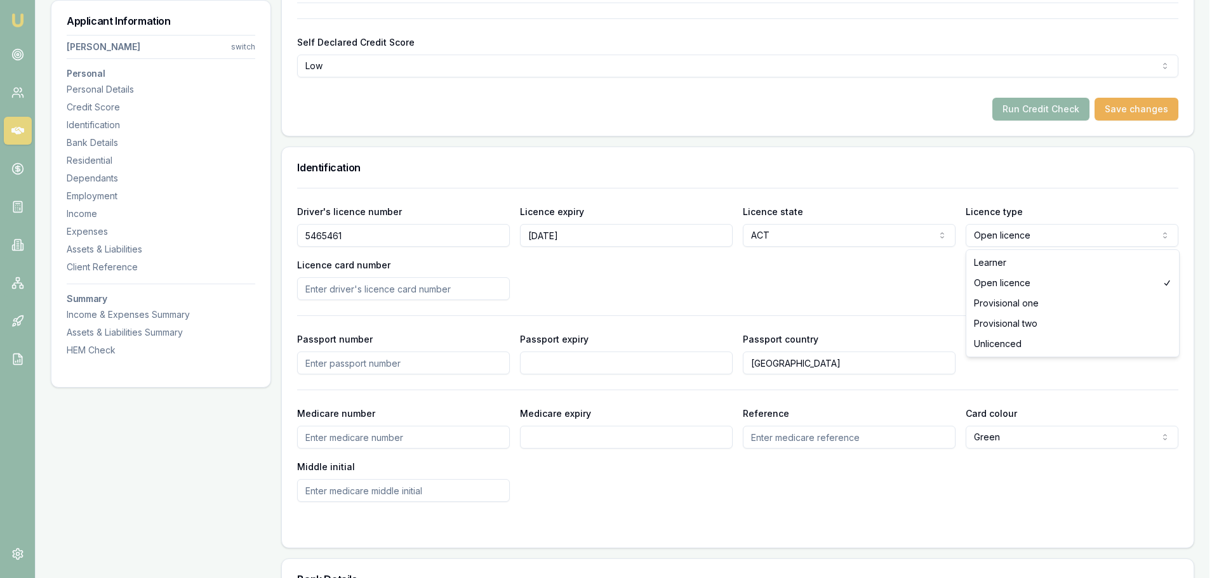
select select "PROVISIONAL_ONE"
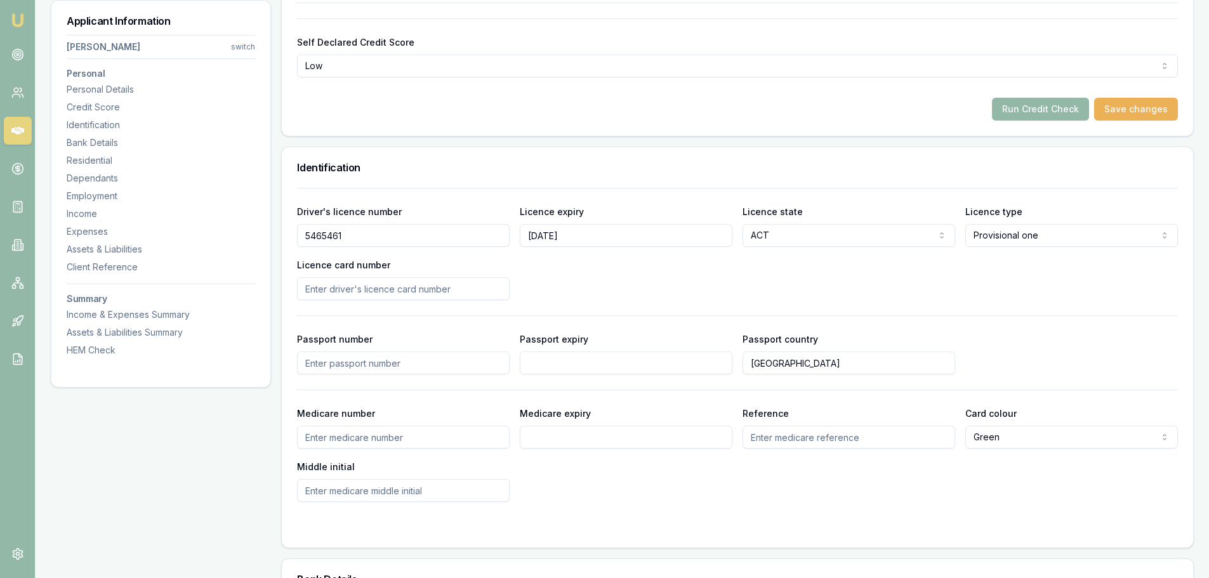
click at [399, 295] on input "Licence card number" at bounding box center [403, 288] width 213 height 23
type input "A003226943"
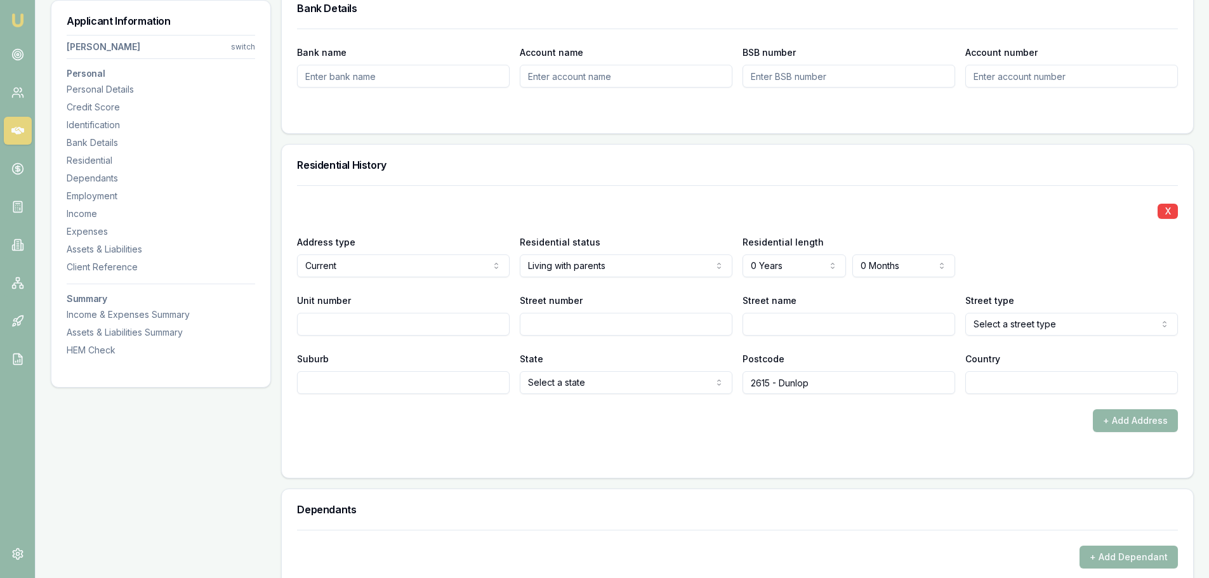
scroll to position [1143, 0]
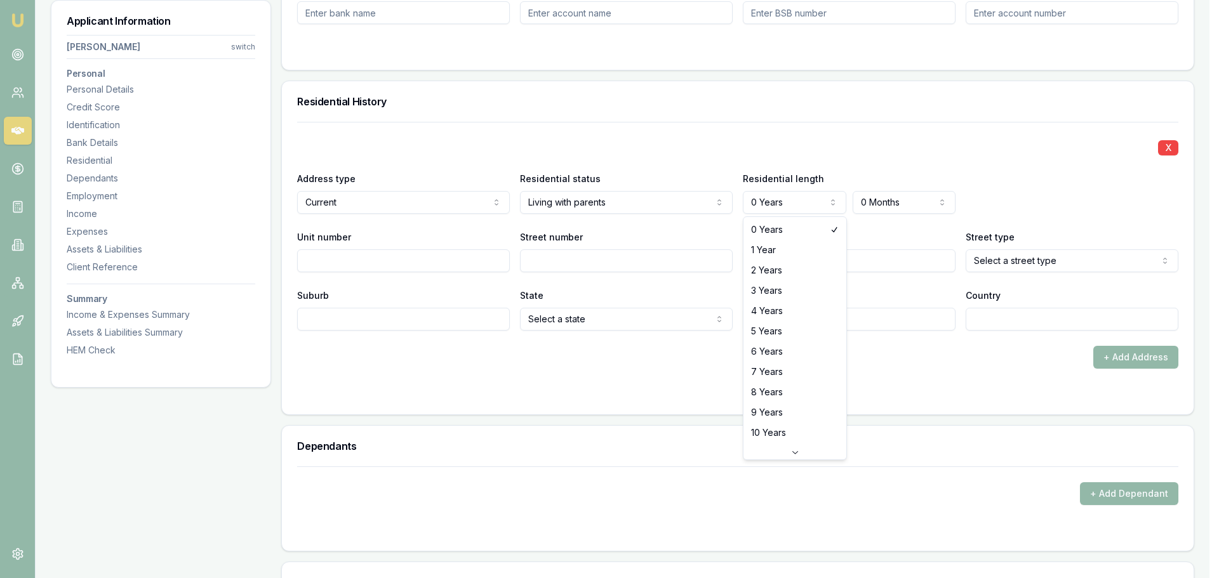
select select "10"
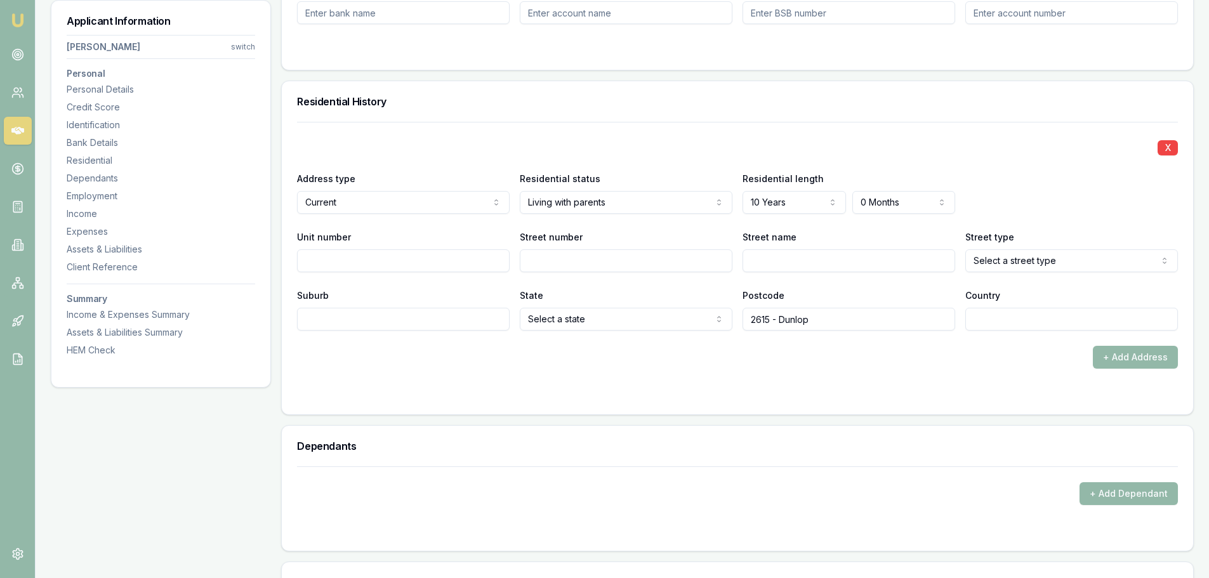
click at [536, 268] on input "Street number" at bounding box center [626, 260] width 213 height 23
type input "19"
type input "[PERSON_NAME]"
select select "Court"
type input "Dunlop"
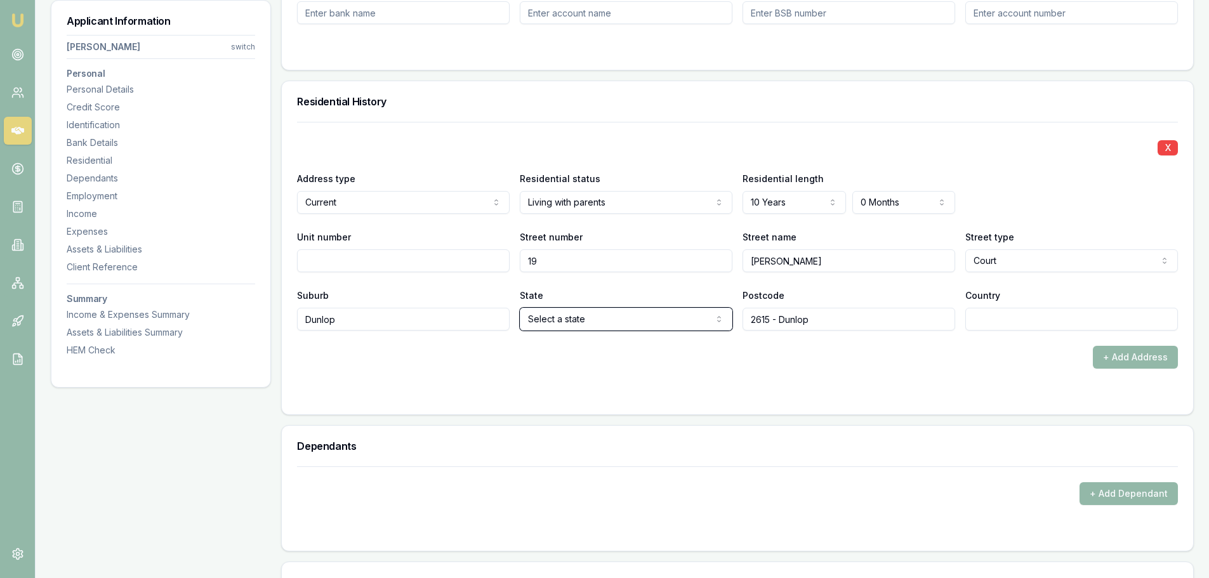
select select "ACT"
click at [1011, 309] on input "Country" at bounding box center [1072, 319] width 213 height 23
type input "[GEOGRAPHIC_DATA]"
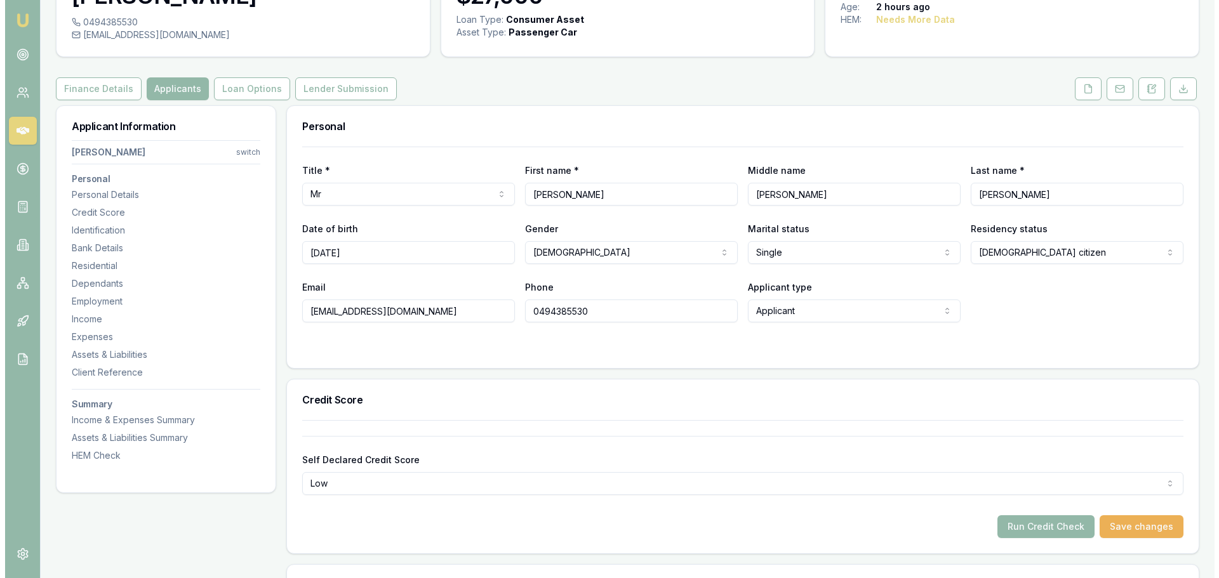
scroll to position [0, 0]
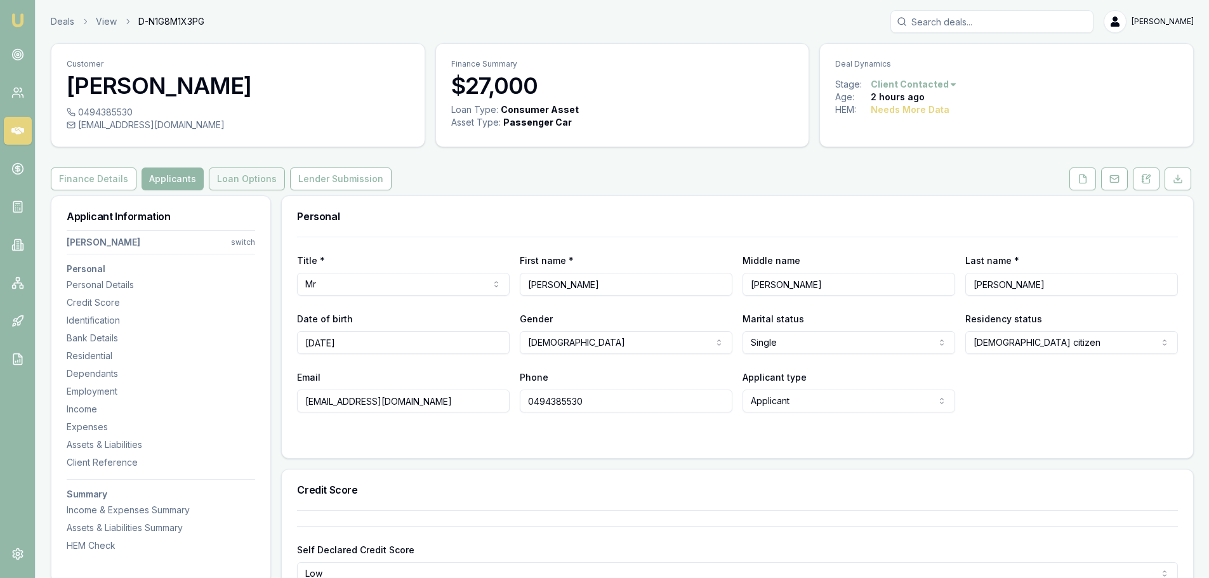
click at [244, 171] on button "Loan Options" at bounding box center [247, 179] width 76 height 23
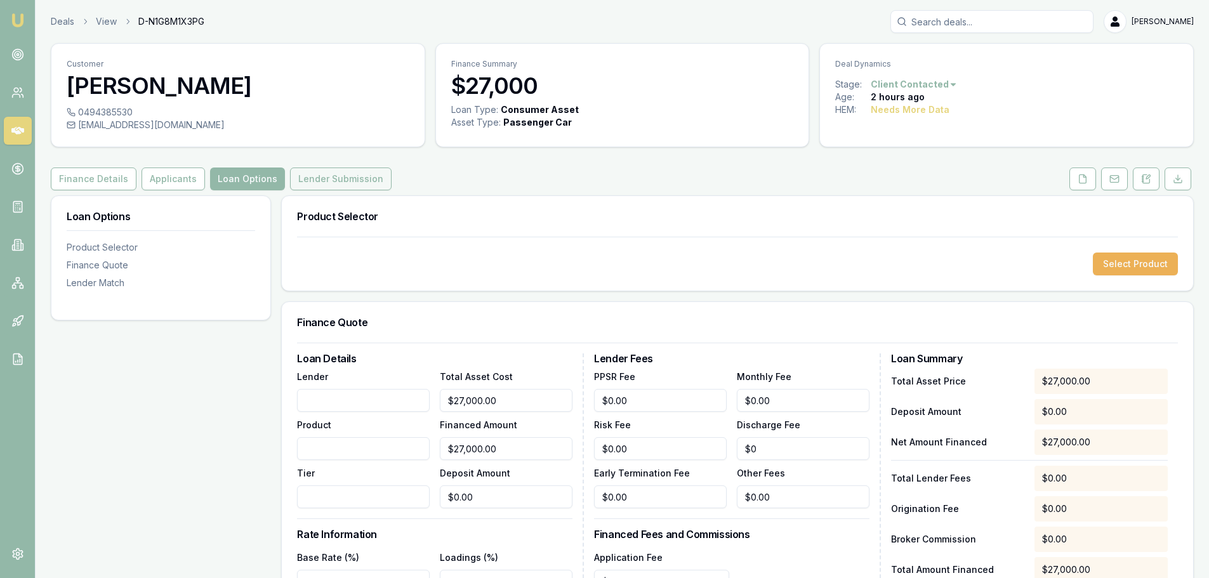
click at [328, 183] on button "Lender Submission" at bounding box center [341, 179] width 102 height 23
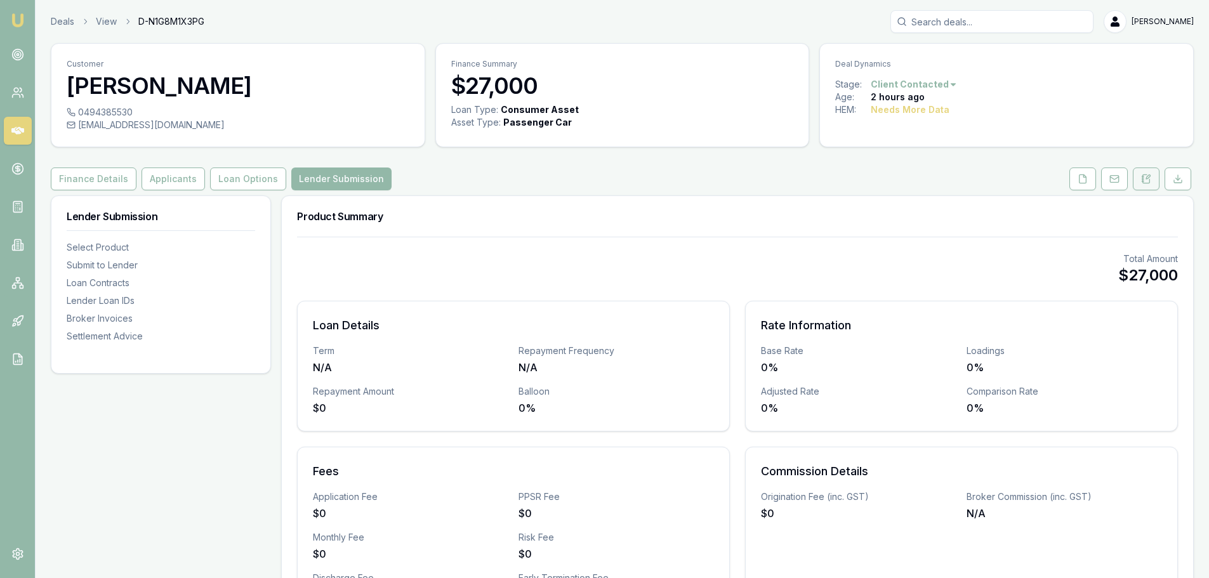
click at [1150, 187] on button at bounding box center [1146, 179] width 27 height 23
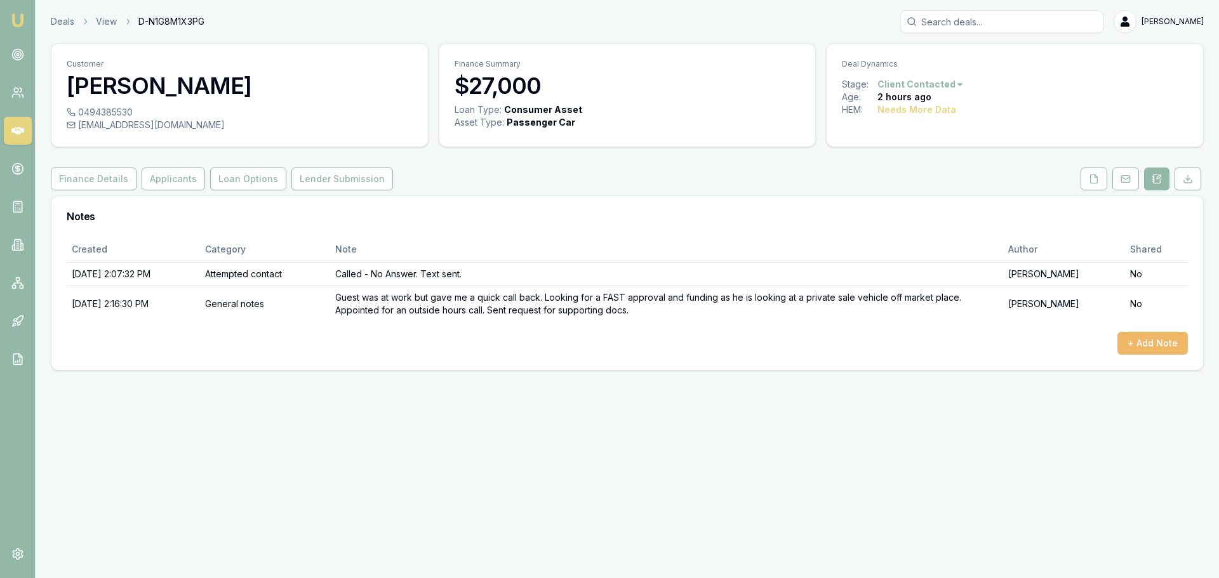
click at [1155, 349] on button "+ Add Note" at bounding box center [1152, 343] width 70 height 23
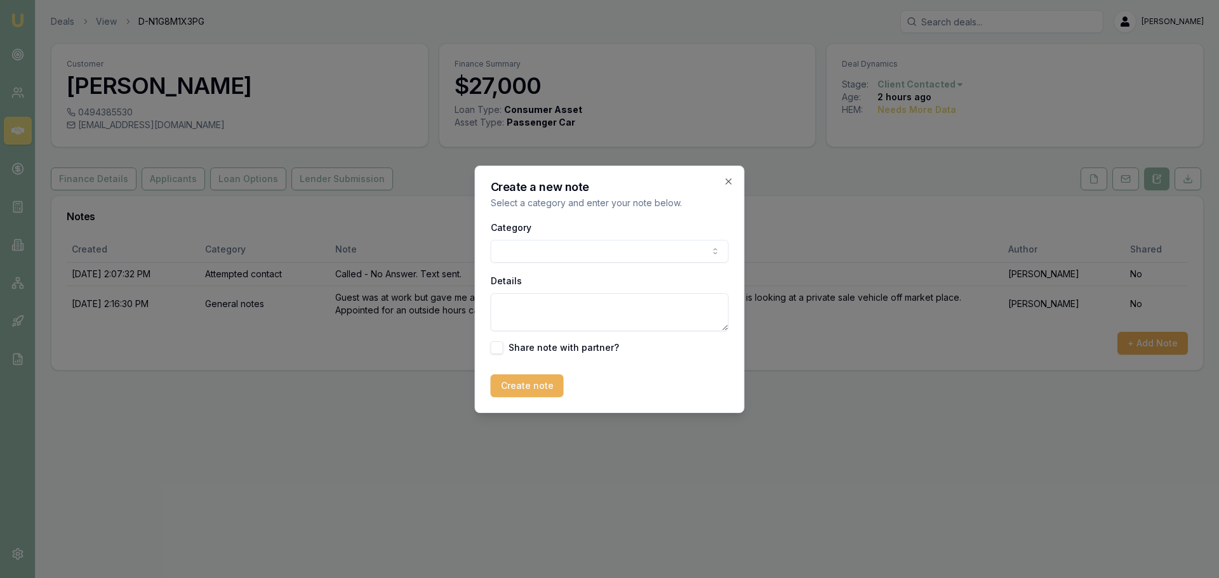
click at [721, 189] on h2 "Create a new note" at bounding box center [610, 187] width 238 height 11
click at [735, 182] on div "Create a new note Select a category and enter your note below. Category General…" at bounding box center [610, 290] width 270 height 248
click at [721, 181] on div "Create a new note Select a category and enter your note below. Category General…" at bounding box center [610, 290] width 270 height 248
click at [727, 183] on icon "button" at bounding box center [729, 181] width 6 height 6
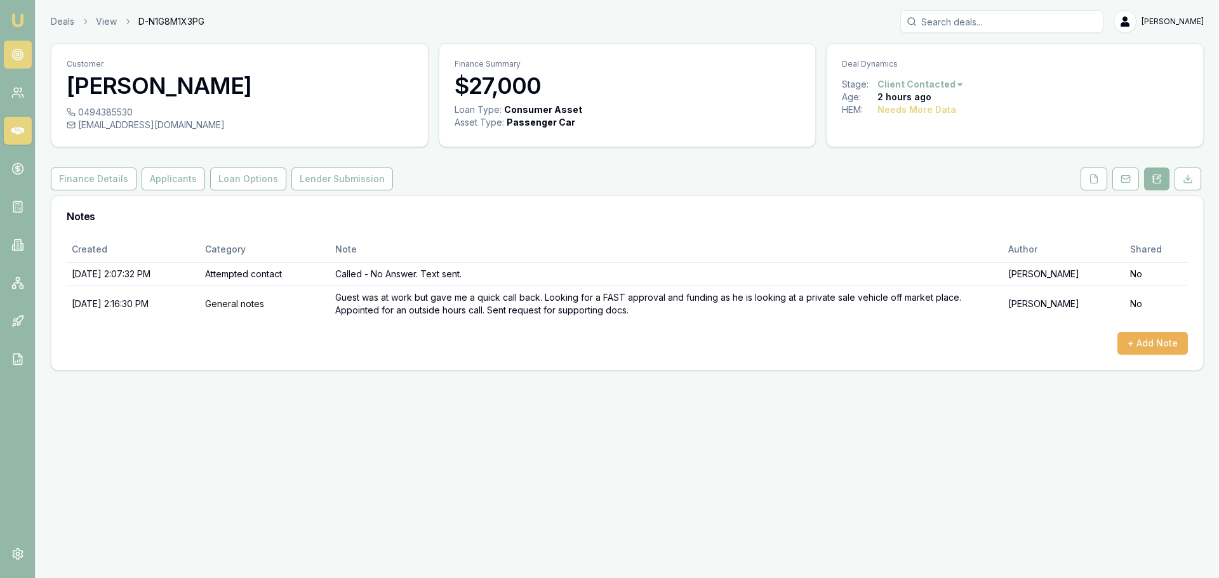
click at [18, 55] on circle at bounding box center [18, 54] width 2 height 2
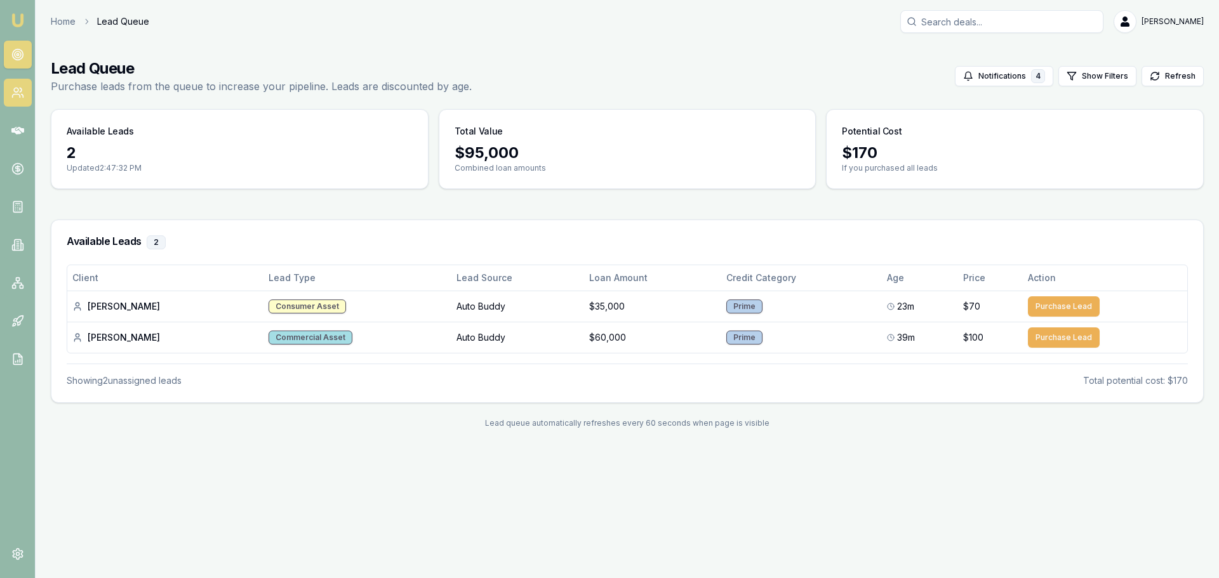
click at [17, 100] on link at bounding box center [18, 93] width 28 height 28
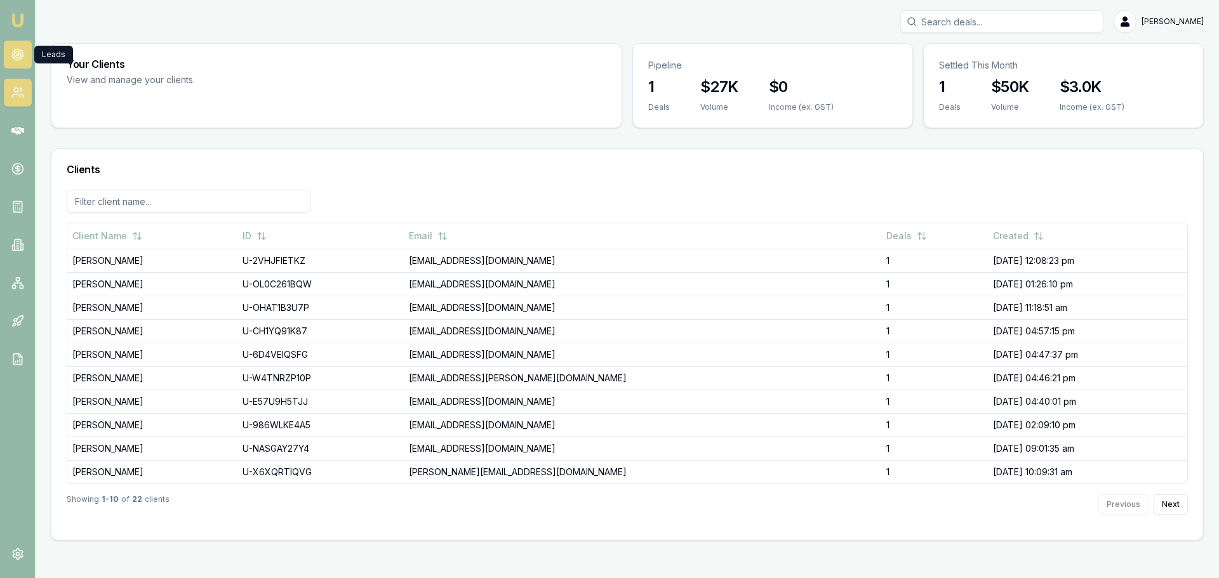
click at [10, 52] on link at bounding box center [18, 55] width 28 height 28
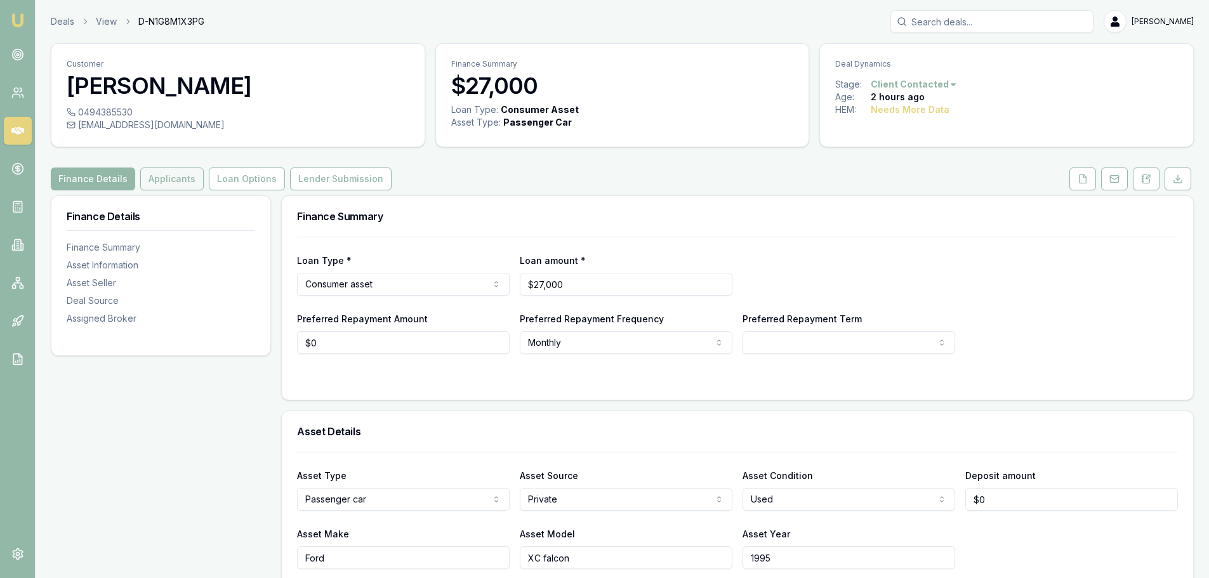
click at [173, 186] on button "Applicants" at bounding box center [171, 179] width 63 height 23
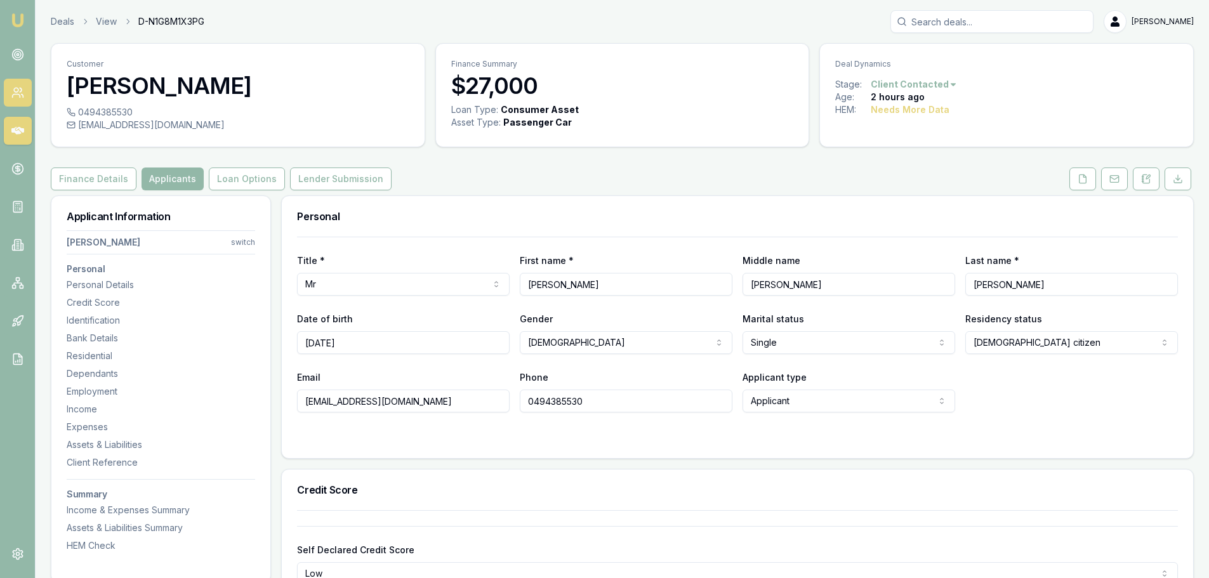
click at [27, 95] on link at bounding box center [18, 93] width 28 height 28
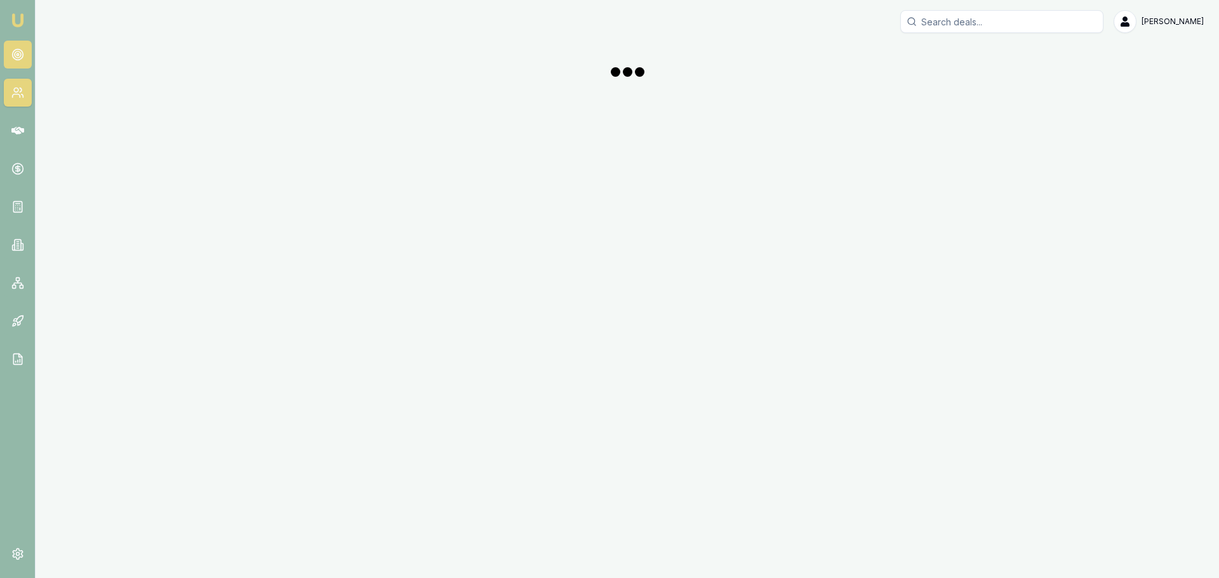
click at [19, 55] on icon at bounding box center [17, 54] width 13 height 13
